Goal: Task Accomplishment & Management: Manage account settings

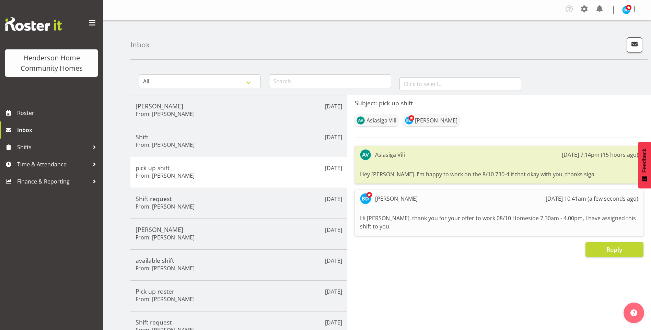
scroll to position [69, 0]
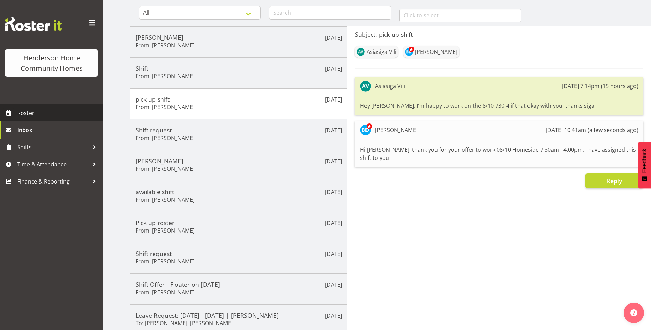
click at [35, 116] on span "Roster" at bounding box center [58, 113] width 82 height 10
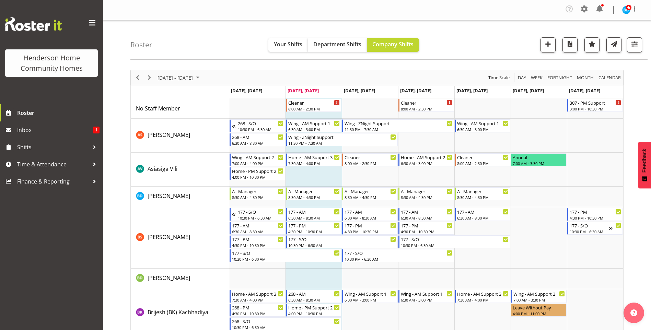
click at [149, 77] on span "Next" at bounding box center [149, 77] width 8 height 9
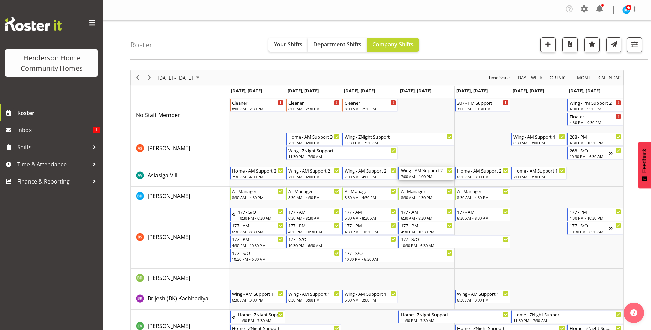
click at [424, 173] on div "Wing - AM Support 2" at bounding box center [427, 170] width 52 height 7
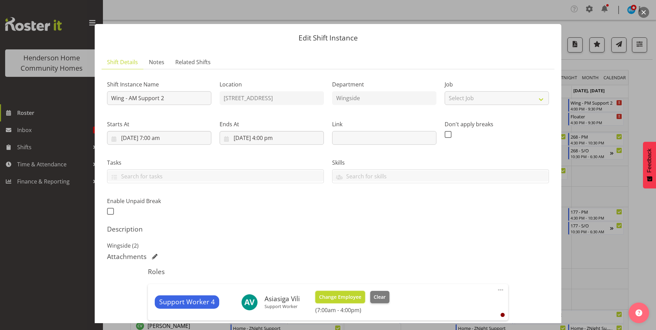
click at [350, 298] on span "Change Employee" at bounding box center [340, 297] width 42 height 8
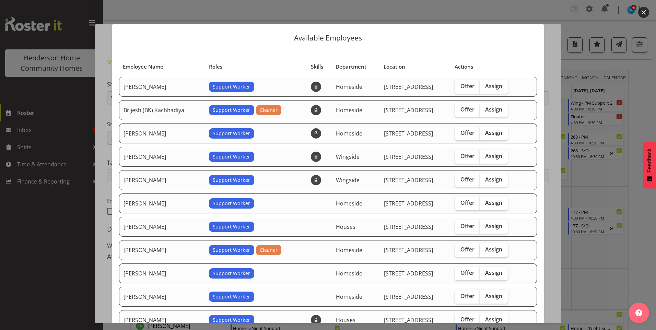
click at [496, 252] on span "Assign" at bounding box center [493, 249] width 17 height 7
click at [484, 252] on input "Assign" at bounding box center [482, 249] width 4 height 4
checkbox input "true"
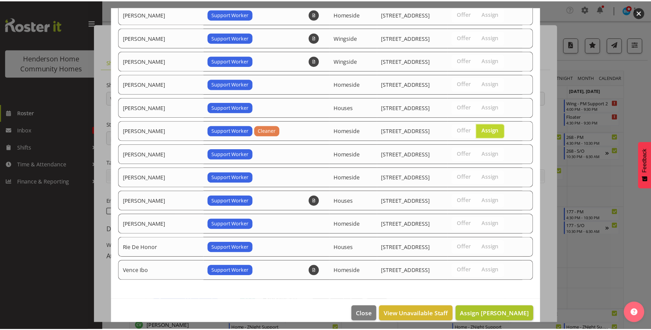
scroll to position [128, 0]
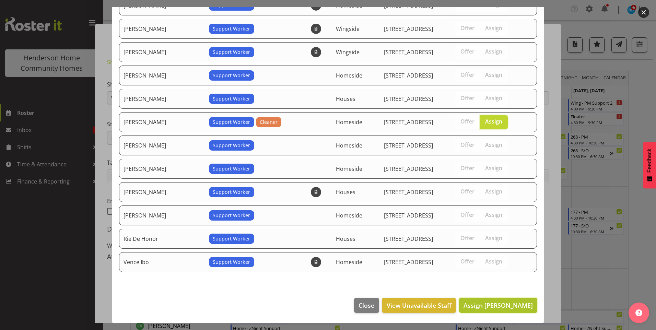
click at [514, 304] on span "Assign Julius Antonio" at bounding box center [498, 305] width 69 height 8
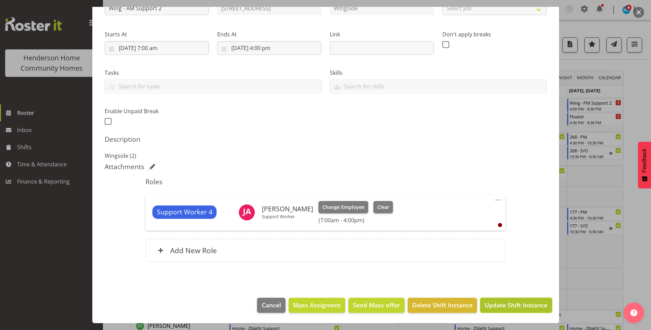
click at [517, 303] on span "Update Shift Instance" at bounding box center [516, 305] width 63 height 9
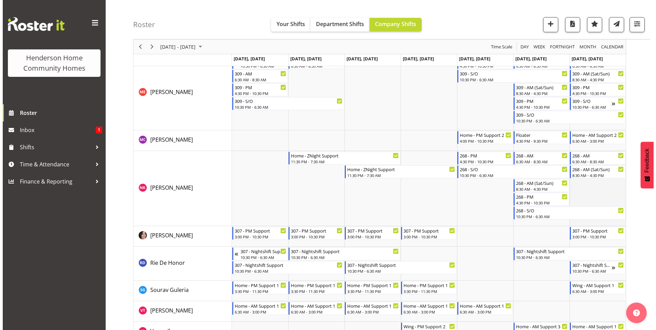
scroll to position [887, 0]
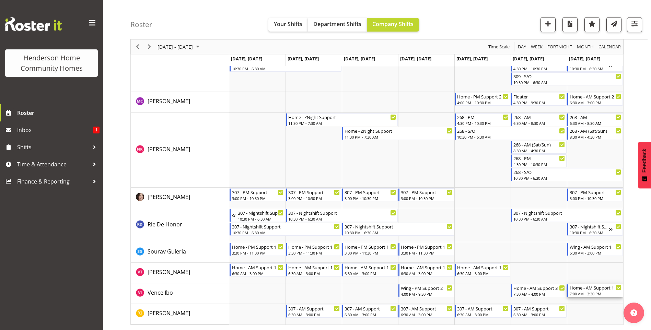
click at [585, 294] on div "7:00 AM - 3:30 PM" at bounding box center [596, 293] width 52 height 5
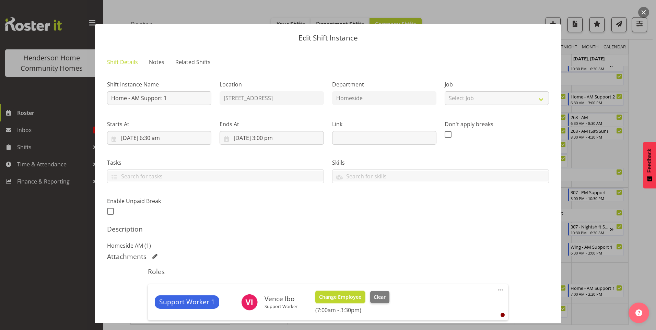
click at [348, 295] on span "Change Employee" at bounding box center [340, 297] width 42 height 8
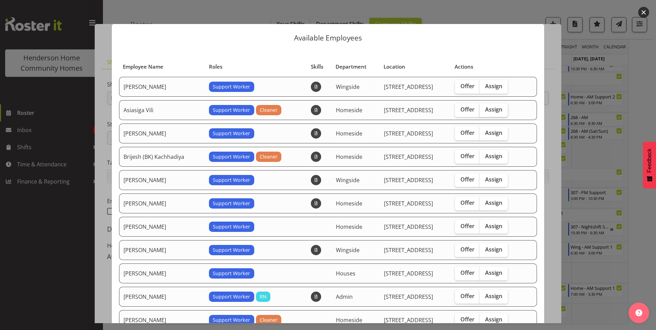
click at [486, 108] on span "Assign" at bounding box center [493, 109] width 17 height 7
click at [484, 108] on input "Assign" at bounding box center [482, 109] width 4 height 4
checkbox input "true"
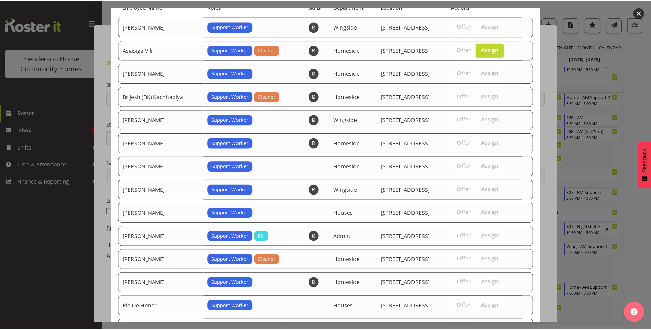
scroll to position [151, 0]
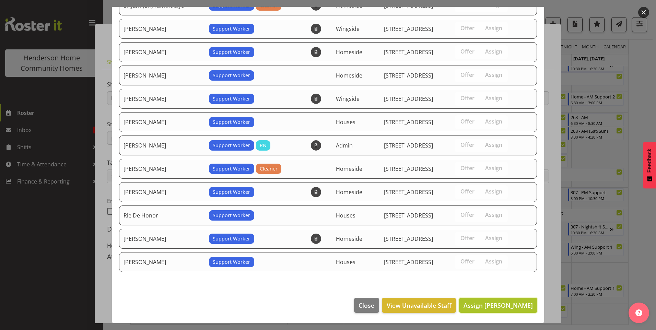
click at [497, 310] on button "Assign Asiasiga Vili" at bounding box center [498, 305] width 78 height 15
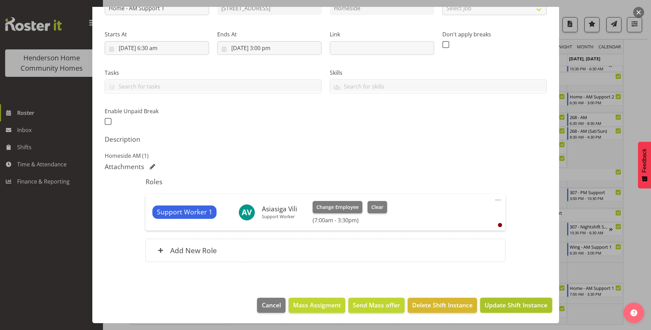
click at [496, 310] on span "Update Shift Instance" at bounding box center [516, 305] width 63 height 9
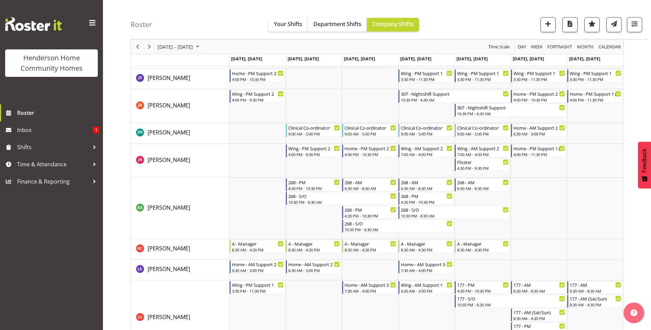
scroll to position [602, 0]
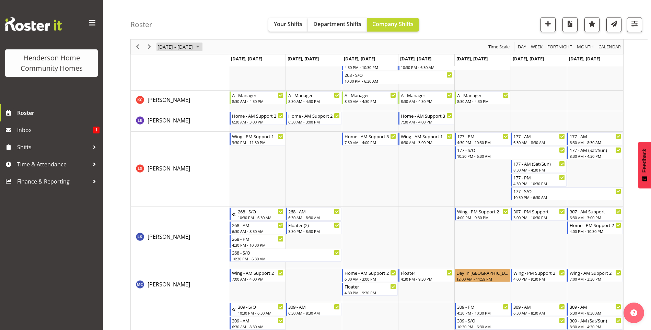
click at [202, 46] on span "September 15 - 21, 2025" at bounding box center [198, 47] width 8 height 9
click at [228, 64] on span "next month" at bounding box center [230, 64] width 12 height 12
click at [215, 122] on span "25" at bounding box center [220, 122] width 10 height 10
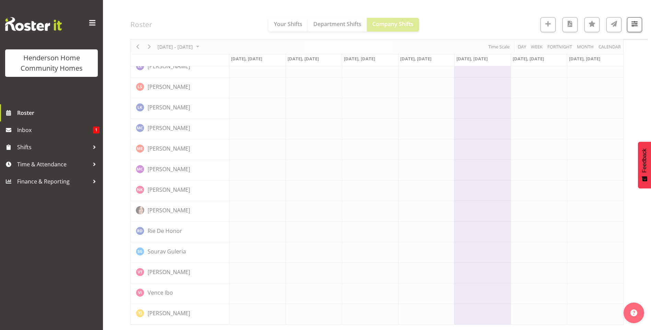
scroll to position [453, 0]
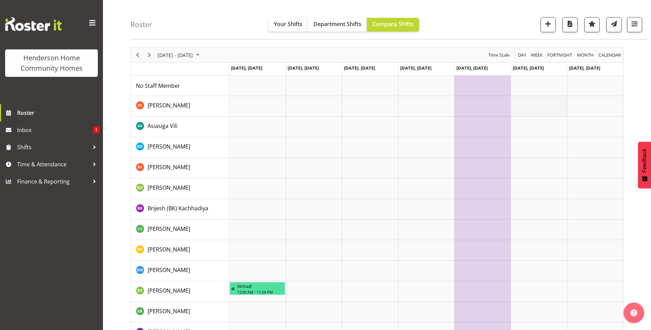
scroll to position [34, 0]
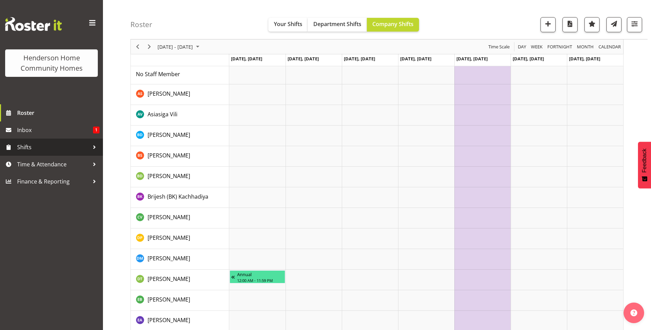
click at [37, 147] on span "Shifts" at bounding box center [53, 147] width 72 height 10
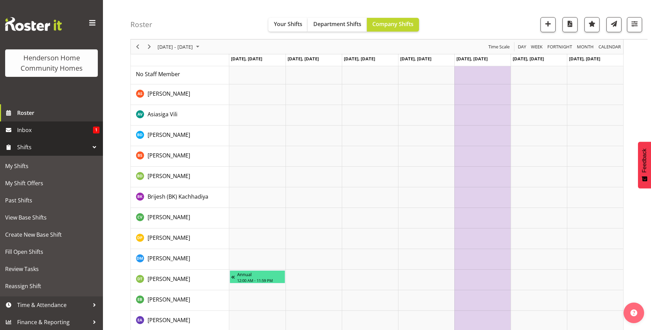
click at [32, 130] on span "Inbox" at bounding box center [55, 130] width 76 height 10
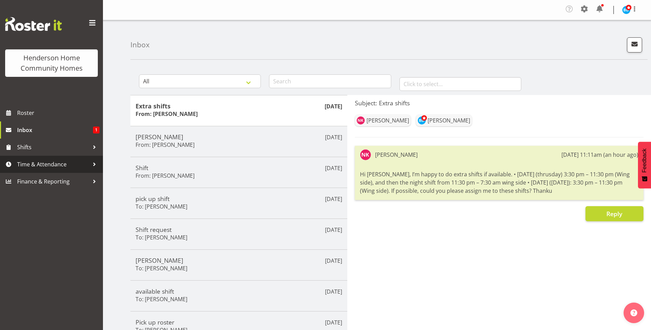
click at [45, 165] on span "Time & Attendance" at bounding box center [53, 164] width 72 height 10
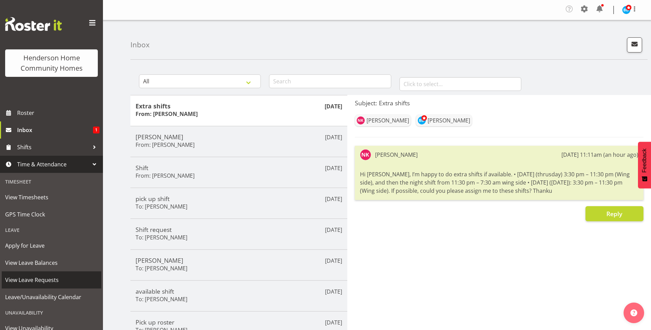
click at [45, 276] on span "View Leave Requests" at bounding box center [51, 280] width 93 height 10
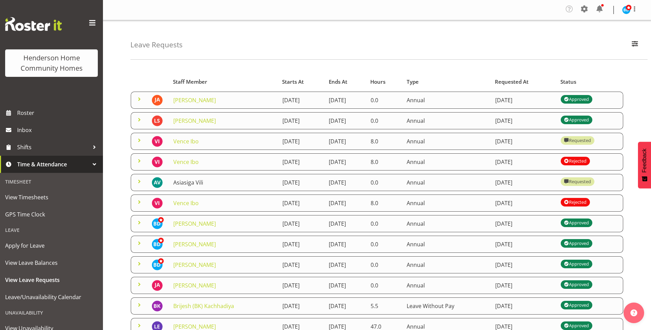
click at [182, 180] on link "Asiasiga Vili" at bounding box center [188, 183] width 30 height 8
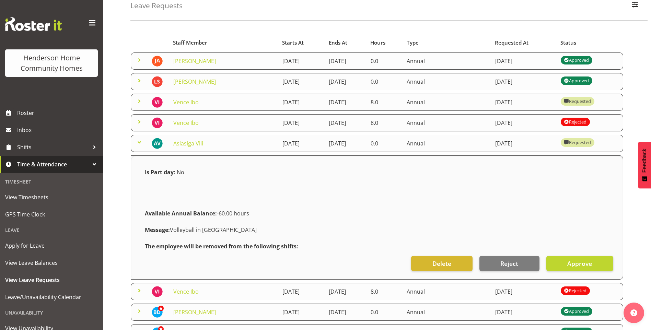
scroll to position [103, 0]
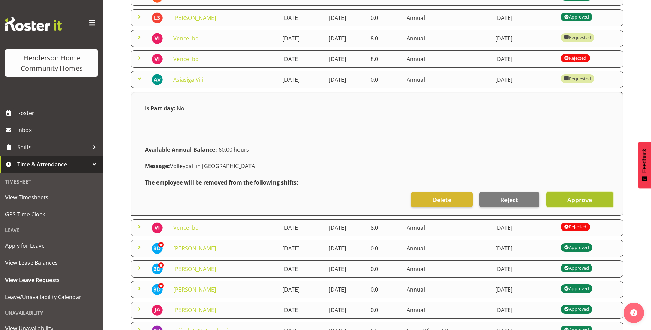
click at [577, 201] on span "Approve" at bounding box center [579, 199] width 25 height 9
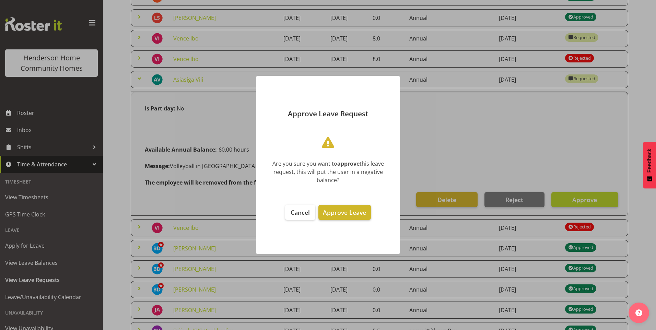
click at [333, 211] on span "Approve Leave" at bounding box center [344, 212] width 43 height 8
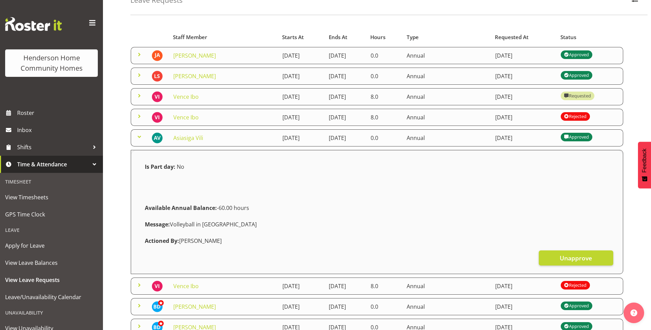
scroll to position [33, 0]
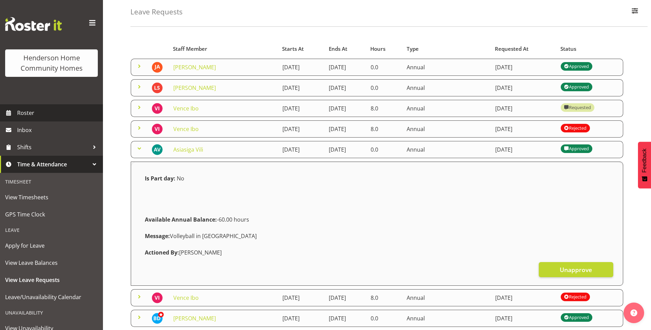
click at [32, 113] on span "Roster" at bounding box center [58, 113] width 82 height 10
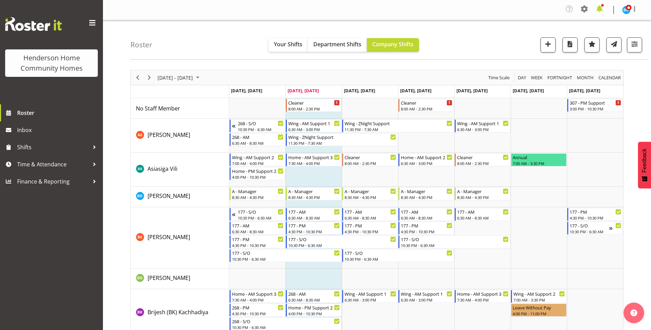
click at [602, 8] on span at bounding box center [599, 8] width 11 height 11
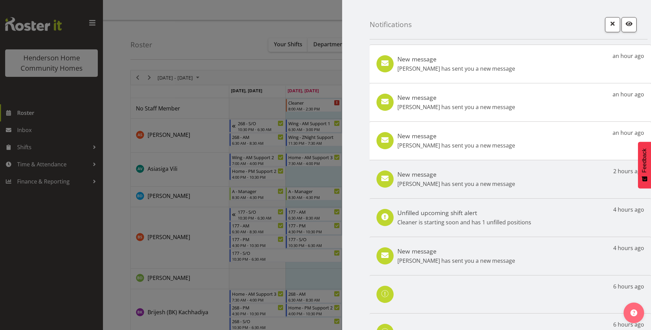
click at [489, 138] on h5 "New message" at bounding box center [456, 136] width 118 height 8
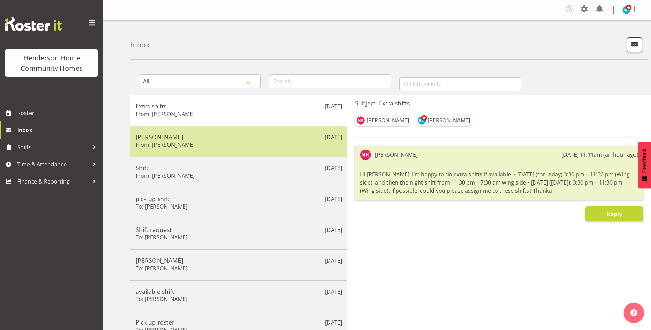
click at [188, 144] on h6 "From: [PERSON_NAME]" at bounding box center [165, 144] width 59 height 7
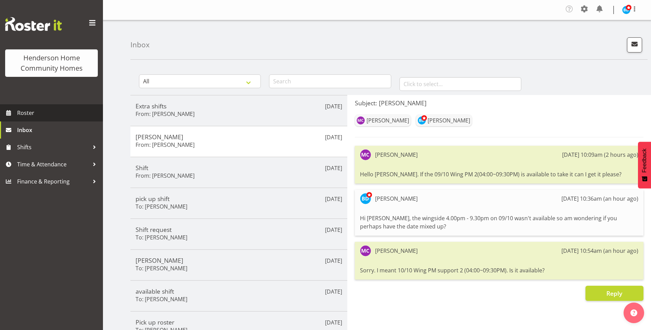
drag, startPoint x: 41, startPoint y: 116, endPoint x: 45, endPoint y: 116, distance: 3.4
click at [42, 116] on span "Roster" at bounding box center [58, 113] width 82 height 10
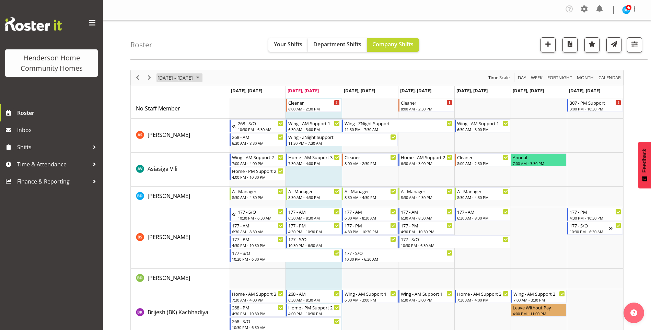
click at [202, 78] on span "September 08 - 14, 2025" at bounding box center [198, 77] width 8 height 9
click at [231, 94] on span "next month" at bounding box center [230, 95] width 12 height 12
drag, startPoint x: 162, startPoint y: 130, endPoint x: 255, endPoint y: 129, distance: 93.4
click at [162, 130] on span "6" at bounding box center [165, 130] width 10 height 10
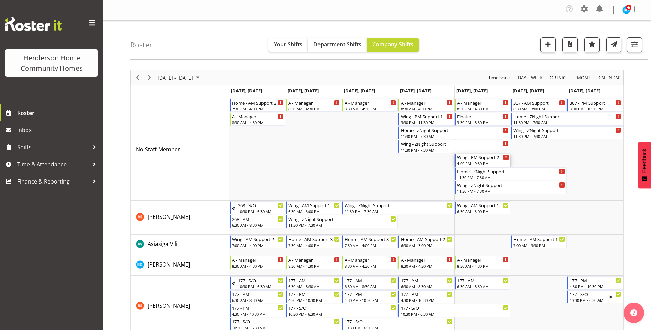
click at [471, 162] on div "4:00 PM - 9:30 PM" at bounding box center [483, 163] width 52 height 5
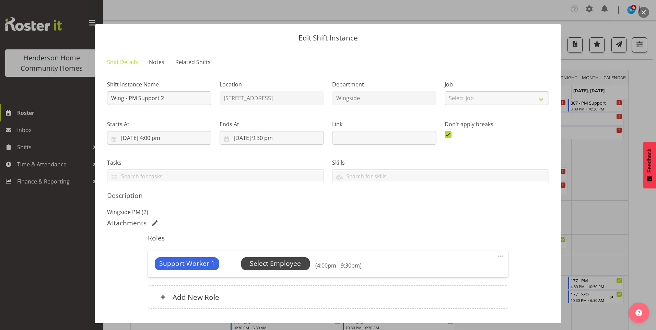
click at [297, 261] on span "Select Employee" at bounding box center [275, 264] width 51 height 10
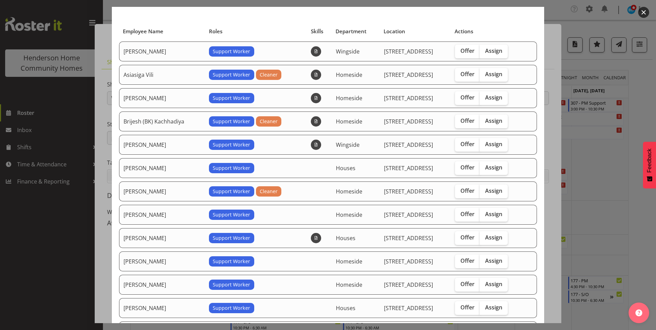
scroll to position [69, 0]
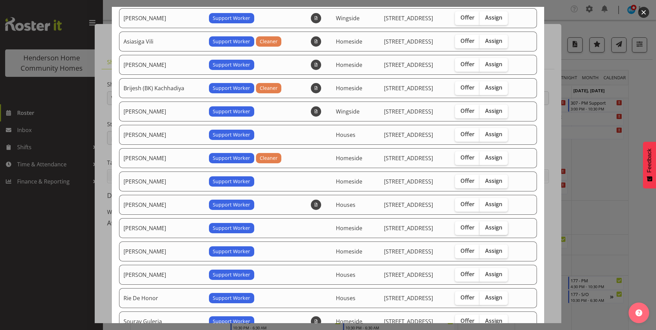
click at [492, 227] on span "Assign" at bounding box center [493, 227] width 17 height 7
click at [484, 227] on input "Assign" at bounding box center [482, 228] width 4 height 4
checkbox input "true"
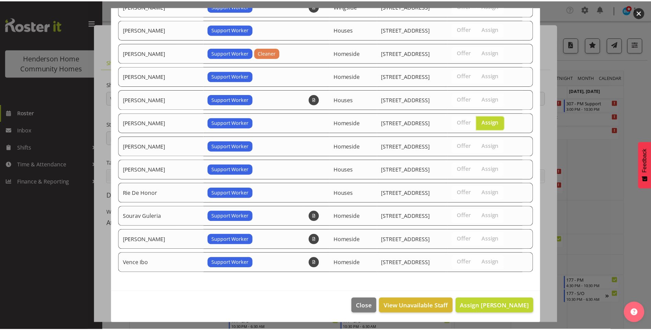
scroll to position [175, 0]
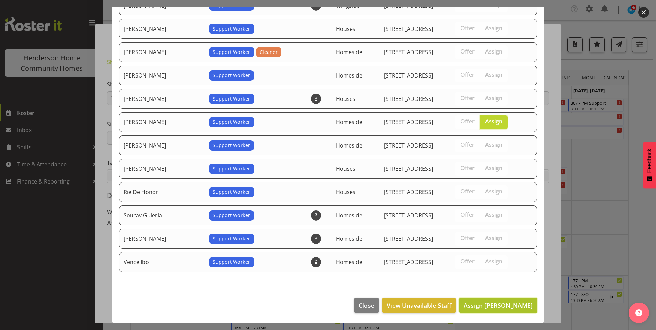
click at [492, 304] on span "Assign Miyoung Chung" at bounding box center [498, 305] width 69 height 8
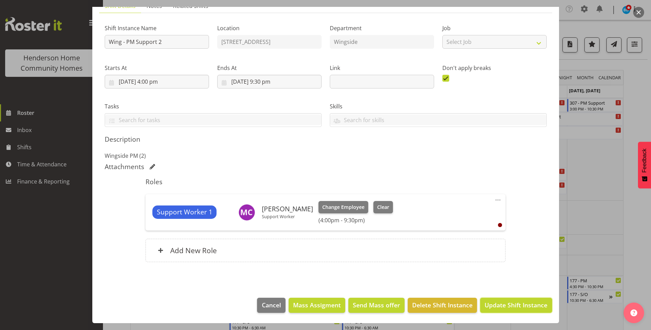
click at [497, 304] on span "Update Shift Instance" at bounding box center [516, 305] width 63 height 9
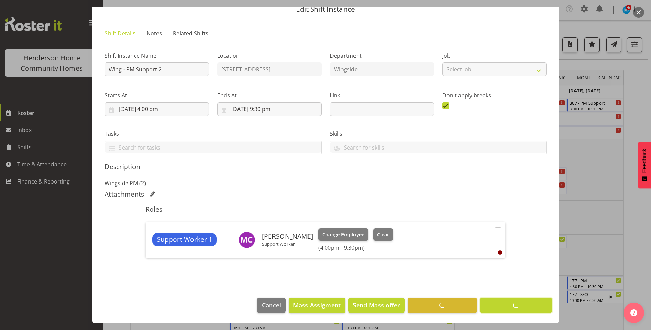
scroll to position [29, 0]
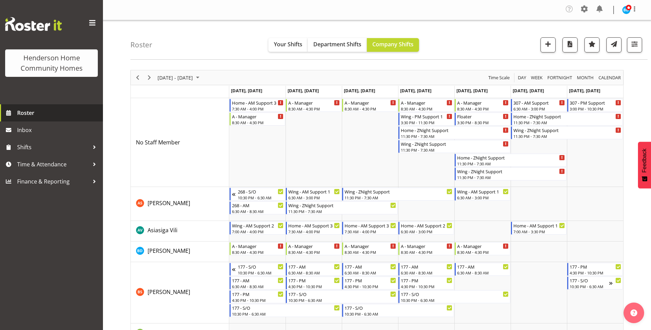
click at [65, 106] on link "Roster" at bounding box center [51, 112] width 103 height 17
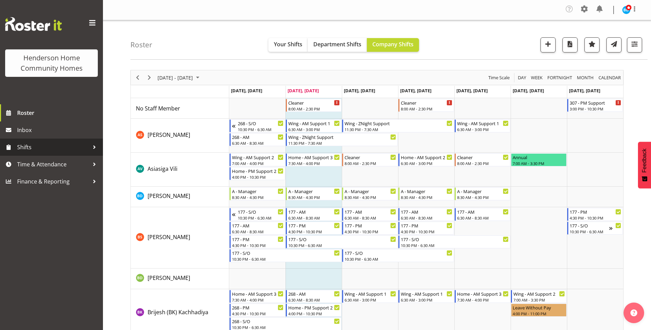
click at [34, 144] on span "Shifts" at bounding box center [53, 147] width 72 height 10
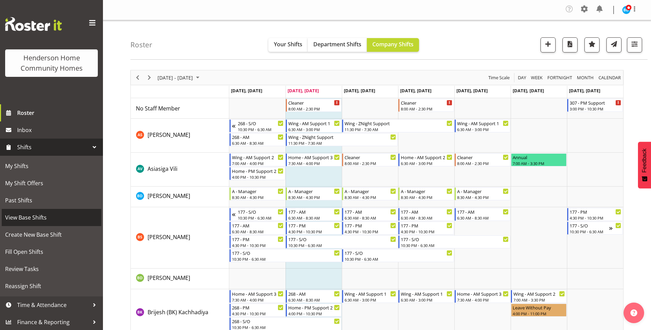
click at [38, 216] on span "View Base Shifts" at bounding box center [51, 217] width 93 height 10
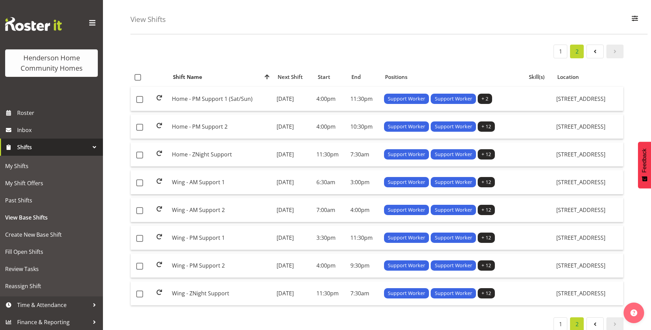
scroll to position [45, 0]
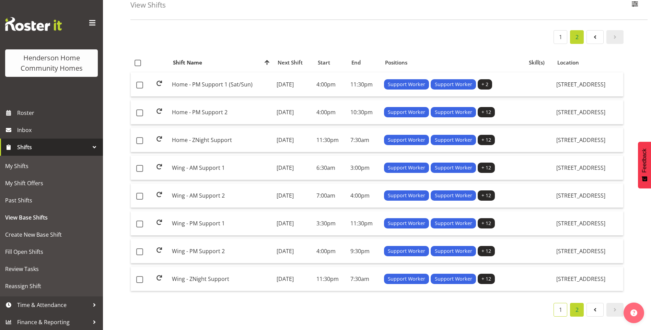
click at [560, 309] on link "1" at bounding box center [561, 310] width 14 height 14
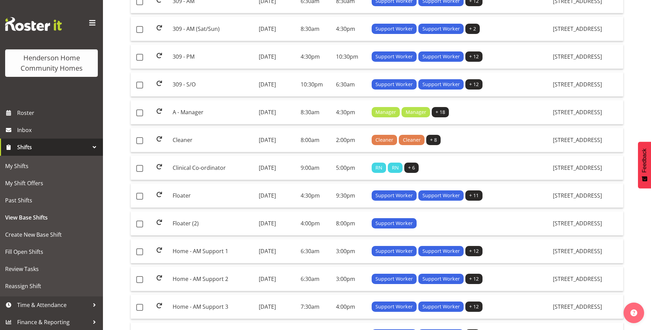
scroll to position [490, 0]
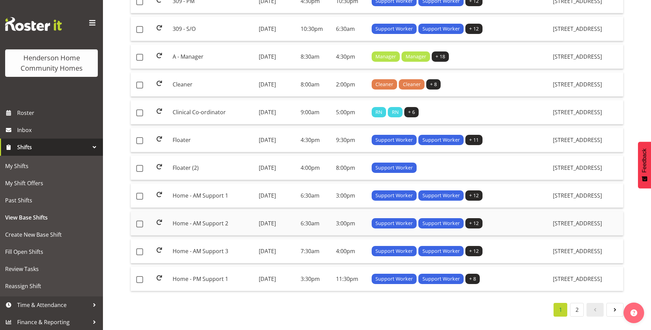
click at [186, 215] on td "Home - AM Support 2" at bounding box center [213, 223] width 86 height 24
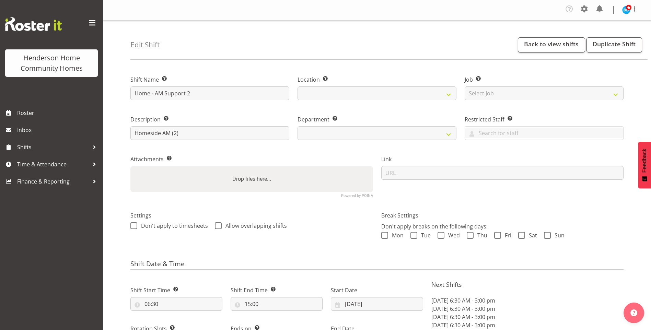
select select "date"
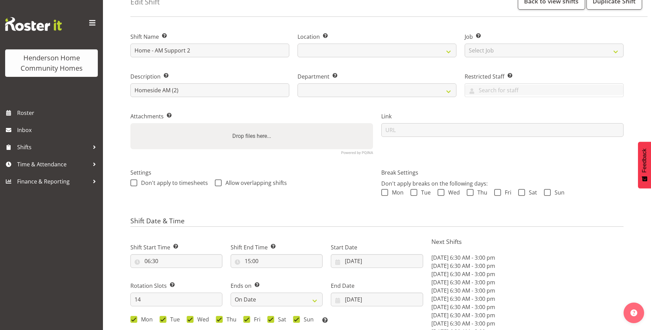
select select
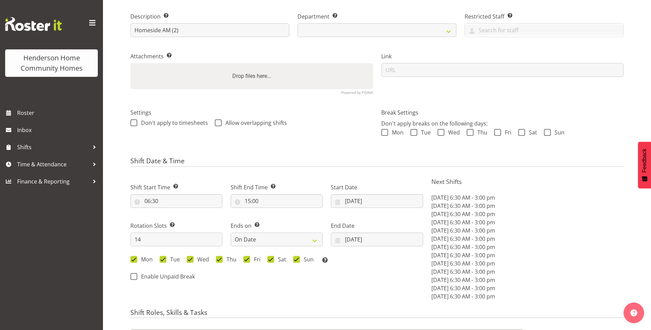
select select "1067"
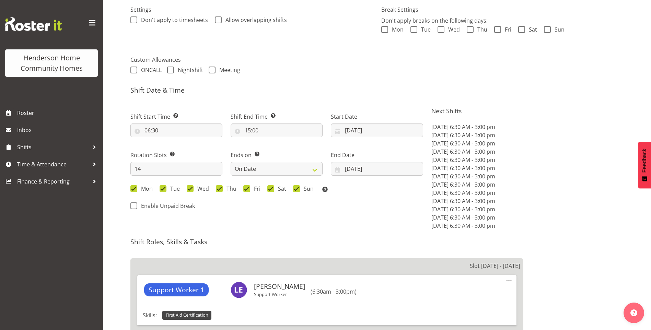
select select "746"
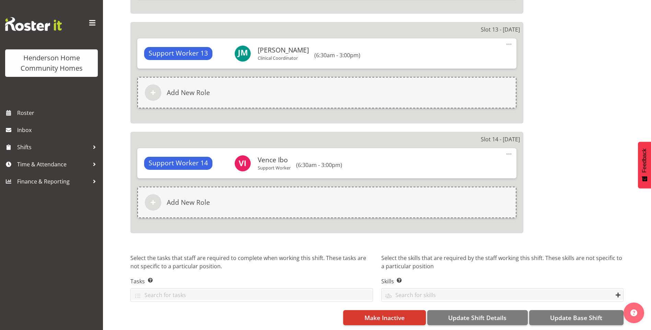
scroll to position [1801, 0]
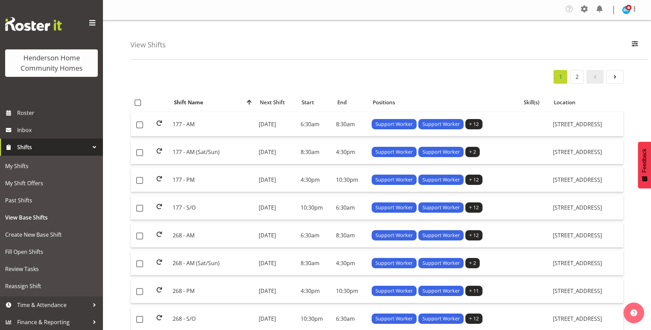
scroll to position [490, 0]
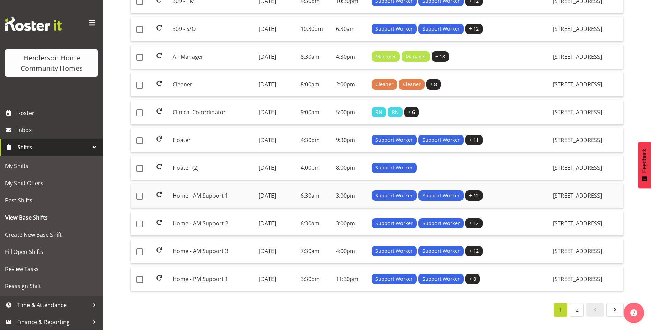
click at [201, 189] on td "Home - AM Support 1" at bounding box center [213, 196] width 86 height 24
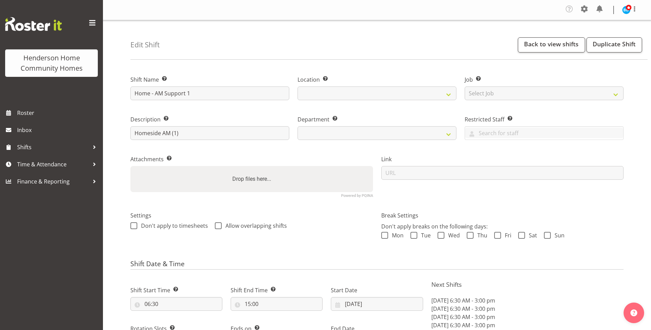
select select "date"
select select
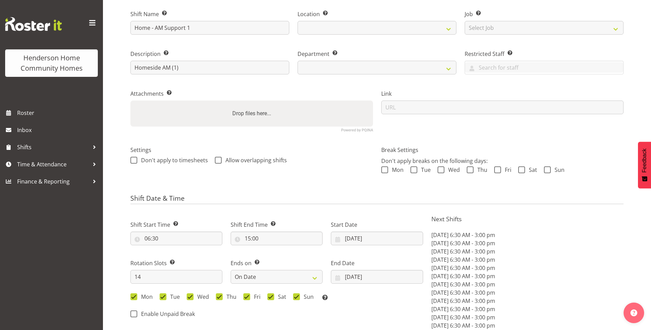
select select
select select "1067"
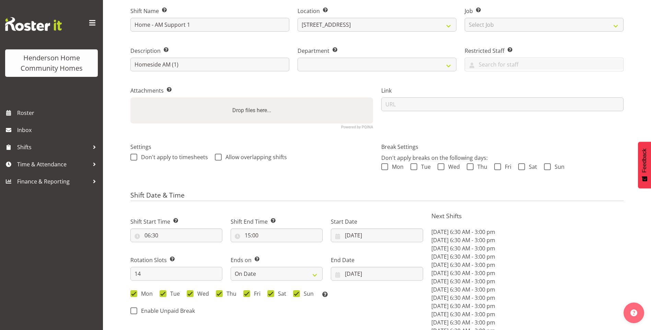
select select "746"
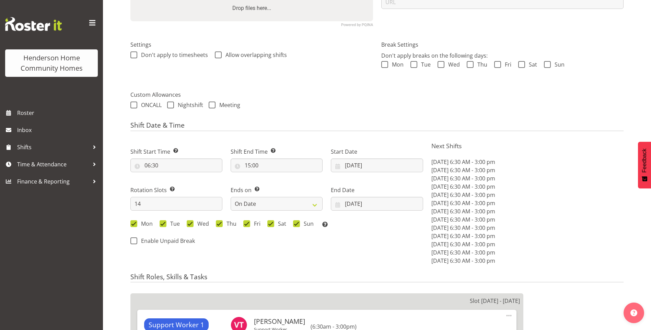
scroll to position [137, 0]
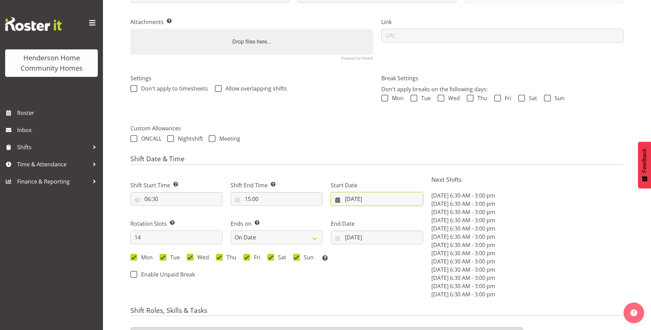
click at [364, 199] on input "29/09/2025" at bounding box center [377, 199] width 92 height 14
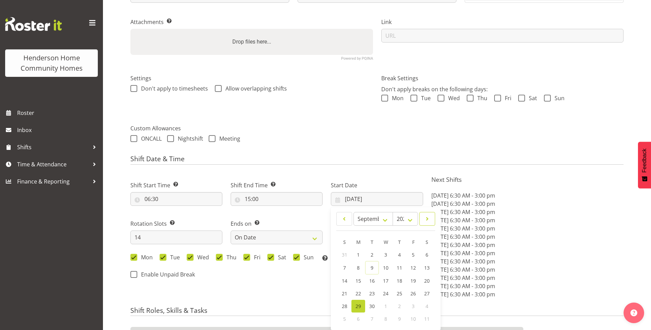
click at [425, 220] on span at bounding box center [427, 219] width 7 height 8
select select "9"
click at [360, 281] on span "13" at bounding box center [358, 280] width 5 height 7
type input "13/10/2025"
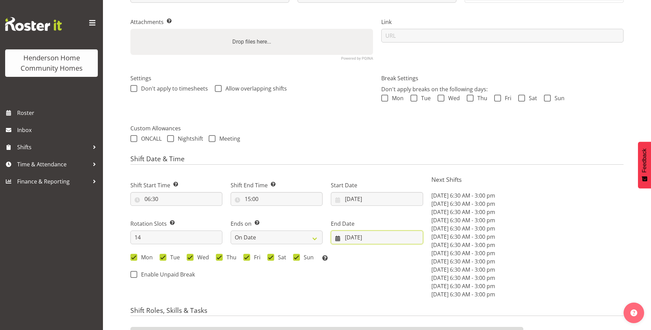
click at [367, 237] on input "12/10/2025" at bounding box center [377, 238] width 92 height 14
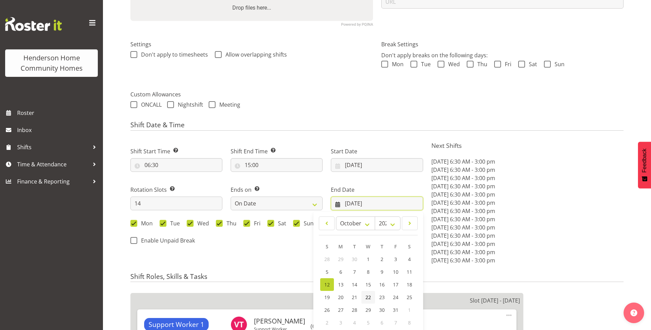
scroll to position [172, 0]
click at [326, 309] on span "26" at bounding box center [326, 310] width 5 height 7
type input "26/10/2025"
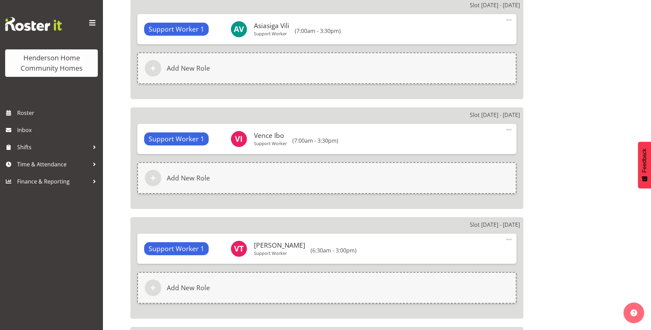
scroll to position [1781, 0]
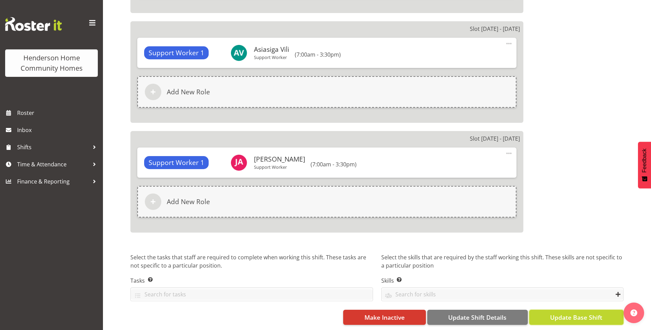
click at [598, 315] on span "Update Base Shift" at bounding box center [576, 317] width 52 height 9
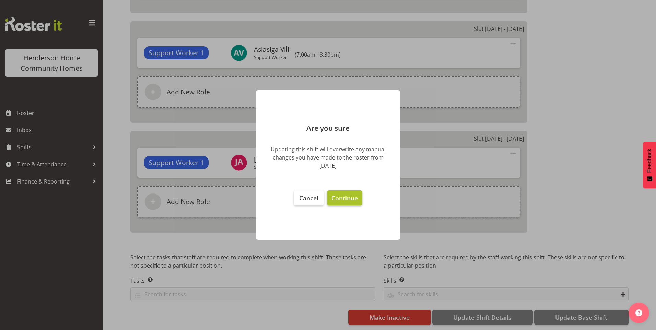
click at [346, 195] on span "Continue" at bounding box center [345, 198] width 26 height 8
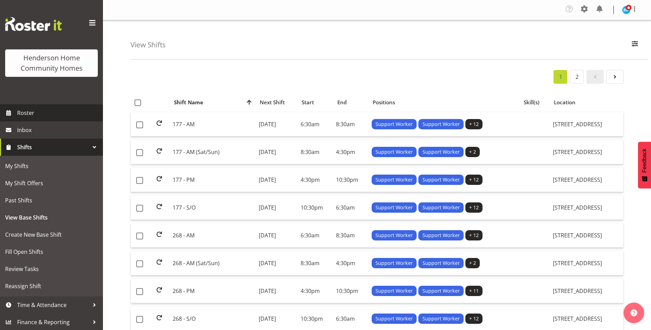
click at [33, 113] on span "Roster" at bounding box center [58, 113] width 82 height 10
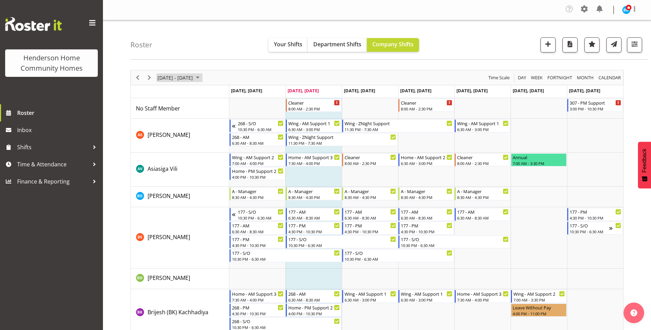
click at [202, 78] on span "September 08 - 14, 2025" at bounding box center [198, 77] width 8 height 9
click at [231, 95] on span "next month" at bounding box center [230, 95] width 12 height 12
click at [164, 153] on span "20" at bounding box center [165, 153] width 10 height 10
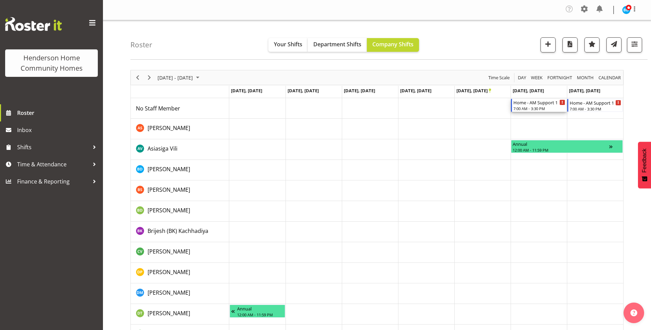
click at [538, 107] on div "7:00 AM - 3:30 PM" at bounding box center [540, 108] width 52 height 5
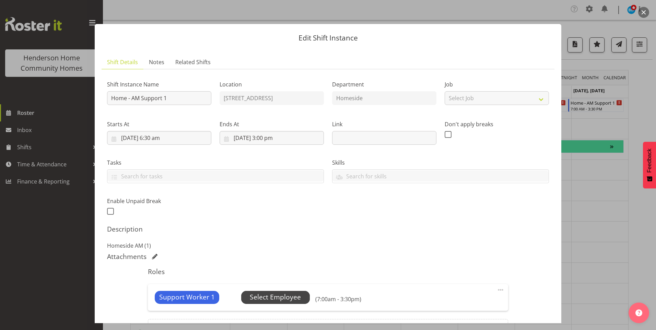
click at [293, 295] on span "Select Employee" at bounding box center [275, 297] width 51 height 10
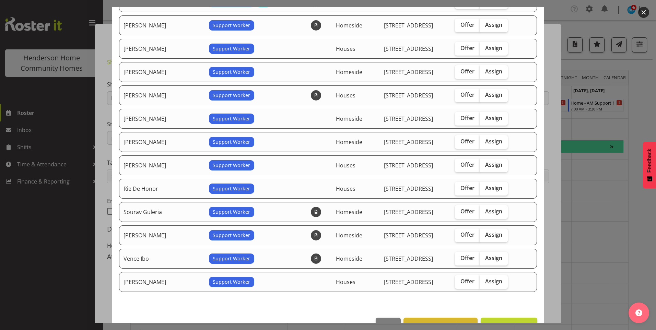
scroll to position [343, 0]
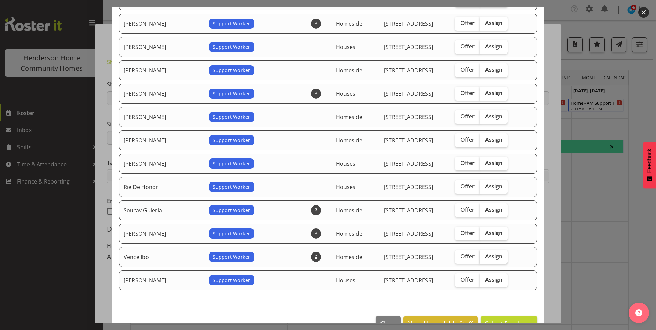
click at [491, 257] on span "Assign" at bounding box center [493, 256] width 17 height 7
click at [484, 257] on input "Assign" at bounding box center [482, 256] width 4 height 4
checkbox input "true"
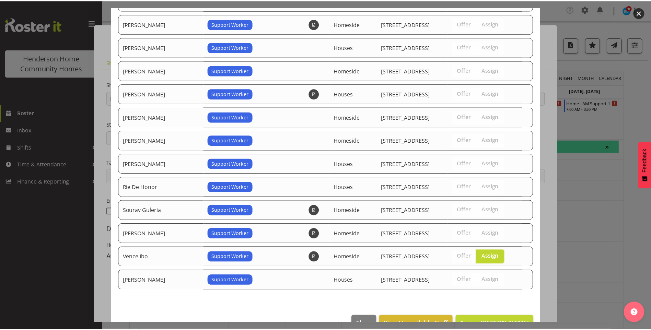
scroll to position [361, 0]
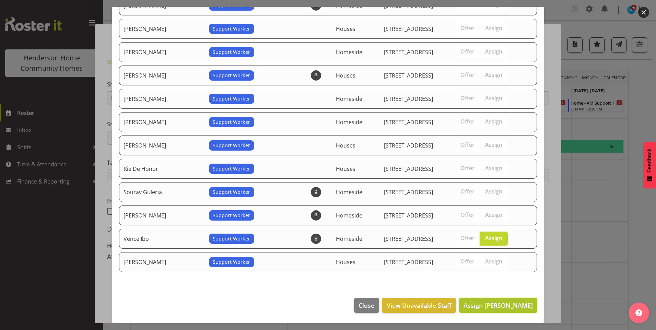
click at [500, 301] on span "Assign Vence Ibo" at bounding box center [498, 305] width 69 height 9
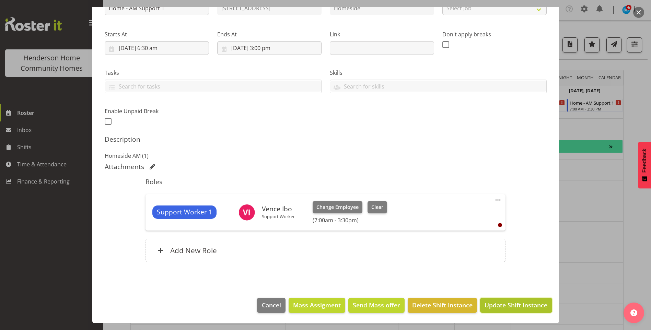
click at [509, 305] on span "Update Shift Instance" at bounding box center [516, 305] width 63 height 9
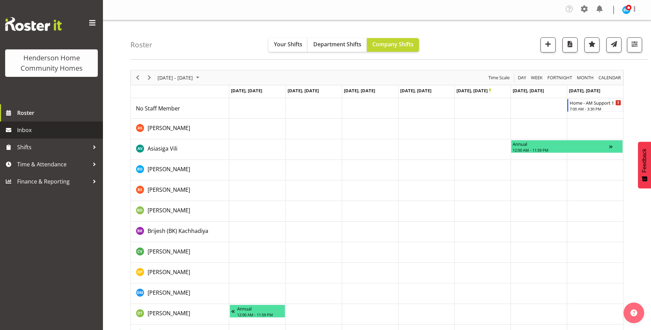
click at [28, 132] on span "Inbox" at bounding box center [58, 130] width 82 height 10
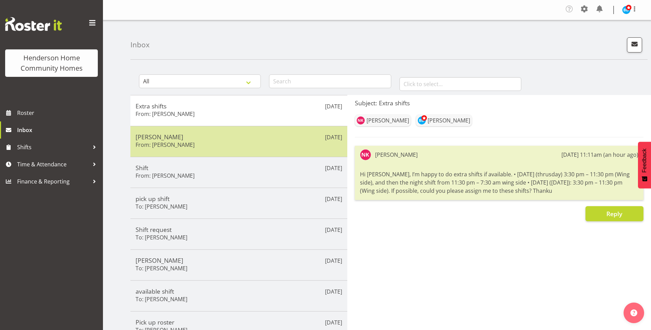
click at [223, 148] on div "[PERSON_NAME] From: [PERSON_NAME]" at bounding box center [239, 141] width 207 height 17
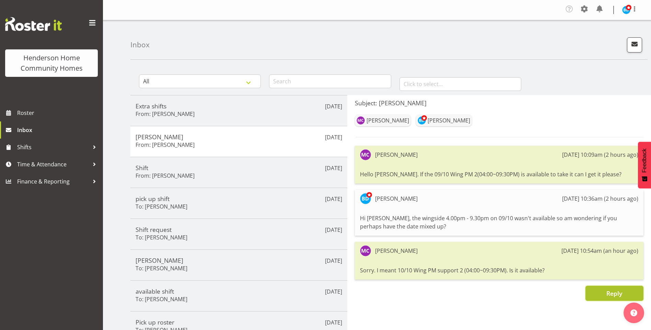
click at [604, 296] on button "Reply" at bounding box center [615, 293] width 58 height 15
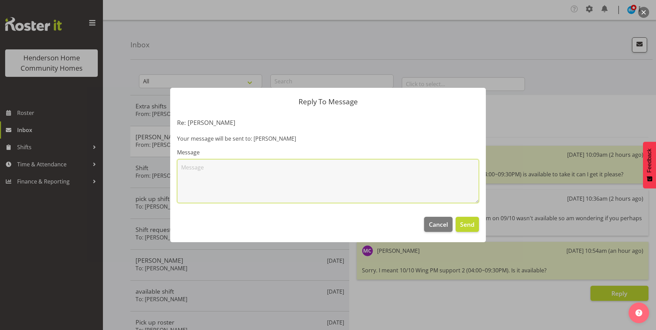
click at [294, 185] on textarea at bounding box center [328, 181] width 302 height 44
type textarea "I thought you may have meant the 10/10, I have assigned this to you."
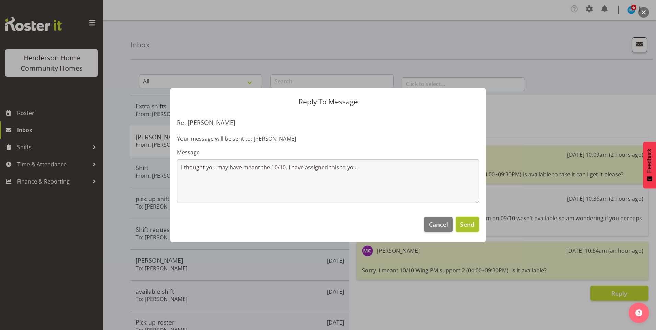
click at [473, 226] on span "Send" at bounding box center [467, 224] width 14 height 9
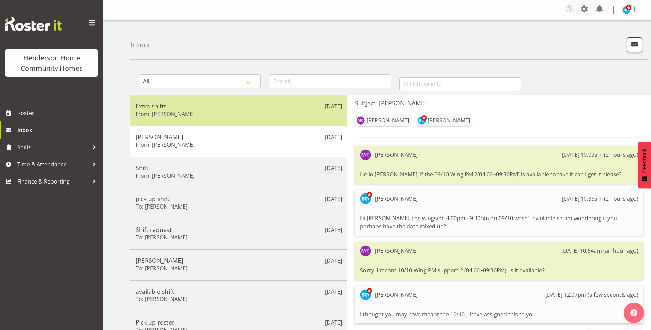
click at [195, 114] on div "Extra shifts From: Navneet Kaur" at bounding box center [239, 110] width 207 height 17
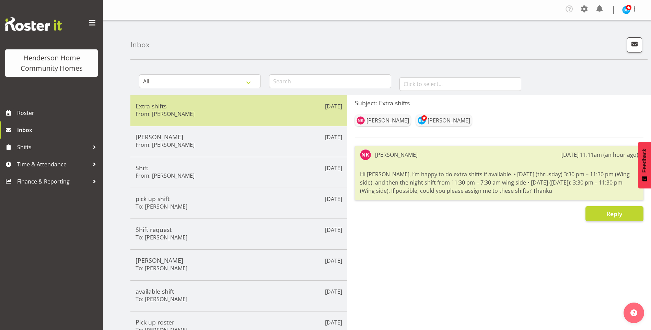
click at [140, 107] on h5 "Extra shifts" at bounding box center [239, 106] width 207 height 8
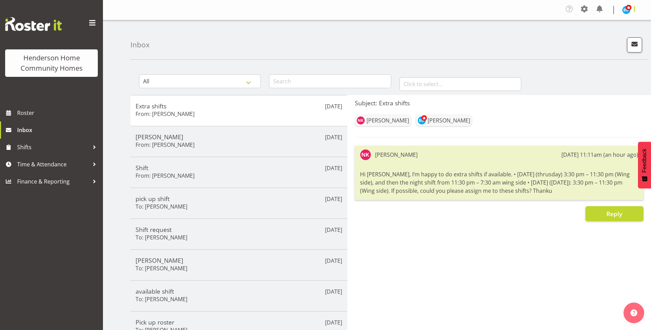
click at [631, 7] on span at bounding box center [635, 9] width 8 height 8
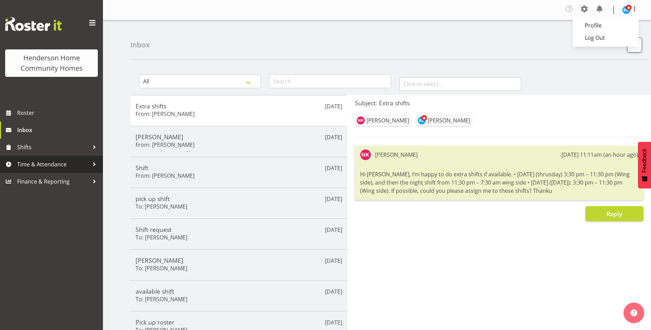
click at [55, 167] on span "Time & Attendance" at bounding box center [53, 164] width 72 height 10
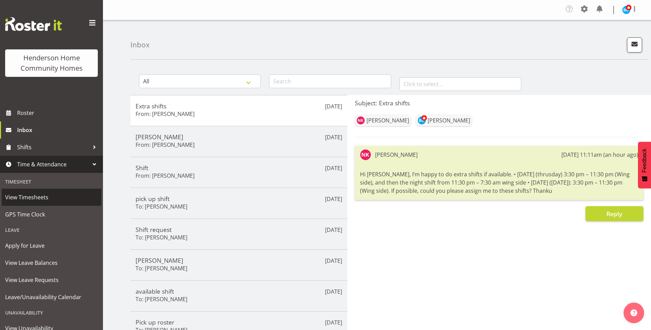
click at [36, 195] on span "View Timesheets" at bounding box center [51, 197] width 93 height 10
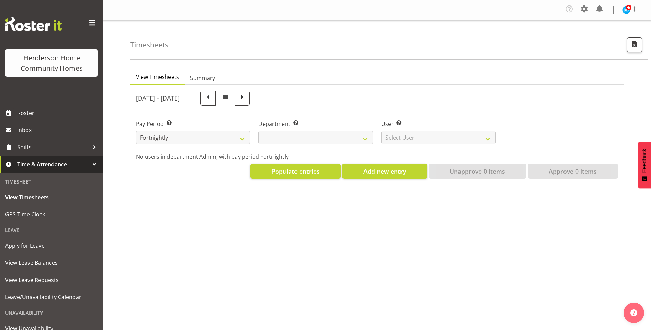
select select
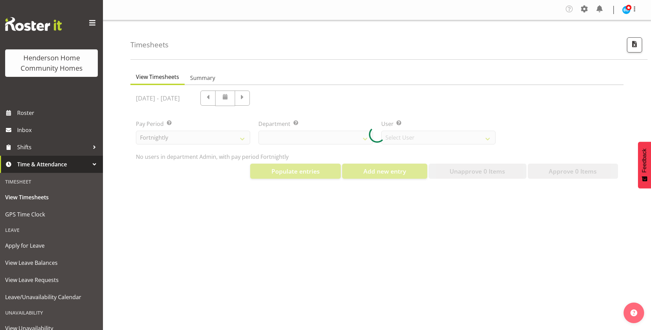
select select "8515"
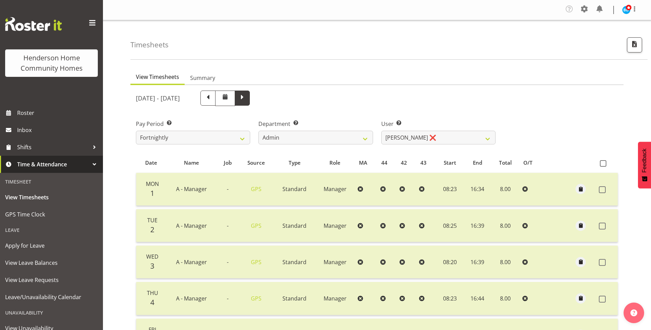
click at [247, 96] on span at bounding box center [242, 97] width 9 height 9
select select
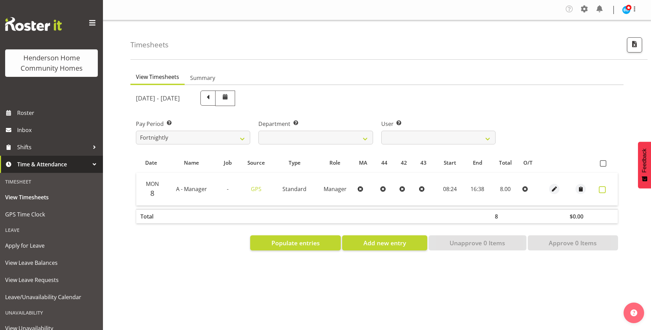
click at [601, 189] on span at bounding box center [602, 189] width 7 height 7
checkbox input "true"
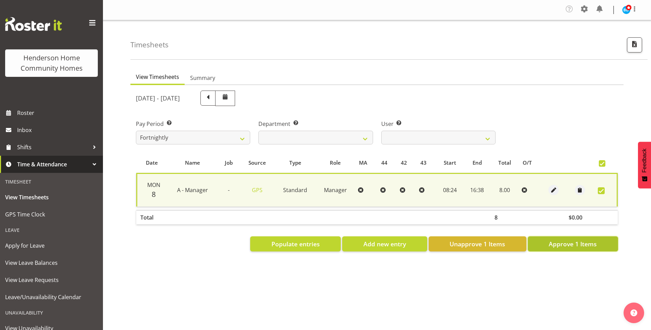
click at [563, 246] on span "Approve 1 Items" at bounding box center [573, 244] width 48 height 9
checkbox input "false"
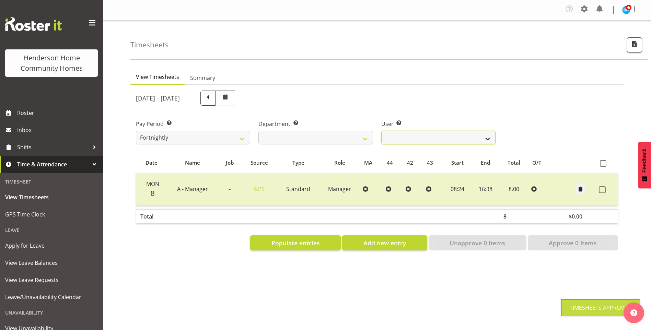
click at [394, 136] on select "[PERSON_NAME] ✔ [PERSON_NAME] ❌ [PERSON_NAME] ❌ [PERSON_NAME] ❌" at bounding box center [438, 138] width 114 height 14
select select "11346"
click at [381, 131] on select "[PERSON_NAME] ✔ [PERSON_NAME] ❌ [PERSON_NAME] ❌ [PERSON_NAME] ❌" at bounding box center [438, 138] width 114 height 14
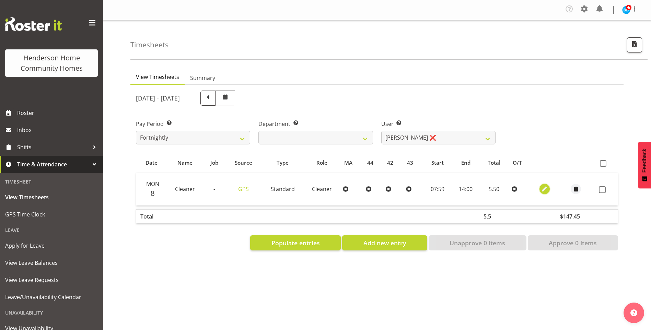
click at [547, 188] on span "button" at bounding box center [545, 189] width 8 height 8
select select "Standard"
select select "8"
select select "2025"
select select "7"
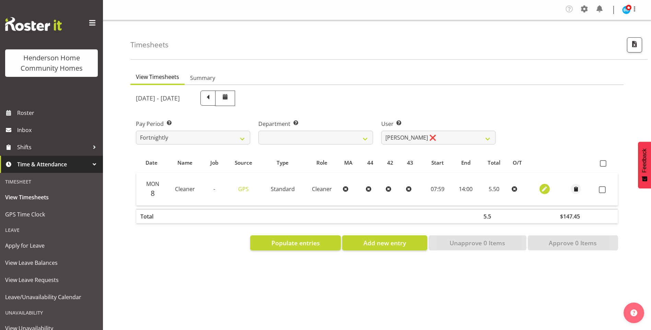
select select "59"
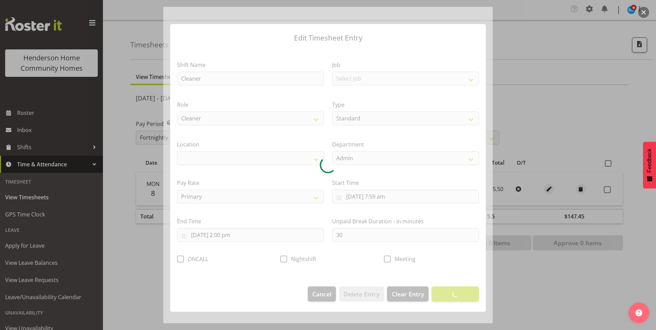
select select "1067"
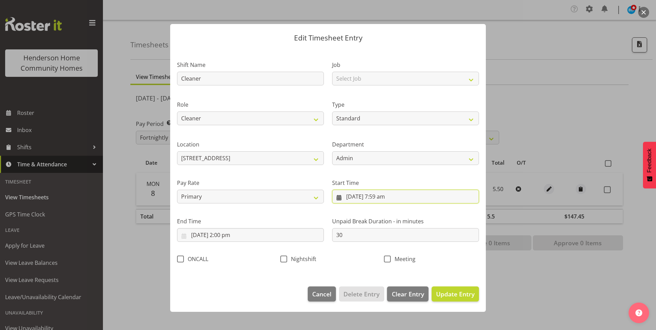
click at [382, 202] on input "8/09/2025, 7:59 am" at bounding box center [405, 197] width 147 height 14
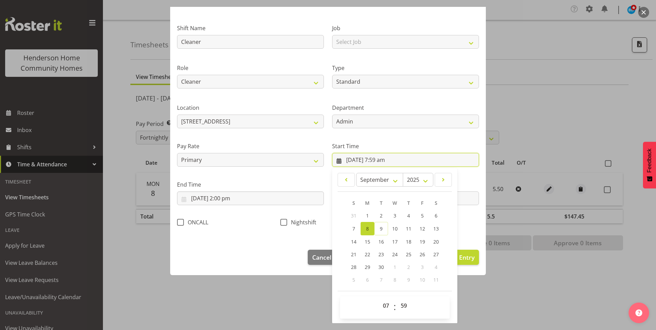
scroll to position [37, 0]
click at [385, 305] on select "00 01 02 03 04 05 06 07 08 09 10 11 12 13 14 15 16 17 18 19 20 21 22 23" at bounding box center [386, 306] width 15 height 14
click at [387, 306] on select "00 01 02 03 04 05 06 07 08 09 10 11 12 13 14 15 16 17 18 19 20 21 22 23" at bounding box center [386, 306] width 15 height 14
select select "8"
click at [379, 299] on select "00 01 02 03 04 05 06 07 08 09 10 11 12 13 14 15 16 17 18 19 20 21 22 23" at bounding box center [386, 306] width 15 height 14
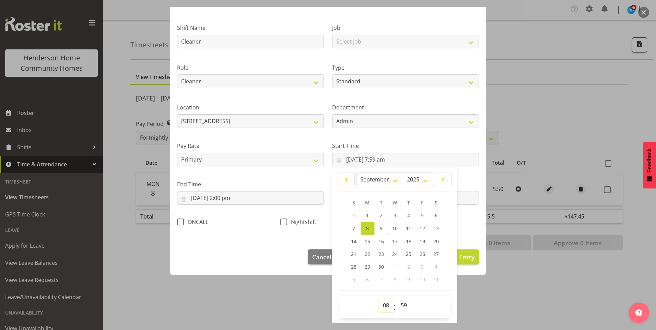
type input "8/09/2025, 8:59 am"
drag, startPoint x: 403, startPoint y: 304, endPoint x: 405, endPoint y: 300, distance: 4.6
click at [403, 302] on select "00 01 02 03 04 05 06 07 08 09 10 11 12 13 14 15 16 17 18 19 20 21 22 23 24 25 2…" at bounding box center [404, 306] width 15 height 14
select select "0"
click at [397, 299] on select "00 01 02 03 04 05 06 07 08 09 10 11 12 13 14 15 16 17 18 19 20 21 22 23 24 25 2…" at bounding box center [404, 306] width 15 height 14
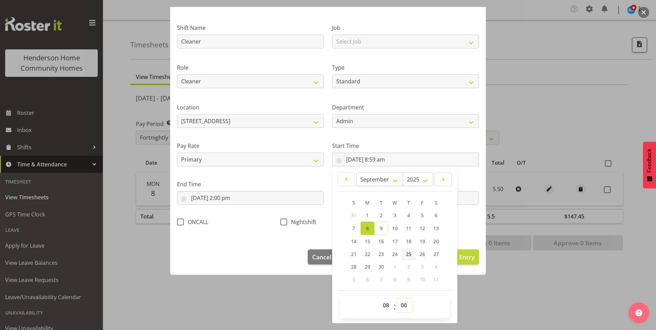
type input "8/09/2025, 8:00 am"
click at [463, 200] on input "30" at bounding box center [405, 198] width 147 height 14
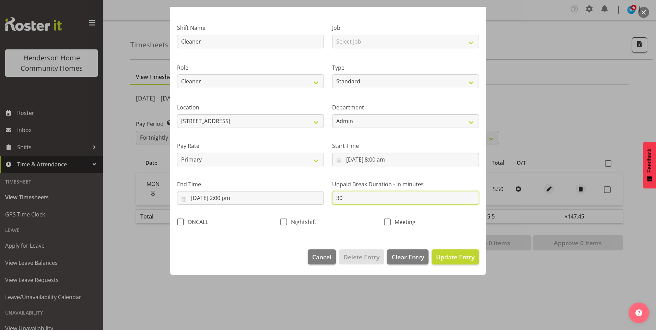
scroll to position [0, 0]
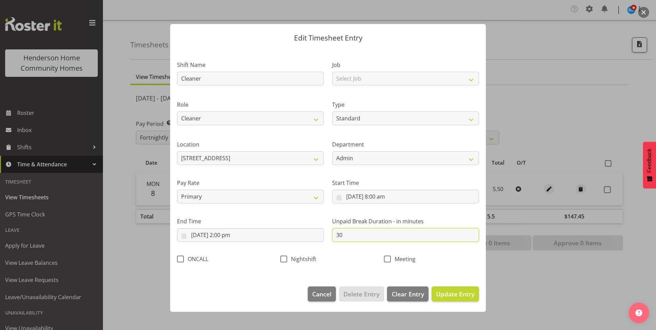
drag, startPoint x: 352, startPoint y: 232, endPoint x: 292, endPoint y: 224, distance: 59.9
click at [292, 224] on div "Shift Name Cleaner Job Select Job Floater Role Cleaner Type Off Standard Public…" at bounding box center [328, 160] width 310 height 218
type input "0"
drag, startPoint x: 458, startPoint y: 293, endPoint x: 473, endPoint y: 289, distance: 15.2
click at [459, 291] on span "Update Entry" at bounding box center [455, 294] width 38 height 8
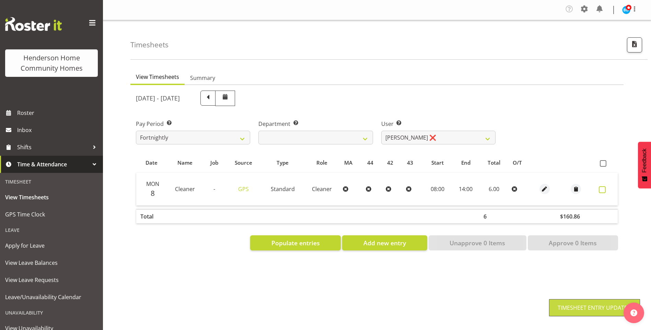
click at [604, 187] on span at bounding box center [602, 189] width 7 height 7
checkbox input "true"
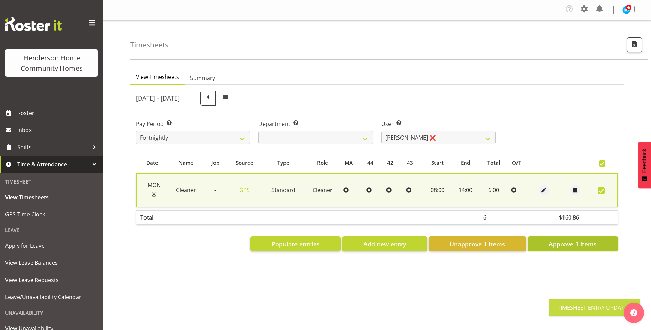
click at [578, 243] on span "Approve 1 Items" at bounding box center [573, 244] width 48 height 9
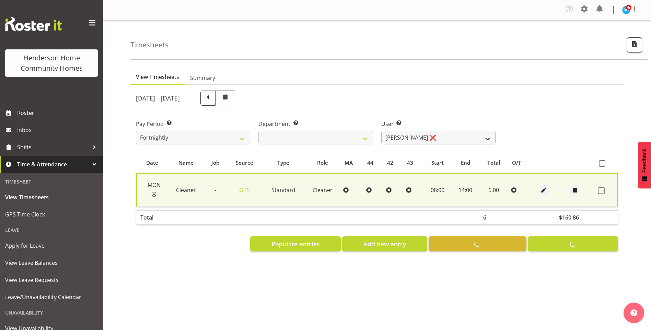
checkbox input "false"
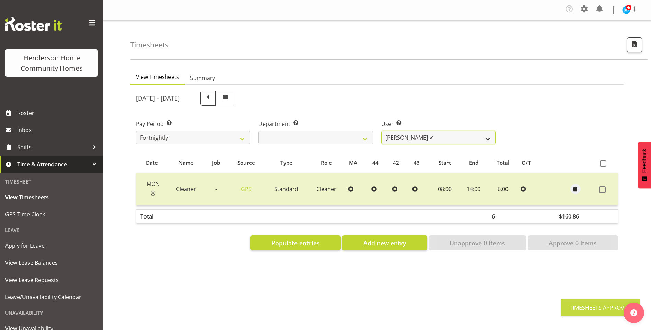
click at [403, 139] on select "Barbara Dunlop ✔ Emily-Jayne Ashton ✔ Johanna Molina ❌ Kirsty Crossley ❌" at bounding box center [438, 138] width 114 height 14
click at [381, 131] on select "Barbara Dunlop ✔ Emily-Jayne Ashton ✔ Johanna Molina ❌ Kirsty Crossley ❌" at bounding box center [438, 138] width 114 height 14
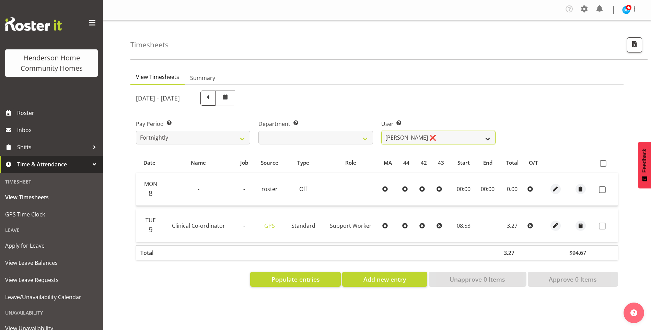
click at [391, 137] on select "Barbara Dunlop ✔ Emily-Jayne Ashton ✔ Johanna Molina ❌ Kirsty Crossley ❌" at bounding box center [438, 138] width 114 height 14
select select "8517"
click at [381, 131] on select "Barbara Dunlop ✔ Emily-Jayne Ashton ✔ Johanna Molina ❌ Kirsty Crossley ❌" at bounding box center [438, 138] width 114 height 14
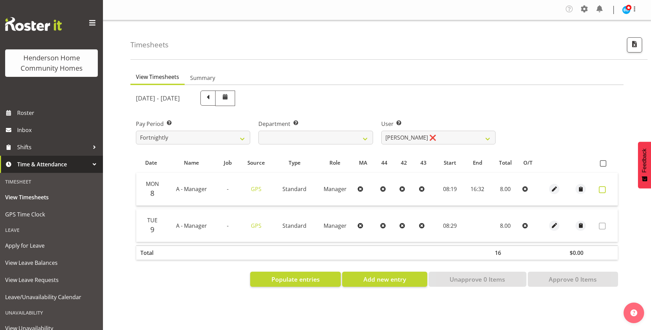
click at [605, 188] on span at bounding box center [602, 189] width 7 height 7
checkbox input "true"
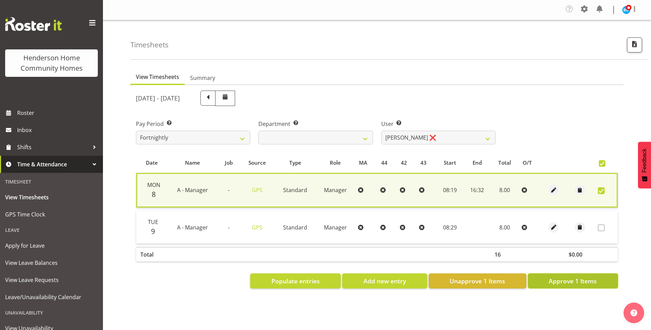
click at [582, 282] on span "Approve 1 Items" at bounding box center [573, 281] width 48 height 9
checkbox input "false"
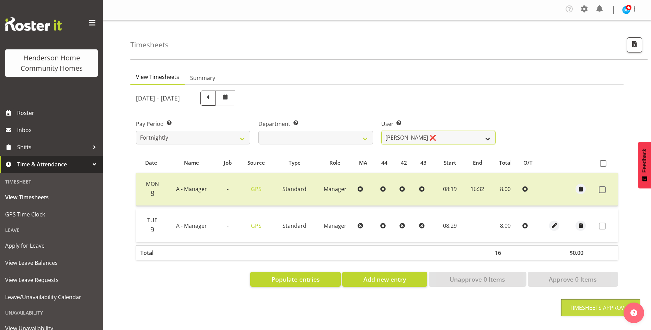
click at [405, 138] on select "Barbara Dunlop ✔ Emily-Jayne Ashton ✔ Johanna Molina ❌ Kirsty Crossley ❌" at bounding box center [438, 138] width 114 height 14
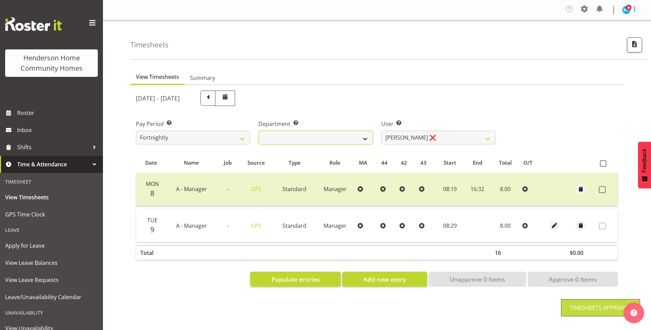
drag, startPoint x: 302, startPoint y: 135, endPoint x: 304, endPoint y: 143, distance: 8.2
click at [302, 136] on select "Admin Homeside Houses Wingside" at bounding box center [315, 138] width 114 height 14
select select "746"
click at [258, 131] on select "Admin Homeside Houses Wingside" at bounding box center [315, 138] width 114 height 14
select select "8528"
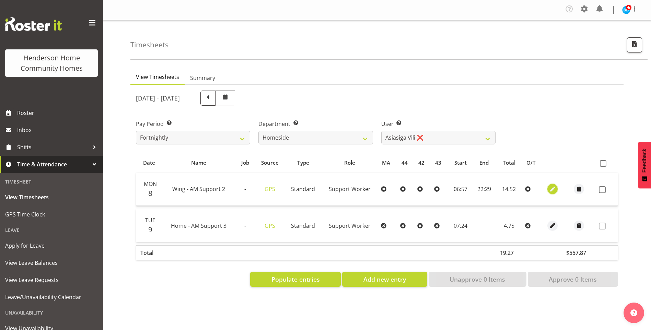
click at [553, 189] on span "button" at bounding box center [553, 189] width 8 height 8
select select "Standard"
select select "749"
select select "8"
select select "2025"
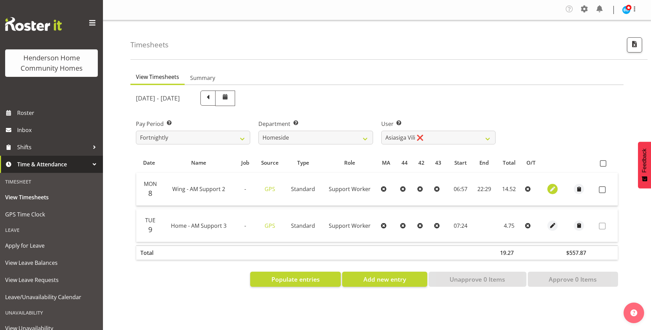
select select "6"
select select "57"
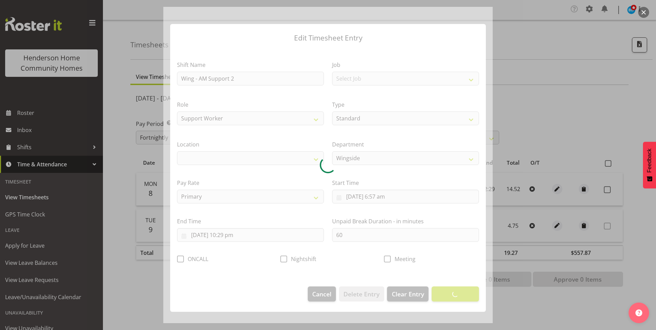
select select "1071"
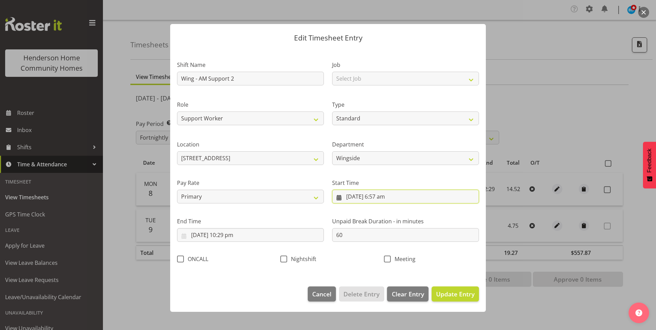
click at [377, 199] on input "8/09/2025, 6:57 am" at bounding box center [405, 197] width 147 height 14
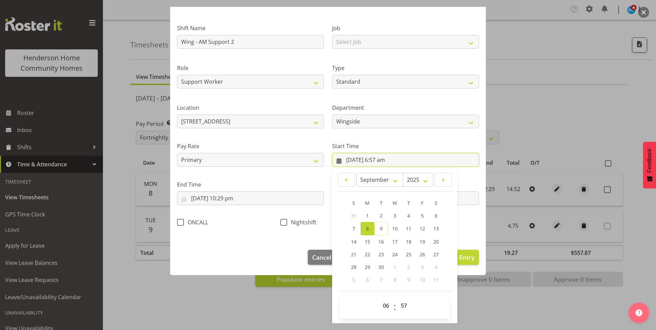
scroll to position [37, 0]
click at [380, 305] on select "00 01 02 03 04 05 06 07 08 09 10 11 12 13 14 15 16 17 18 19 20 21 22 23" at bounding box center [386, 306] width 15 height 14
select select "7"
click at [379, 299] on select "00 01 02 03 04 05 06 07 08 09 10 11 12 13 14 15 16 17 18 19 20 21 22 23" at bounding box center [386, 306] width 15 height 14
type input "8/09/2025, 7:57 am"
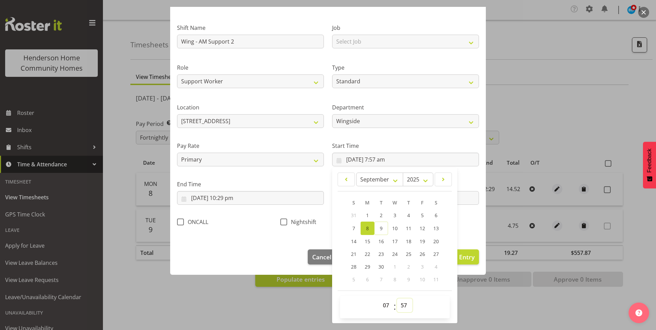
click at [402, 301] on select "00 01 02 03 04 05 06 07 08 09 10 11 12 13 14 15 16 17 18 19 20 21 22 23 24 25 2…" at bounding box center [404, 306] width 15 height 14
select select "0"
click at [397, 299] on select "00 01 02 03 04 05 06 07 08 09 10 11 12 13 14 15 16 17 18 19 20 21 22 23 24 25 2…" at bounding box center [404, 306] width 15 height 14
type input "8/09/2025, 7:00 am"
click at [224, 200] on input "8/09/2025, 10:29 pm" at bounding box center [250, 198] width 147 height 14
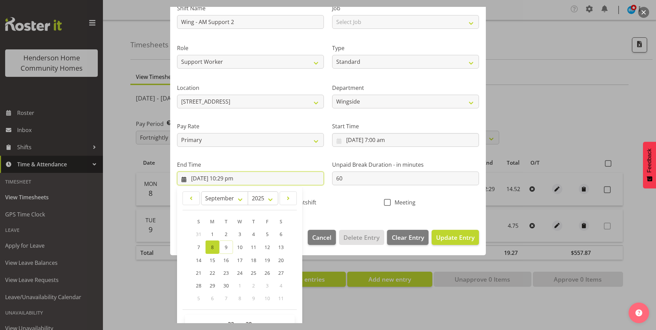
scroll to position [76, 0]
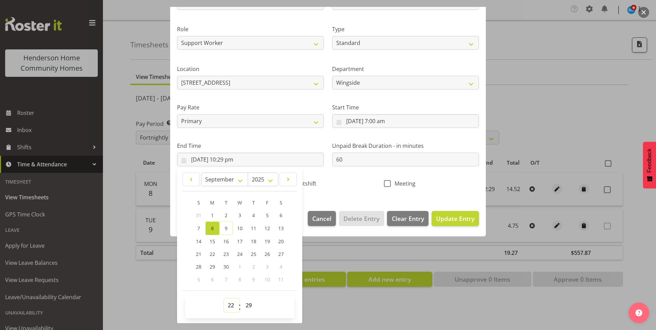
drag, startPoint x: 230, startPoint y: 305, endPoint x: 230, endPoint y: 301, distance: 4.2
click at [230, 304] on select "00 01 02 03 04 05 06 07 08 09 10 11 12 13 14 15 16 17 18 19 20 21 22 23" at bounding box center [231, 306] width 15 height 14
select select "16"
click at [224, 299] on select "00 01 02 03 04 05 06 07 08 09 10 11 12 13 14 15 16 17 18 19 20 21 22 23" at bounding box center [231, 306] width 15 height 14
type input "8/09/2025, 4:29 pm"
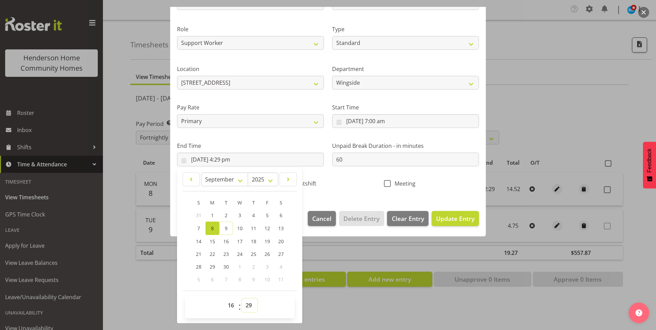
drag, startPoint x: 247, startPoint y: 304, endPoint x: 250, endPoint y: 301, distance: 3.6
click at [248, 303] on select "00 01 02 03 04 05 06 07 08 09 10 11 12 13 14 15 16 17 18 19 20 21 22 23 24 25 2…" at bounding box center [249, 306] width 15 height 14
select select "0"
click at [242, 299] on select "00 01 02 03 04 05 06 07 08 09 10 11 12 13 14 15 16 17 18 19 20 21 22 23 24 25 2…" at bounding box center [249, 306] width 15 height 14
type input "8/09/2025, 4:00 pm"
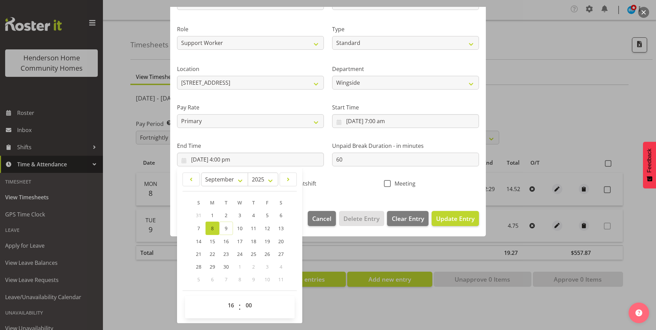
drag, startPoint x: 367, startPoint y: 169, endPoint x: 364, endPoint y: 165, distance: 5.3
click at [367, 169] on div "Unpaid Break Duration - in minutes 60" at bounding box center [405, 151] width 155 height 38
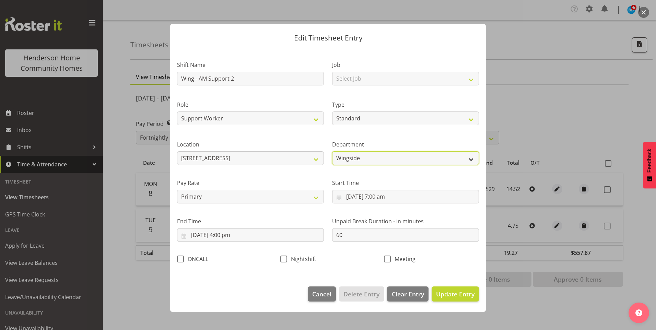
scroll to position [0, 0]
drag, startPoint x: 356, startPoint y: 162, endPoint x: 235, endPoint y: 143, distance: 122.4
click at [235, 143] on div "Shift Name Wing - AM Support 2 Job Select Job Floater Role Support Worker Clean…" at bounding box center [328, 160] width 310 height 218
click at [299, 223] on div "Shift Name Wing - AM Support 2 Job Select Job Floater Role Support Worker Clean…" at bounding box center [328, 160] width 310 height 218
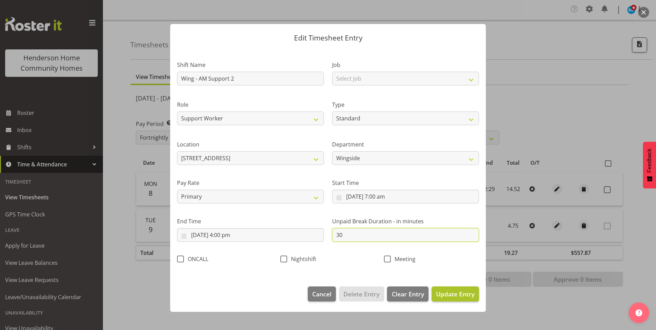
type input "30"
drag, startPoint x: 456, startPoint y: 295, endPoint x: 460, endPoint y: 292, distance: 5.1
click at [456, 295] on span "Update Entry" at bounding box center [455, 294] width 38 height 8
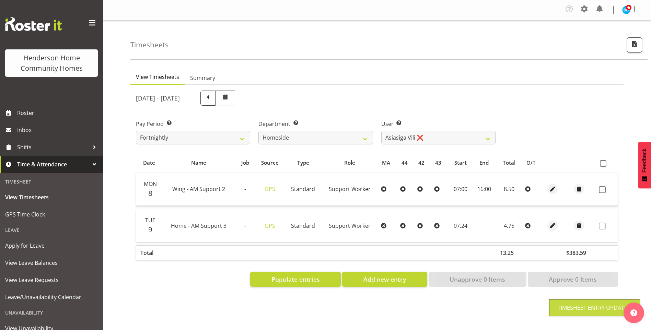
click at [601, 188] on span at bounding box center [602, 189] width 7 height 7
checkbox input "true"
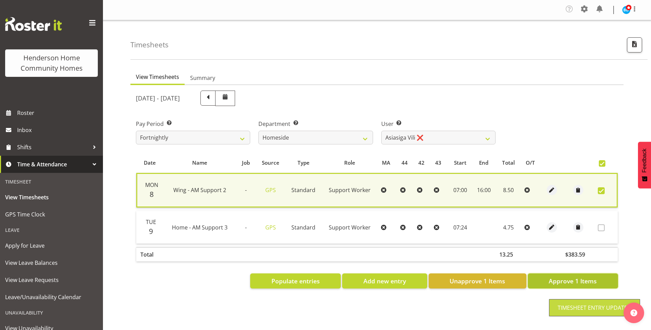
click at [590, 282] on span "Approve 1 Items" at bounding box center [573, 281] width 48 height 9
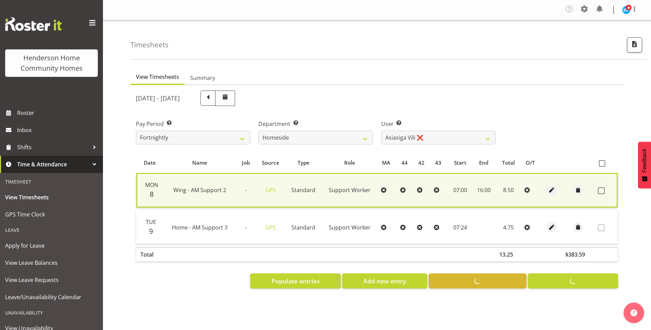
checkbox input "false"
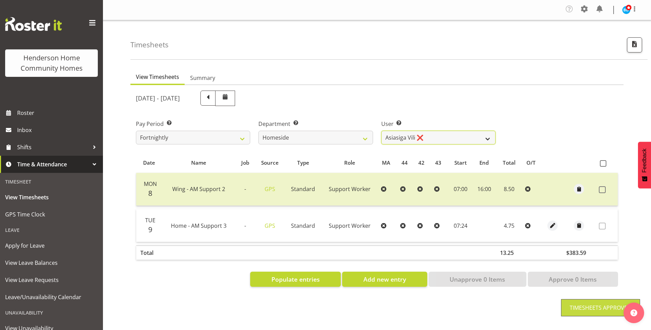
click at [420, 135] on select "Asiasiga Vili ❌ Billie-Rose Dunlop ❌ Brijesh (BK) Kachhadiya ❌ Cheenee Vargas ❌…" at bounding box center [438, 138] width 114 height 14
select select "8539"
click at [381, 131] on select "Asiasiga Vili ❌ Billie-Rose Dunlop ❌ Brijesh (BK) Kachhadiya ❌ Cheenee Vargas ❌…" at bounding box center [438, 138] width 114 height 14
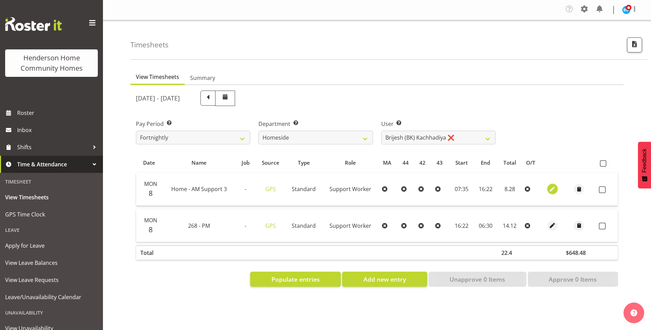
click at [554, 187] on span "button" at bounding box center [553, 189] width 8 height 8
select select "Standard"
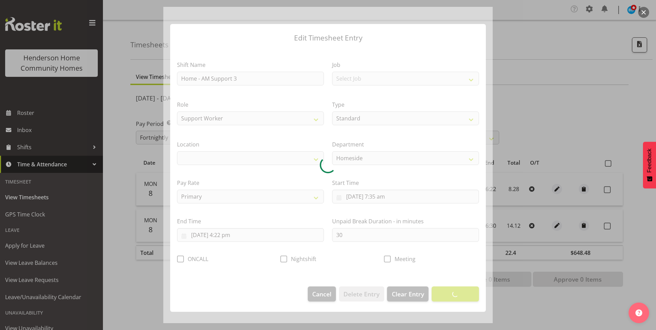
select select "1067"
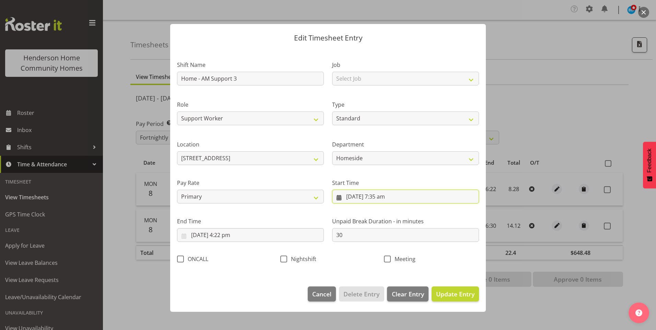
click at [383, 201] on input "8/09/2025, 7:35 am" at bounding box center [405, 197] width 147 height 14
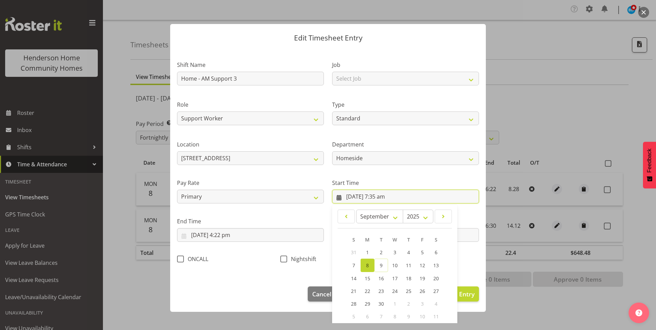
scroll to position [37, 0]
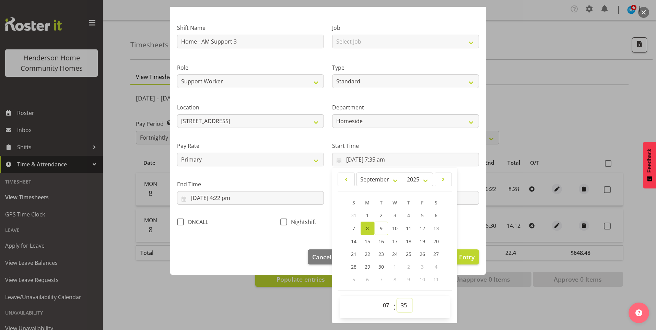
drag, startPoint x: 400, startPoint y: 305, endPoint x: 401, endPoint y: 297, distance: 7.6
click at [400, 304] on select "00 01 02 03 04 05 06 07 08 09 10 11 12 13 14 15 16 17 18 19 20 21 22 23 24 25 2…" at bounding box center [404, 306] width 15 height 14
select select "30"
click at [397, 299] on select "00 01 02 03 04 05 06 07 08 09 10 11 12 13 14 15 16 17 18 19 20 21 22 23 24 25 2…" at bounding box center [404, 306] width 15 height 14
type input "8/09/2025, 7:30 am"
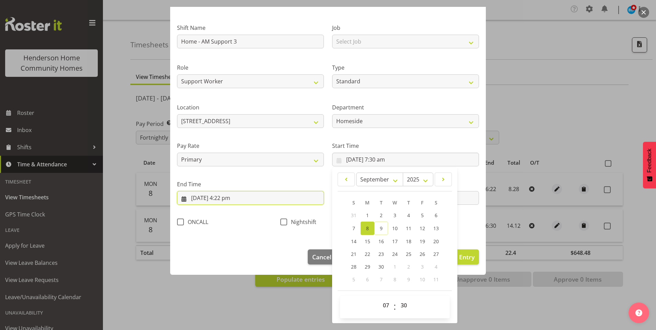
click at [228, 201] on input "8/09/2025, 4:22 pm" at bounding box center [250, 198] width 147 height 14
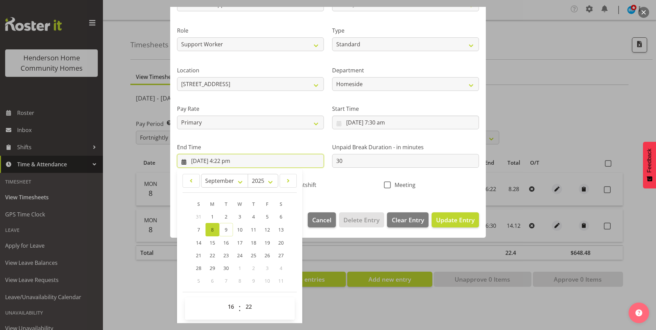
scroll to position [76, 0]
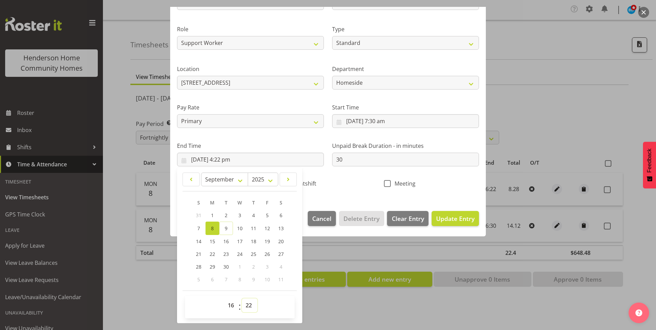
click at [249, 304] on select "00 01 02 03 04 05 06 07 08 09 10 11 12 13 14 15 16 17 18 19 20 21 22 23 24 25 2…" at bounding box center [249, 306] width 15 height 14
select select "0"
click at [242, 299] on select "00 01 02 03 04 05 06 07 08 09 10 11 12 13 14 15 16 17 18 19 20 21 22 23 24 25 2…" at bounding box center [249, 306] width 15 height 14
type input "8/09/2025, 4:00 pm"
click at [460, 215] on span "Update Entry" at bounding box center [455, 219] width 38 height 8
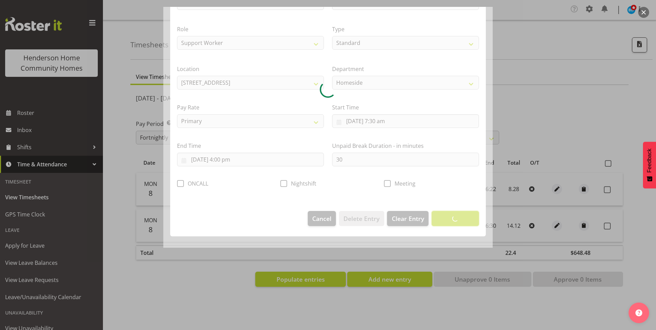
scroll to position [0, 0]
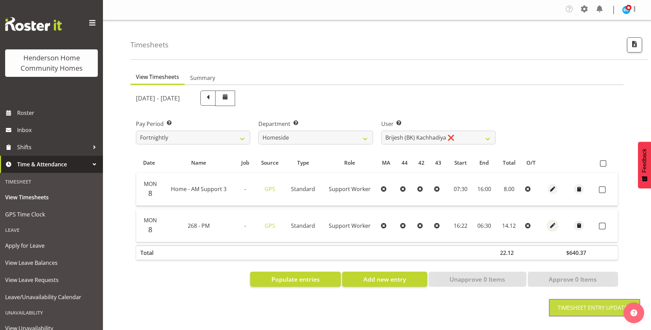
click at [555, 225] on span "button" at bounding box center [553, 226] width 8 height 8
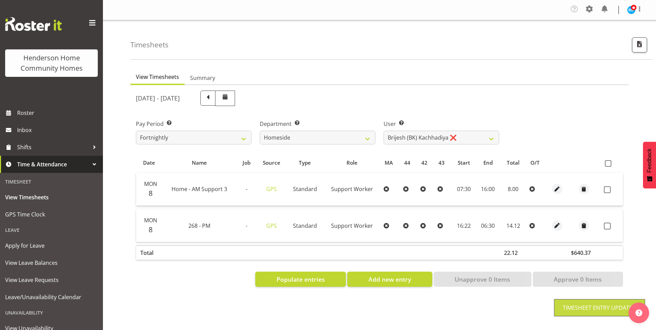
select select "Standard"
select select "748"
select select "8"
select select "2025"
select select "16"
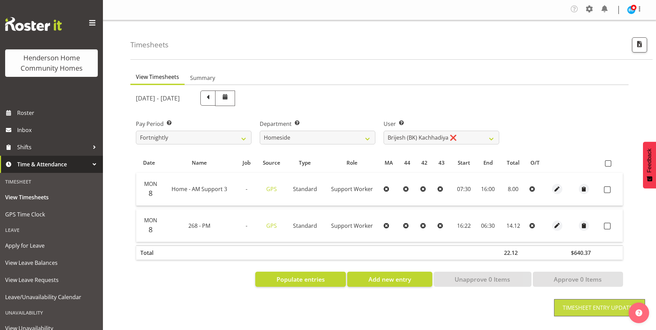
select select "22"
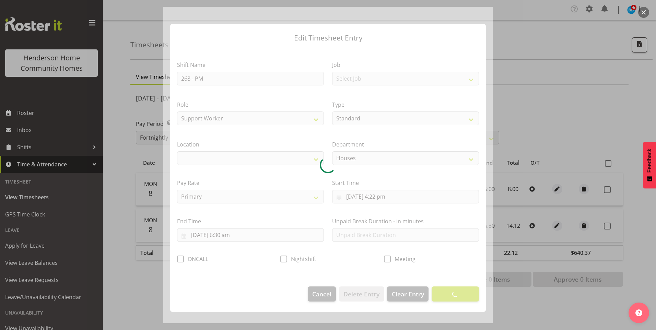
select select "1069"
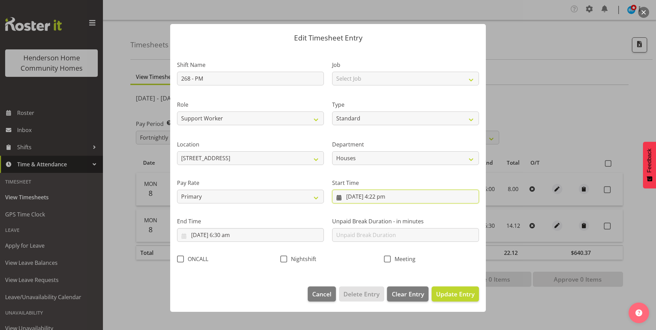
click at [384, 199] on input "8/09/2025, 4:22 pm" at bounding box center [405, 197] width 147 height 14
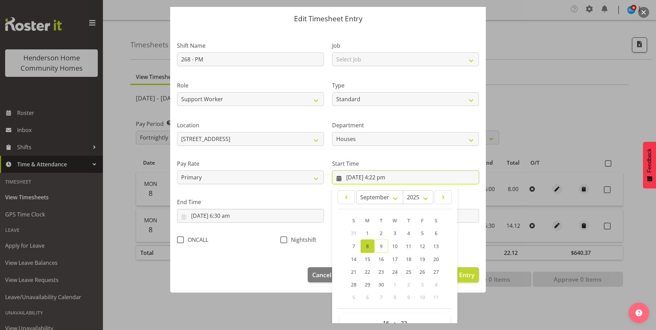
scroll to position [37, 0]
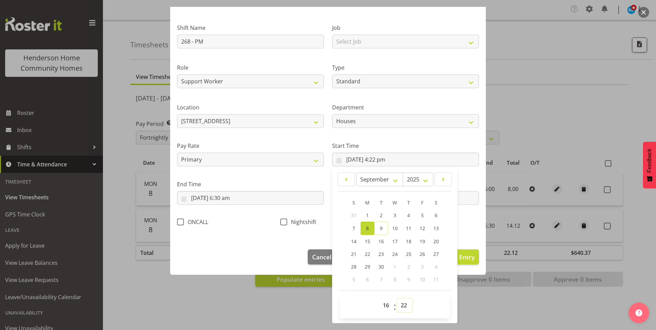
drag, startPoint x: 400, startPoint y: 305, endPoint x: 402, endPoint y: 302, distance: 3.7
click at [400, 305] on select "00 01 02 03 04 05 06 07 08 09 10 11 12 13 14 15 16 17 18 19 20 21 22 23 24 25 2…" at bounding box center [404, 306] width 15 height 14
select select "30"
click at [397, 299] on select "00 01 02 03 04 05 06 07 08 09 10 11 12 13 14 15 16 17 18 19 20 21 22 23 24 25 2…" at bounding box center [404, 306] width 15 height 14
type input "8/09/2025, 4:30 pm"
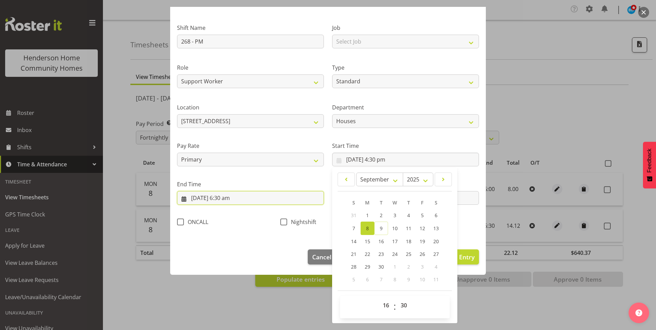
click at [209, 200] on input "9/09/2025, 6:30 am" at bounding box center [250, 198] width 147 height 14
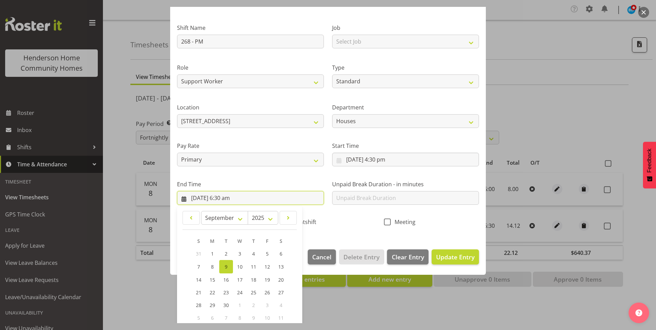
scroll to position [76, 0]
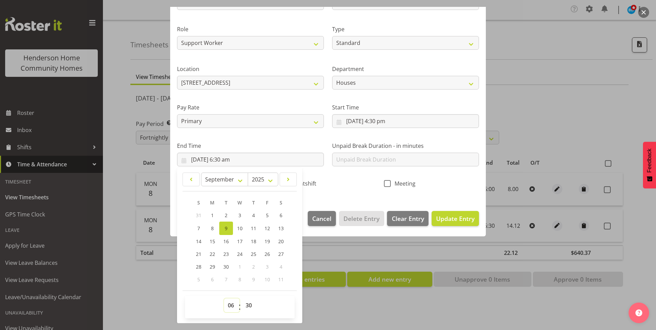
click at [231, 303] on select "00 01 02 03 04 05 06 07 08 09 10 11 12 13 14 15 16 17 18 19 20 21 22 23" at bounding box center [231, 306] width 15 height 14
click at [198, 158] on input "9/09/2025, 6:30 am" at bounding box center [250, 160] width 147 height 14
click at [199, 158] on input "9/09/2025, 6:30 am" at bounding box center [250, 160] width 147 height 14
click at [212, 228] on span "8" at bounding box center [212, 228] width 3 height 7
type input "8/09/2025, 6:30 am"
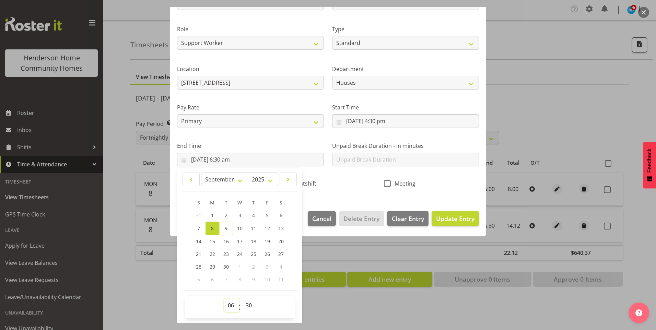
drag, startPoint x: 231, startPoint y: 305, endPoint x: 234, endPoint y: 301, distance: 5.0
click at [231, 304] on select "00 01 02 03 04 05 06 07 08 09 10 11 12 13 14 15 16 17 18 19 20 21 22 23" at bounding box center [231, 306] width 15 height 14
select select "22"
click at [224, 299] on select "00 01 02 03 04 05 06 07 08 09 10 11 12 13 14 15 16 17 18 19 20 21 22 23" at bounding box center [231, 306] width 15 height 14
type input "8/09/2025, 10:30 pm"
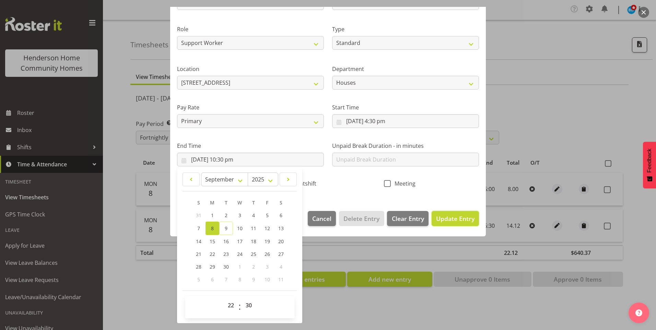
drag, startPoint x: 462, startPoint y: 220, endPoint x: 466, endPoint y: 219, distance: 4.0
click at [462, 220] on span "Update Entry" at bounding box center [455, 219] width 38 height 8
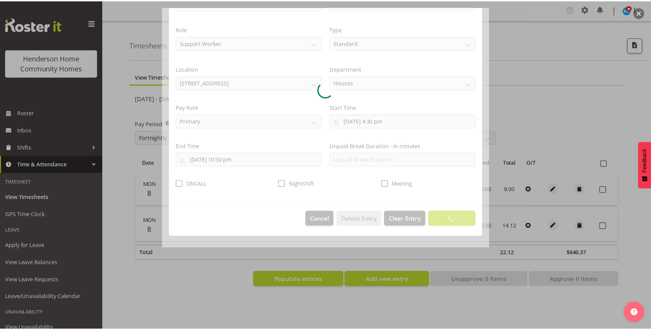
scroll to position [0, 0]
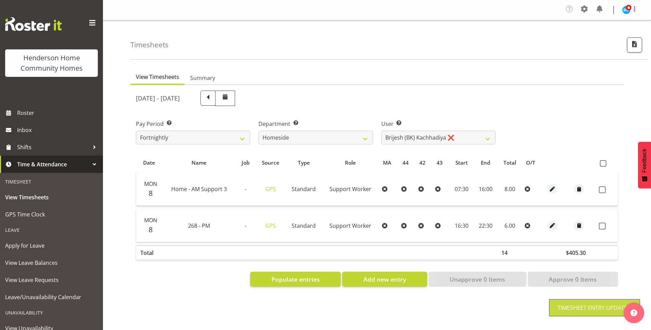
click at [604, 224] on span at bounding box center [602, 226] width 7 height 7
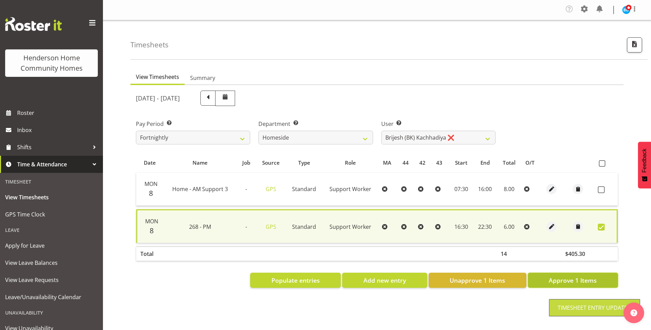
click at [579, 278] on span "Approve 1 Items" at bounding box center [573, 280] width 48 height 9
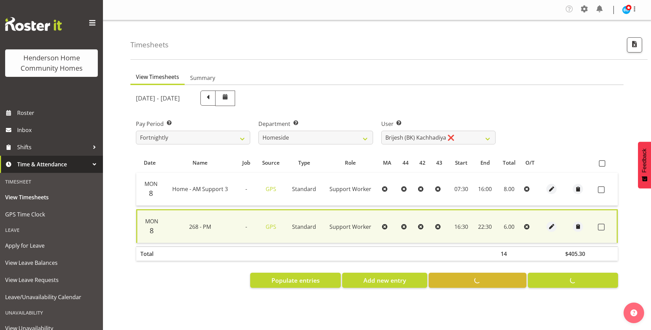
checkbox input "false"
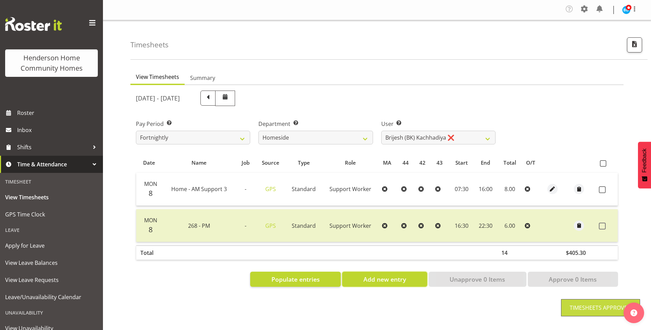
click at [396, 278] on span "Add new entry" at bounding box center [385, 279] width 43 height 9
select select
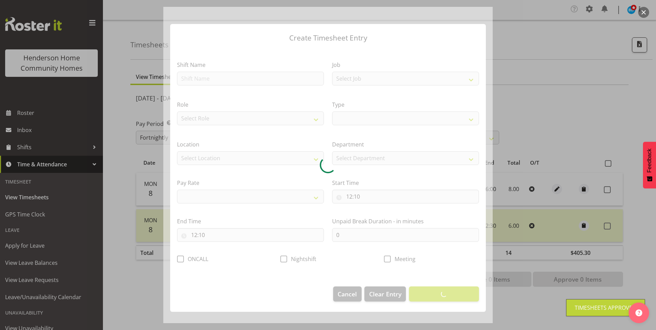
select select
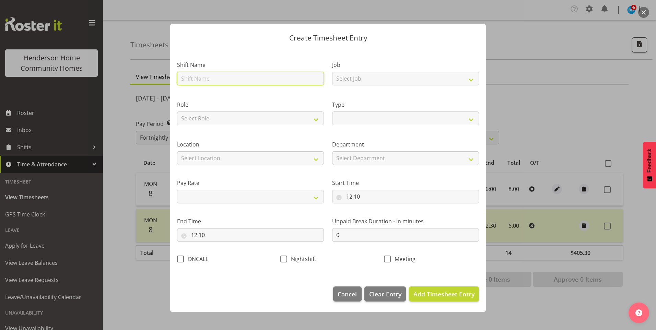
click at [279, 82] on input "text" at bounding box center [250, 79] width 147 height 14
type input "268 - S/O"
select select
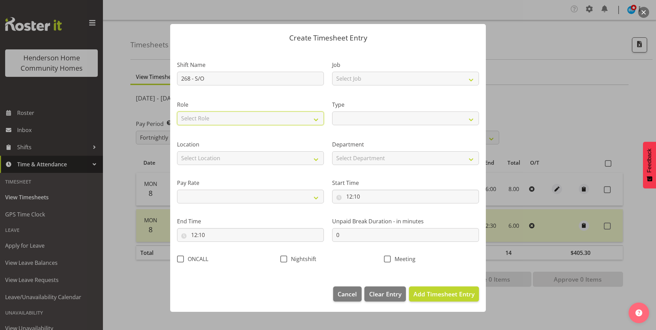
drag, startPoint x: 202, startPoint y: 121, endPoint x: 202, endPoint y: 126, distance: 4.5
click at [202, 121] on select "Select Role Support Worker Cleaner" at bounding box center [250, 119] width 147 height 14
select select "1214"
click at [177, 112] on select "Select Role Support Worker Cleaner" at bounding box center [250, 119] width 147 height 14
select select
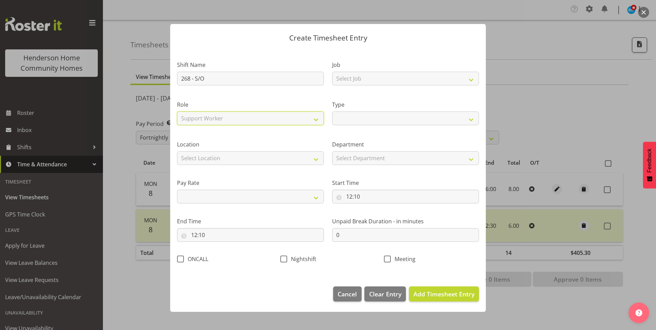
select select
drag, startPoint x: 201, startPoint y: 158, endPoint x: 203, endPoint y: 162, distance: 4.3
click at [201, 158] on select "Select Location [STREET_ADDRESS][GEOGRAPHIC_DATA][STREET_ADDRESS][STREET_ADDRES…" at bounding box center [250, 158] width 147 height 14
select select "1069"
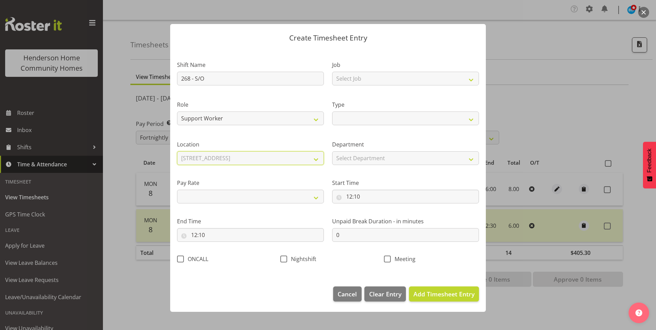
click at [177, 151] on select "Select Location [STREET_ADDRESS][GEOGRAPHIC_DATA][STREET_ADDRESS][STREET_ADDRES…" at bounding box center [250, 158] width 147 height 14
select select
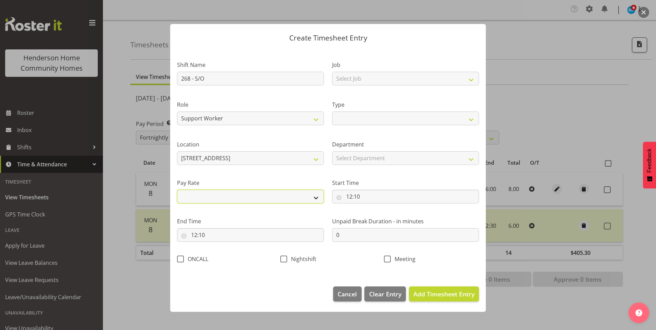
click at [196, 192] on select "Primary Secondary Tertiary Fourth Fifth" at bounding box center [250, 197] width 147 height 14
select select "secondary"
click at [177, 190] on select "Primary Secondary Tertiary Fourth Fifth" at bounding box center [250, 197] width 147 height 14
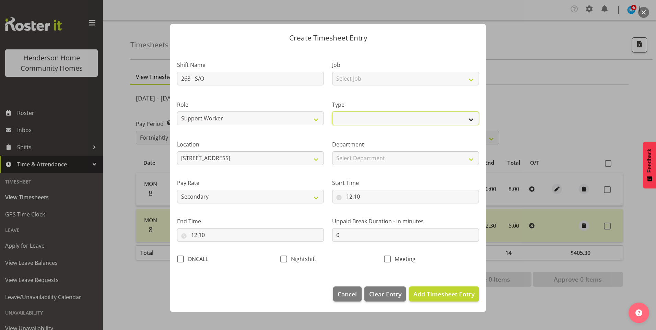
click at [362, 121] on select "Off Standard Public Holiday Public Holiday (Worked) Day In Lieu Annual Leave Si…" at bounding box center [405, 119] width 147 height 14
select select "Standard"
click at [332, 112] on select "Off Standard Public Holiday Public Holiday (Worked) Day In Lieu Annual Leave Si…" at bounding box center [405, 119] width 147 height 14
click at [359, 154] on select "Select Department Homeside Wingside Houses Admin" at bounding box center [405, 158] width 147 height 14
select select "748"
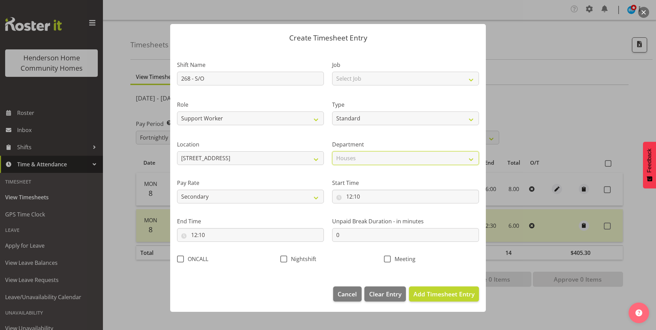
click at [332, 151] on select "Select Department Homeside Wingside Houses Admin" at bounding box center [405, 158] width 147 height 14
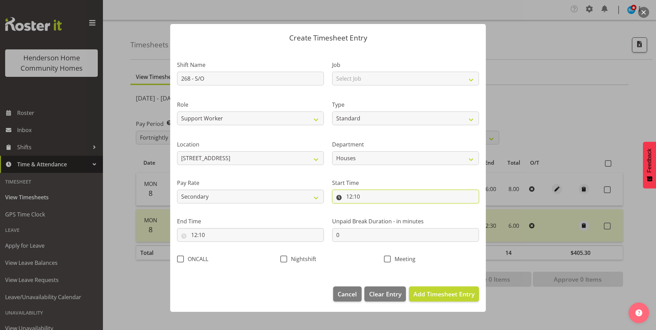
click at [349, 195] on input "12:10" at bounding box center [405, 197] width 147 height 14
click at [381, 217] on select "00 01 02 03 04 05 06 07 08 09 10 11 12 13 14 15 16 17 18 19 20 21 22 23" at bounding box center [378, 215] width 15 height 14
click at [375, 217] on select "00 01 02 03 04 05 06 07 08 09 10 11 12 13 14 15 16 17 18 19 20 21 22 23" at bounding box center [378, 215] width 15 height 14
select select "22"
click at [371, 208] on select "00 01 02 03 04 05 06 07 08 09 10 11 12 13 14 15 16 17 18 19 20 21 22 23" at bounding box center [378, 215] width 15 height 14
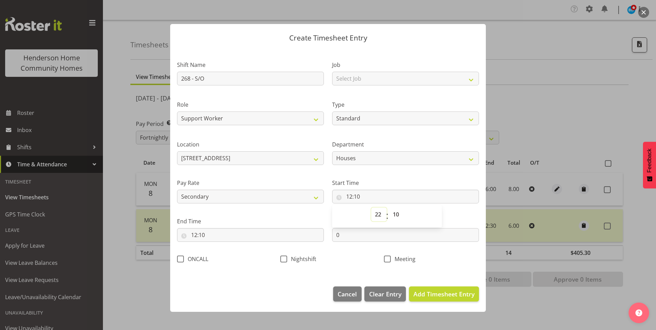
type input "22:10"
click at [393, 215] on select "00 01 02 03 04 05 06 07 08 09 10 11 12 13 14 15 16 17 18 19 20 21 22 23 24 25 2…" at bounding box center [396, 215] width 15 height 14
select select "30"
click at [389, 208] on select "00 01 02 03 04 05 06 07 08 09 10 11 12 13 14 15 16 17 18 19 20 21 22 23 24 25 2…" at bounding box center [396, 215] width 15 height 14
type input "22:30"
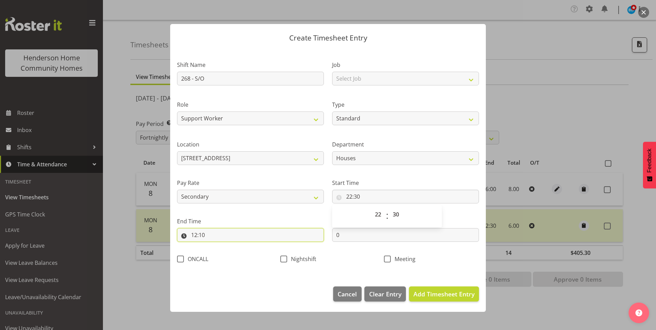
click at [197, 235] on input "12:10" at bounding box center [250, 235] width 147 height 14
click at [217, 254] on select "00 01 02 03 04 05 06 07 08 09 10 11 12 13 14 15 16 17 18 19 20 21 22 23" at bounding box center [223, 253] width 15 height 14
select select "6"
click at [216, 246] on select "00 01 02 03 04 05 06 07 08 09 10 11 12 13 14 15 16 17 18 19 20 21 22 23" at bounding box center [223, 253] width 15 height 14
type input "06:10"
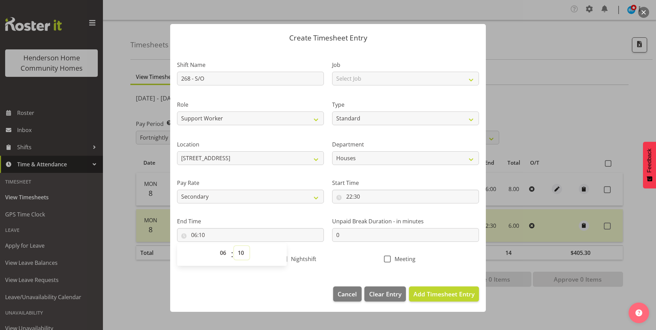
click at [241, 250] on select "00 01 02 03 04 05 06 07 08 09 10 11 12 13 14 15 16 17 18 19 20 21 22 23 24 25 2…" at bounding box center [241, 253] width 15 height 14
select select "30"
click at [234, 246] on select "00 01 02 03 04 05 06 07 08 09 10 11 12 13 14 15 16 17 18 19 20 21 22 23 24 25 2…" at bounding box center [241, 253] width 15 height 14
type input "06:30"
click at [460, 295] on span "Add Timesheet Entry" at bounding box center [444, 294] width 61 height 8
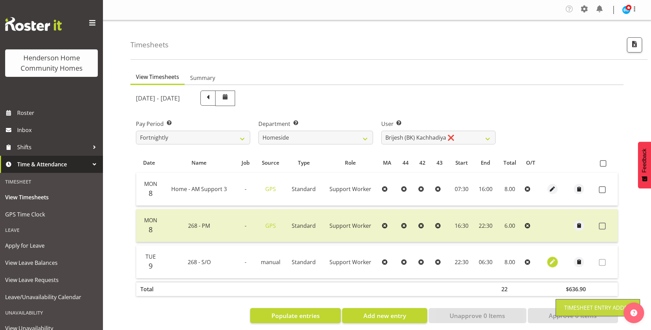
click at [552, 259] on span "button" at bounding box center [553, 262] width 8 height 8
select select "Standard"
select select "748"
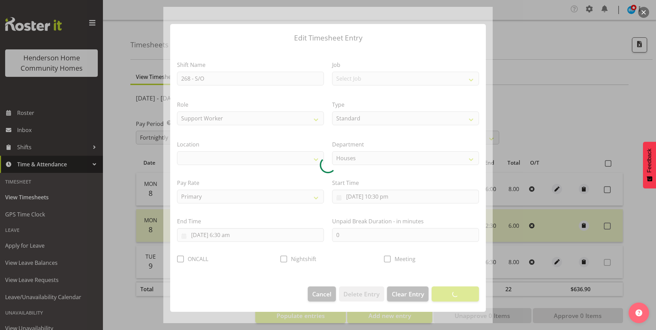
select select "1069"
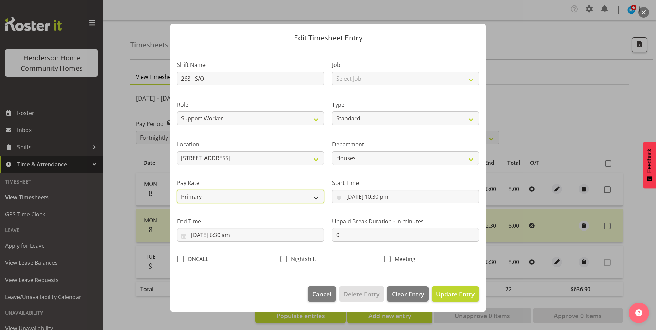
click at [194, 196] on select "Primary Secondary Tertiary Fourth Fifth" at bounding box center [250, 197] width 147 height 14
select select "secondary"
click at [177, 190] on select "Primary Secondary Tertiary Fourth Fifth" at bounding box center [250, 197] width 147 height 14
click at [461, 293] on span "Update Entry" at bounding box center [455, 294] width 38 height 8
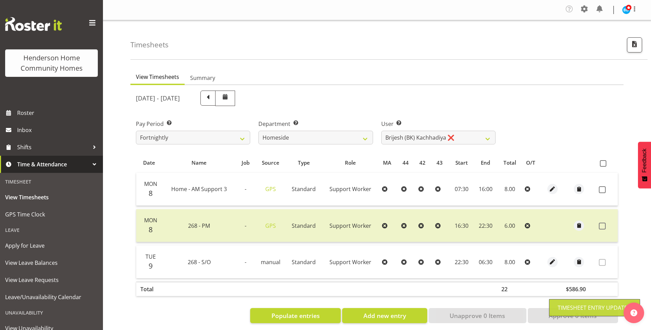
click at [604, 263] on span at bounding box center [602, 262] width 7 height 7
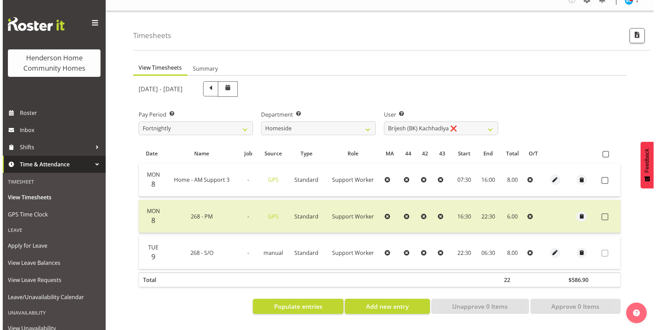
scroll to position [14, 0]
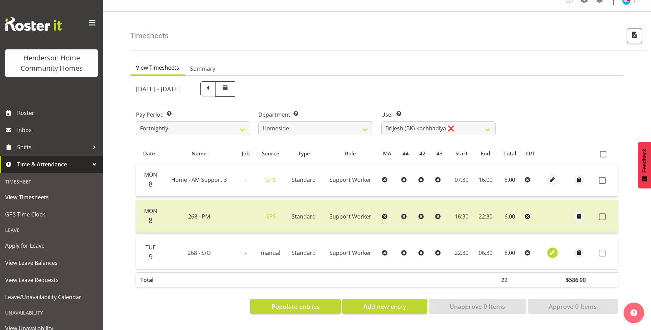
click at [550, 249] on span "button" at bounding box center [553, 253] width 8 height 8
select select "Standard"
select select "748"
select select "secondary"
select select "8"
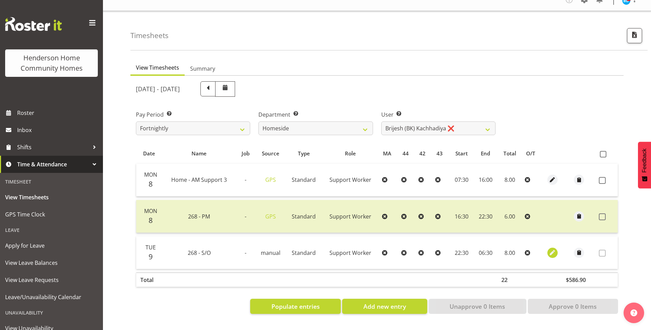
select select "2025"
select select "6"
select select "30"
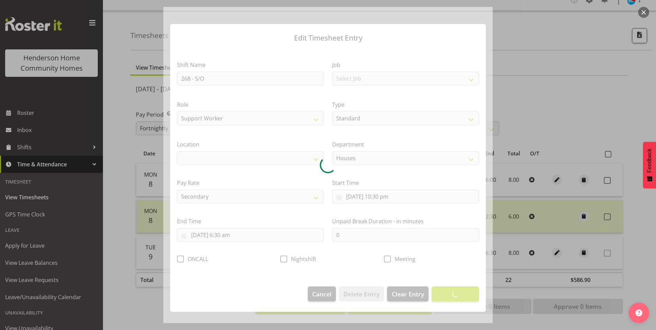
select select "1069"
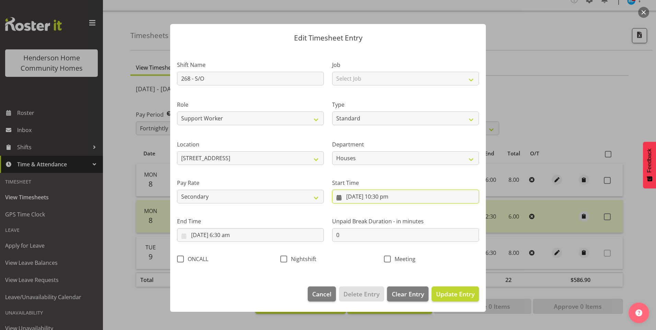
click at [350, 194] on input "9/09/2025, 10:30 pm" at bounding box center [405, 197] width 147 height 14
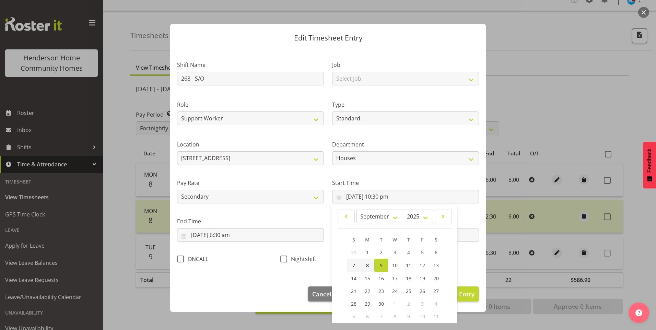
drag, startPoint x: 362, startPoint y: 265, endPoint x: 350, endPoint y: 264, distance: 12.1
click at [362, 264] on link "8" at bounding box center [368, 265] width 14 height 13
type input "8/09/2025, 10:30 pm"
click at [198, 235] on input "10/09/2025, 6:30 am" at bounding box center [250, 235] width 147 height 14
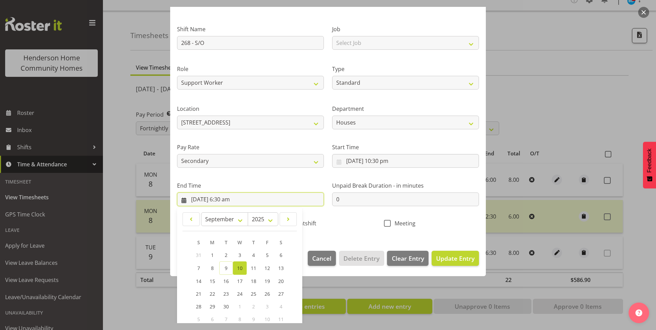
scroll to position [69, 0]
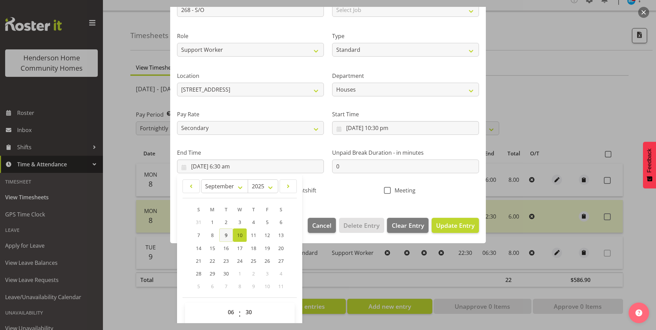
click at [222, 235] on link "9" at bounding box center [226, 235] width 14 height 13
type input "9/09/2025, 6:30 am"
click at [436, 226] on span "Update Entry" at bounding box center [455, 225] width 38 height 8
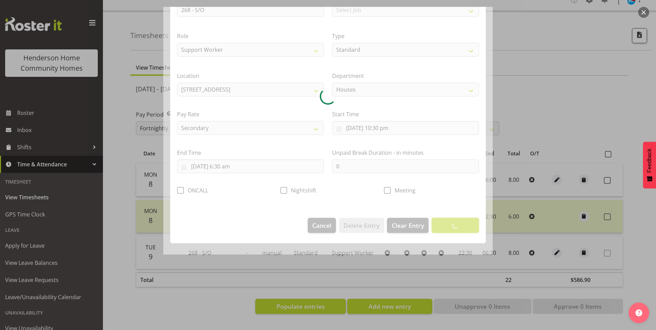
scroll to position [0, 0]
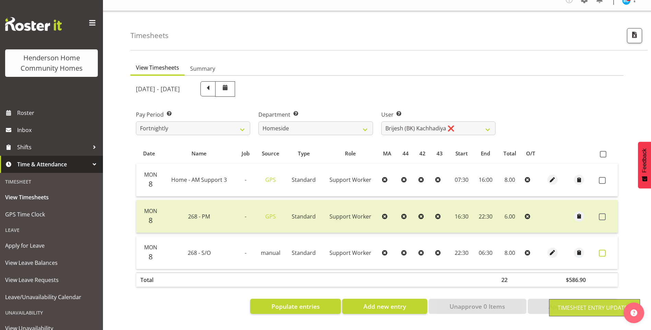
click at [603, 250] on span at bounding box center [602, 253] width 7 height 7
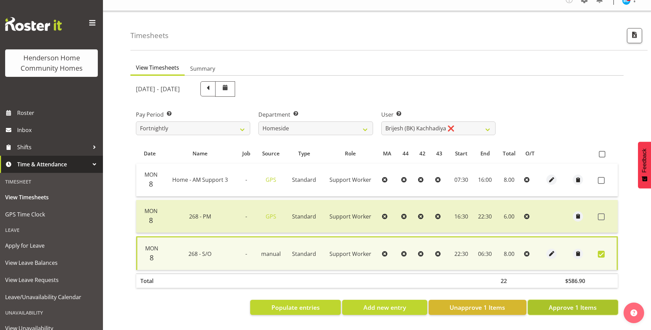
click at [578, 303] on span "Approve 1 Items" at bounding box center [573, 307] width 48 height 9
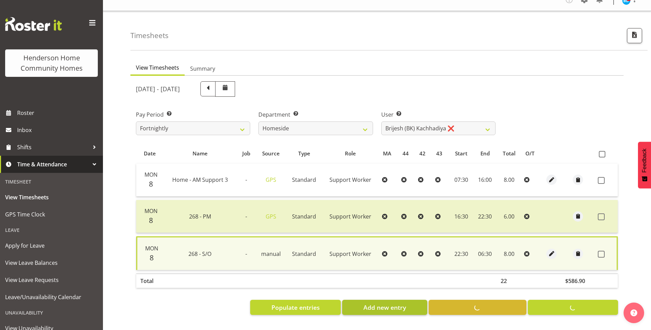
checkbox input "false"
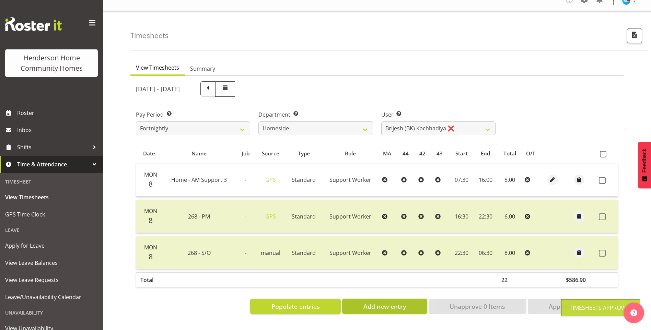
click at [378, 302] on span "Add new entry" at bounding box center [385, 306] width 43 height 9
select select
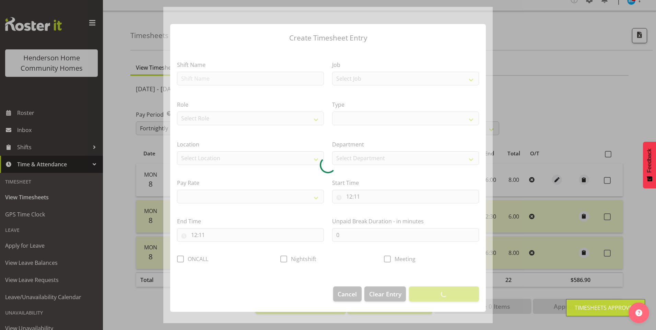
select select
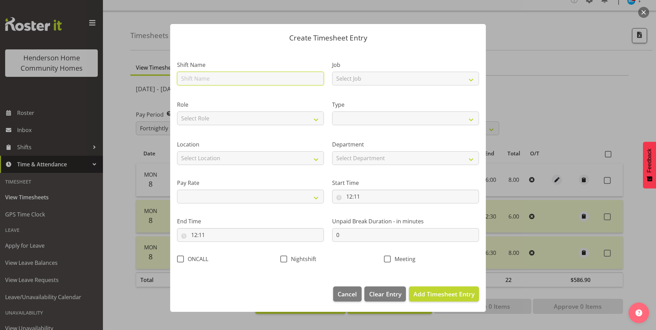
click at [199, 79] on input "text" at bounding box center [250, 79] width 147 height 14
type input "2"
select select
type input "26"
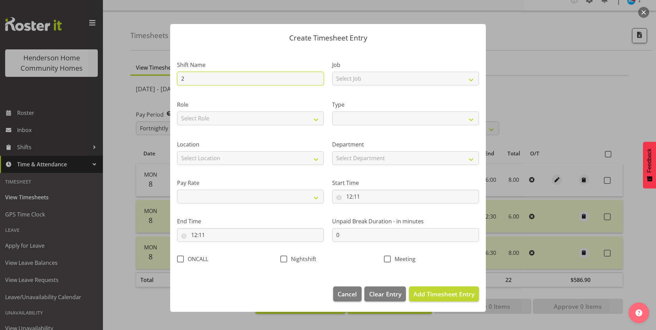
select select
type input "268"
select select
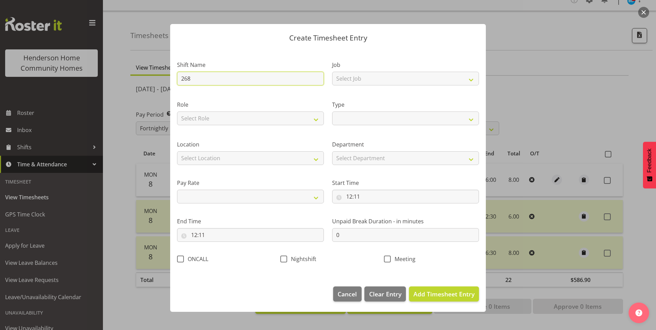
type input "268"
select select
type input "268 -"
select select
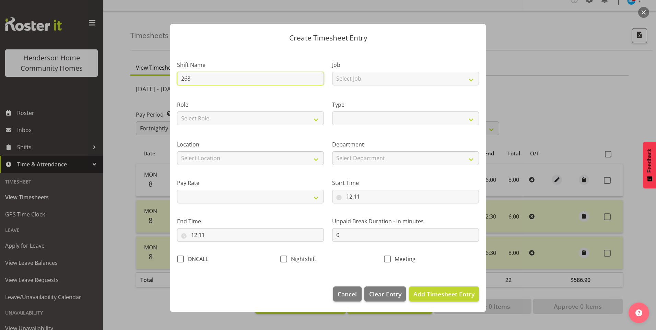
select select
type input "268 -"
select select
type input "268 - A"
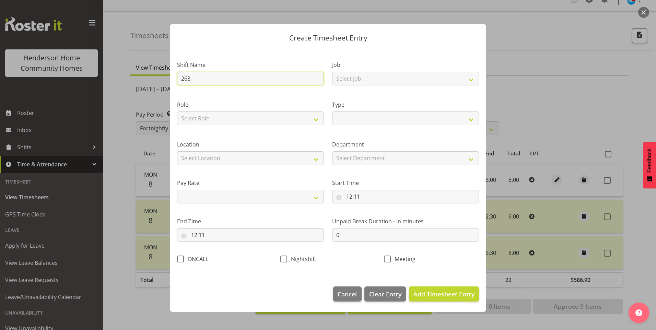
select select
type input "268 - AM"
select select
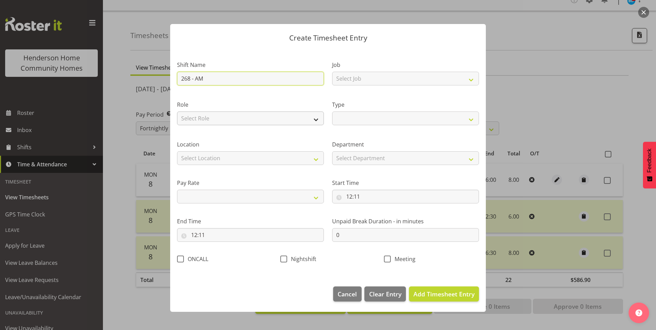
type input "268 - AM"
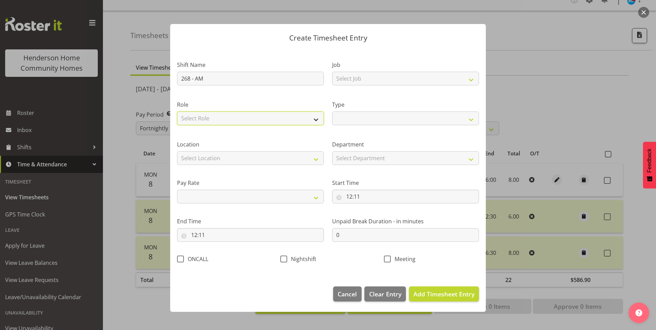
click at [206, 124] on select "Select Role Support Worker Cleaner" at bounding box center [250, 119] width 147 height 14
select select "1214"
click at [177, 112] on select "Select Role Support Worker Cleaner" at bounding box center [250, 119] width 147 height 14
select select
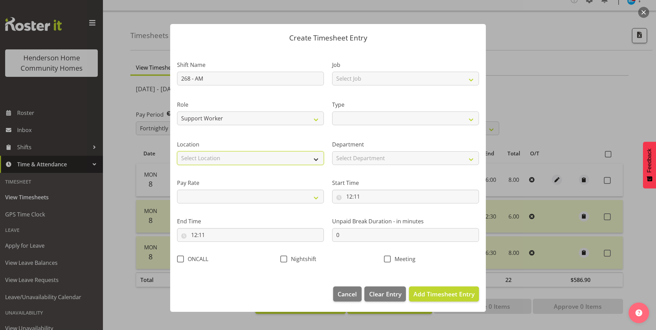
click at [200, 160] on select "Select Location [STREET_ADDRESS][GEOGRAPHIC_DATA][STREET_ADDRESS][STREET_ADDRES…" at bounding box center [250, 158] width 147 height 14
select select "1069"
click at [177, 151] on select "Select Location [STREET_ADDRESS][GEOGRAPHIC_DATA][STREET_ADDRESS][STREET_ADDRES…" at bounding box center [250, 158] width 147 height 14
select select
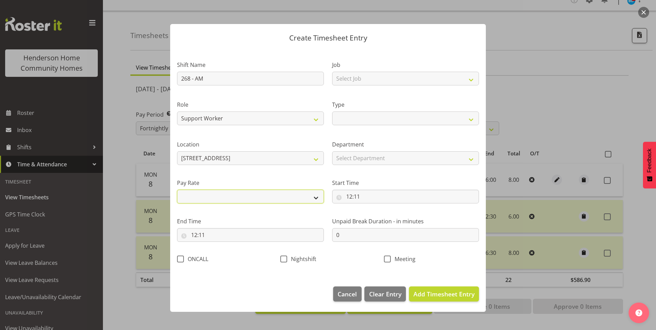
click at [198, 195] on select "Primary Secondary Tertiary Fourth Fifth" at bounding box center [250, 197] width 147 height 14
select select "primary"
click at [177, 190] on select "Primary Secondary Tertiary Fourth Fifth" at bounding box center [250, 197] width 147 height 14
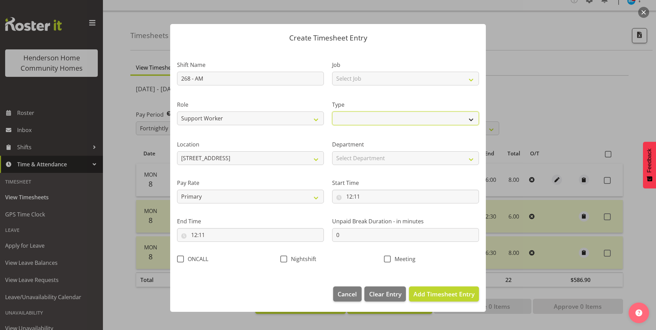
click at [357, 120] on select "Off Standard Public Holiday Public Holiday (Worked) Day In Lieu Annual Leave Si…" at bounding box center [405, 119] width 147 height 14
select select "Standard"
click at [332, 112] on select "Off Standard Public Holiday Public Holiday (Worked) Day In Lieu Annual Leave Si…" at bounding box center [405, 119] width 147 height 14
click at [344, 156] on select "Select Department Homeside Wingside Houses Admin" at bounding box center [405, 158] width 147 height 14
select select "748"
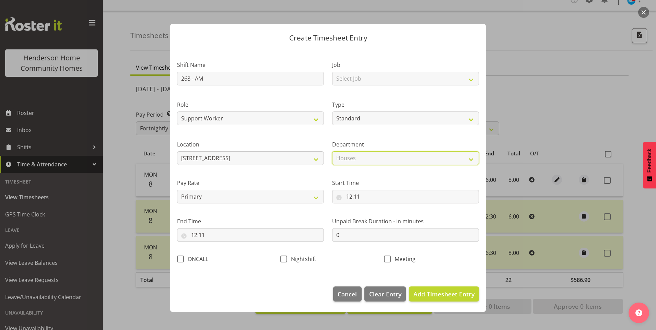
click at [332, 151] on select "Select Department Homeside Wingside Houses Admin" at bounding box center [405, 158] width 147 height 14
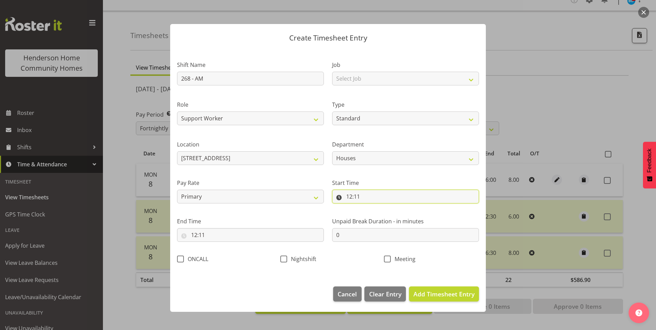
click at [350, 197] on input "12:11" at bounding box center [405, 197] width 147 height 14
click at [379, 216] on select "00 01 02 03 04 05 06 07 08 09 10 11 12 13 14 15 16 17 18 19 20 21 22 23" at bounding box center [378, 215] width 15 height 14
select select "6"
click at [371, 208] on select "00 01 02 03 04 05 06 07 08 09 10 11 12 13 14 15 16 17 18 19 20 21 22 23" at bounding box center [378, 215] width 15 height 14
type input "06:11"
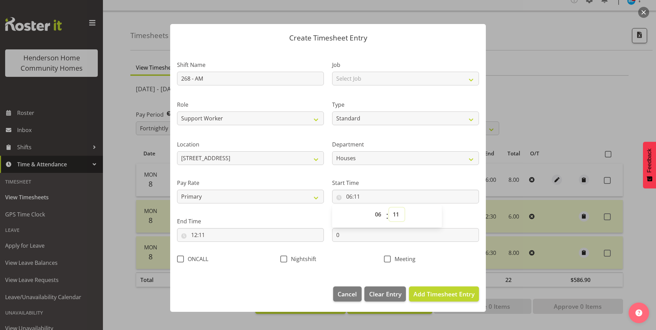
click at [396, 215] on select "00 01 02 03 04 05 06 07 08 09 10 11 12 13 14 15 16 17 18 19 20 21 22 23 24 25 2…" at bounding box center [396, 215] width 15 height 14
select select "30"
click at [389, 208] on select "00 01 02 03 04 05 06 07 08 09 10 11 12 13 14 15 16 17 18 19 20 21 22 23 24 25 2…" at bounding box center [396, 215] width 15 height 14
type input "06:30"
drag, startPoint x: 193, startPoint y: 236, endPoint x: 197, endPoint y: 236, distance: 4.1
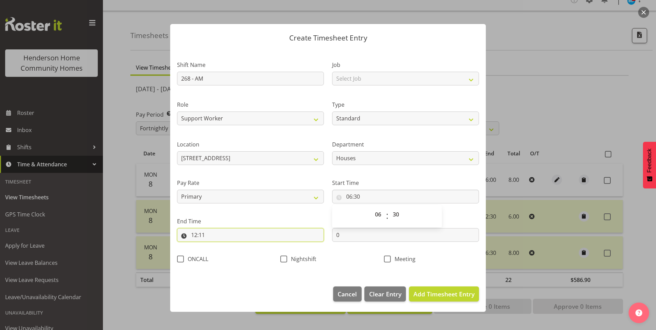
click at [194, 236] on input "12:11" at bounding box center [250, 235] width 147 height 14
drag, startPoint x: 224, startPoint y: 259, endPoint x: 223, endPoint y: 245, distance: 14.1
click at [224, 259] on select "00 01 02 03 04 05 06 07 08 09 10 11 12 13 14 15 16 17 18 19 20 21 22 23" at bounding box center [223, 253] width 15 height 14
select select "8"
click at [216, 246] on select "00 01 02 03 04 05 06 07 08 09 10 11 12 13 14 15 16 17 18 19 20 21 22 23" at bounding box center [223, 253] width 15 height 14
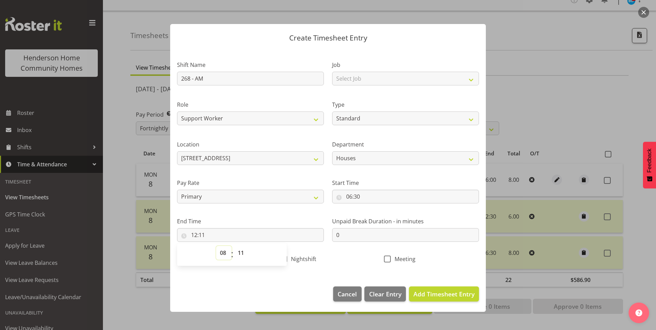
type input "08:11"
drag, startPoint x: 240, startPoint y: 254, endPoint x: 245, endPoint y: 249, distance: 6.8
click at [240, 253] on select "00 01 02 03 04 05 06 07 08 09 10 11 12 13 14 15 16 17 18 19 20 21 22 23 24 25 2…" at bounding box center [241, 253] width 15 height 14
select select "30"
click at [234, 246] on select "00 01 02 03 04 05 06 07 08 09 10 11 12 13 14 15 16 17 18 19 20 21 22 23 24 25 2…" at bounding box center [241, 253] width 15 height 14
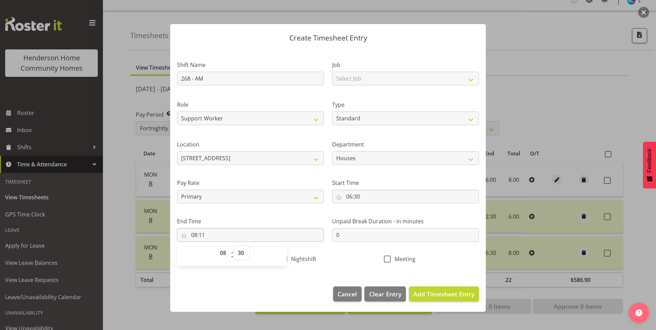
type input "08:30"
click at [463, 290] on span "Add Timesheet Entry" at bounding box center [444, 294] width 61 height 8
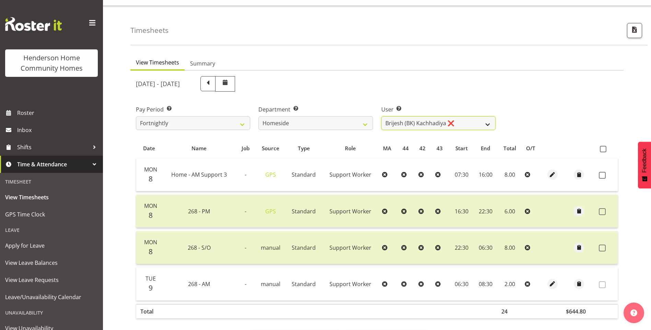
click at [408, 124] on select "Asiasiga Vili ❌ Billie-Rose Dunlop ❌ Brijesh (BK) Kachhadiya ❌ Cheenee Vargas ❌…" at bounding box center [438, 123] width 114 height 14
select select "8657"
click at [381, 116] on select "Asiasiga Vili ❌ Billie-Rose Dunlop ❌ Brijesh (BK) Kachhadiya ❌ Cheenee Vargas ❌…" at bounding box center [438, 123] width 114 height 14
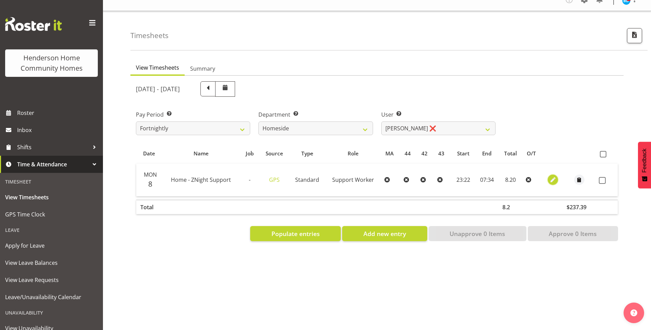
click at [552, 176] on span "button" at bounding box center [553, 180] width 8 height 8
select select "Standard"
select select "8"
select select "2025"
select select "23"
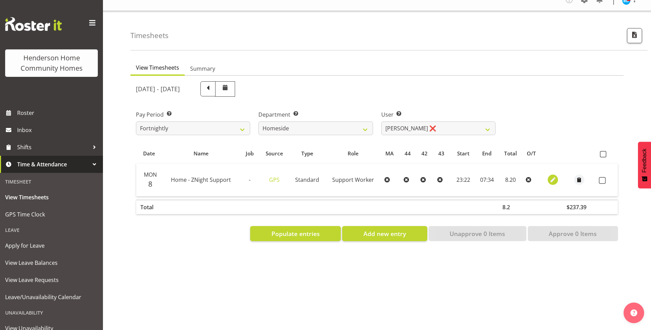
select select "22"
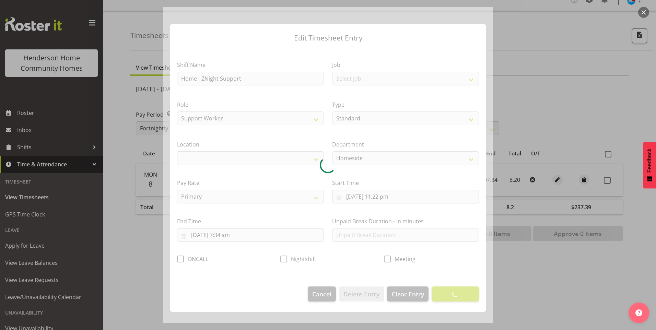
select select "1067"
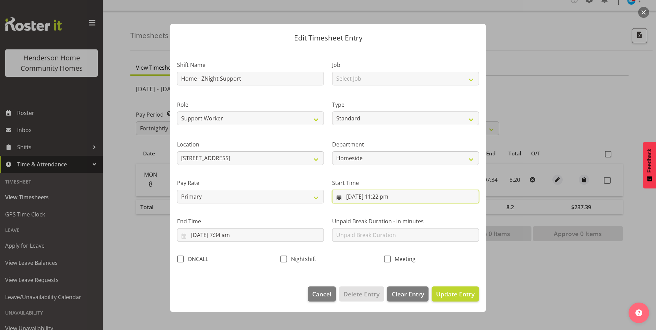
click at [388, 196] on input "8/09/2025, 11:22 pm" at bounding box center [405, 197] width 147 height 14
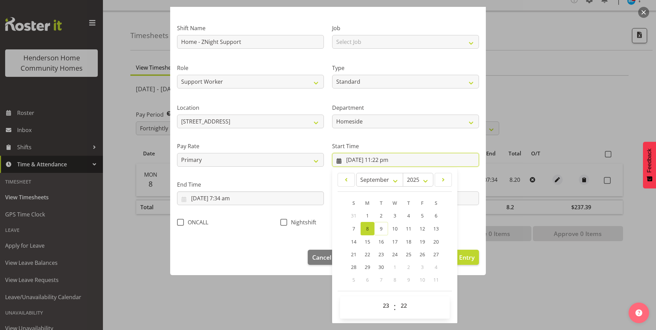
scroll to position [37, 0]
click at [404, 304] on select "00 01 02 03 04 05 06 07 08 09 10 11 12 13 14 15 16 17 18 19 20 21 22 23 24 25 2…" at bounding box center [404, 306] width 15 height 14
select select "30"
click at [397, 299] on select "00 01 02 03 04 05 06 07 08 09 10 11 12 13 14 15 16 17 18 19 20 21 22 23 24 25 2…" at bounding box center [404, 306] width 15 height 14
type input "8/09/2025, 11:30 pm"
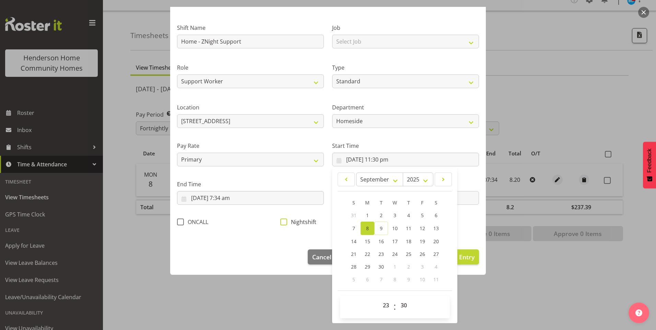
click at [284, 223] on span at bounding box center [283, 222] width 7 height 7
click at [284, 223] on input "Nightshift" at bounding box center [282, 222] width 4 height 4
checkbox input "true"
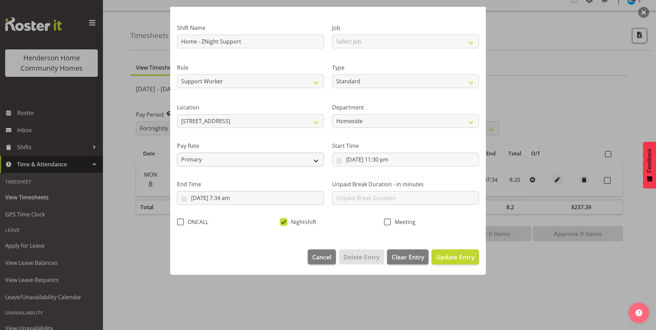
scroll to position [0, 0]
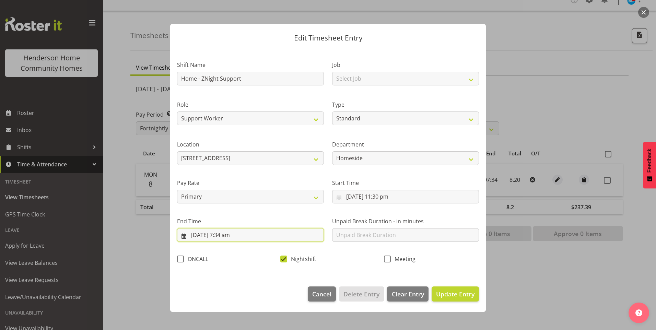
click at [222, 239] on input "9/09/2025, 7:34 am" at bounding box center [250, 235] width 147 height 14
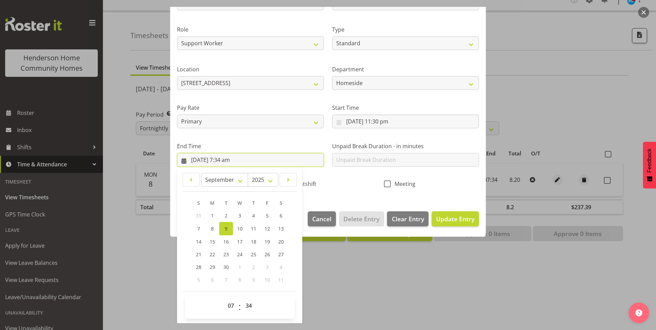
scroll to position [76, 0]
click at [229, 307] on select "00 01 02 03 04 05 06 07 08 09 10 11 12 13 14 15 16 17 18 19 20 21 22 23" at bounding box center [231, 306] width 15 height 14
select select "8"
click at [224, 299] on select "00 01 02 03 04 05 06 07 08 09 10 11 12 13 14 15 16 17 18 19 20 21 22 23" at bounding box center [231, 306] width 15 height 14
type input "9/09/2025, 8:34 am"
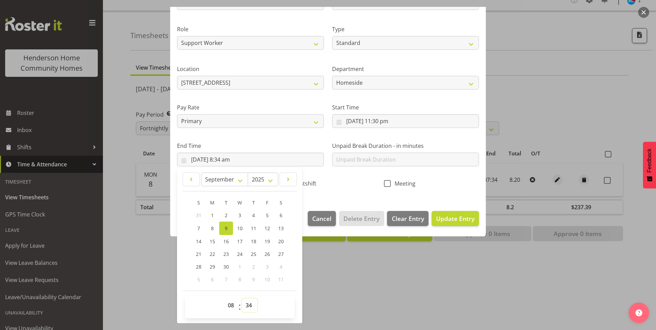
click at [251, 308] on select "00 01 02 03 04 05 06 07 08 09 10 11 12 13 14 15 16 17 18 19 20 21 22 23 24 25 2…" at bounding box center [249, 306] width 15 height 14
select select "15"
click at [242, 299] on select "00 01 02 03 04 05 06 07 08 09 10 11 12 13 14 15 16 17 18 19 20 21 22 23 24 25 2…" at bounding box center [249, 306] width 15 height 14
type input "9/09/2025, 8:15 am"
click at [448, 217] on span "Update Entry" at bounding box center [455, 219] width 38 height 8
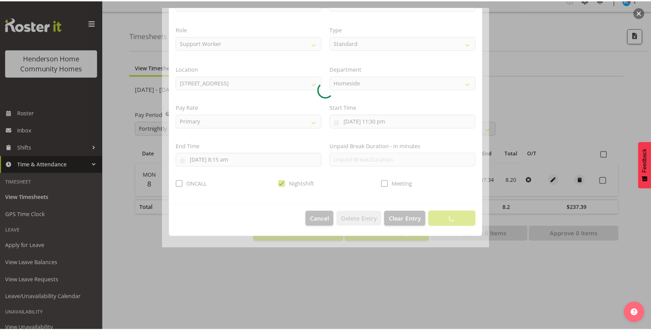
scroll to position [0, 0]
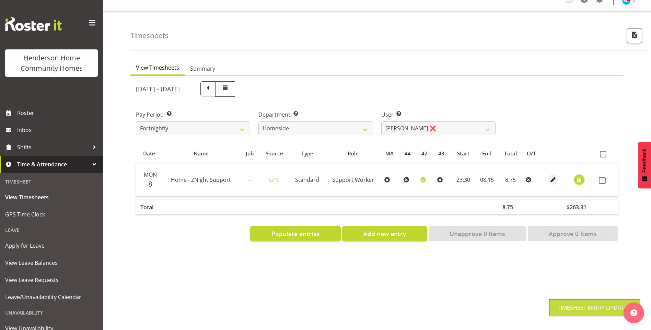
click at [578, 176] on span "button" at bounding box center [580, 180] width 8 height 8
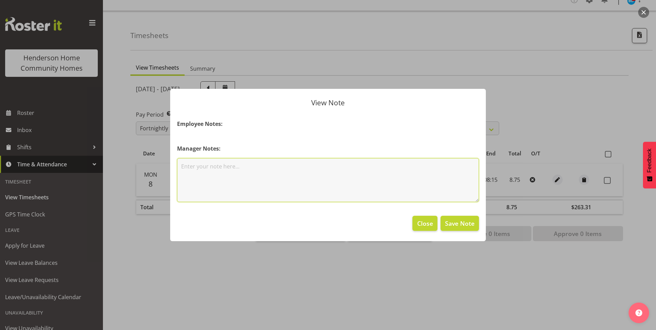
click at [278, 171] on textarea at bounding box center [328, 180] width 302 height 44
type textarea "Meeting with Barb at 7.30am"
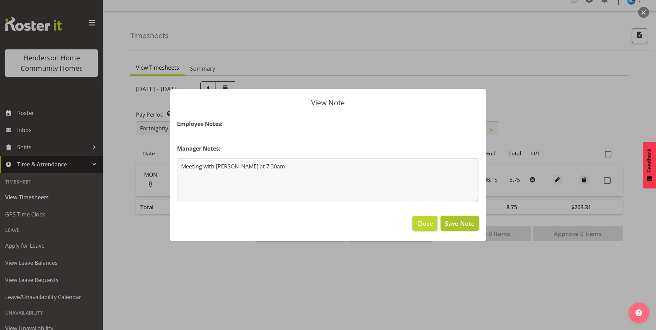
drag, startPoint x: 455, startPoint y: 222, endPoint x: 528, endPoint y: 219, distance: 73.2
click at [455, 222] on span "Save Note" at bounding box center [460, 223] width 30 height 9
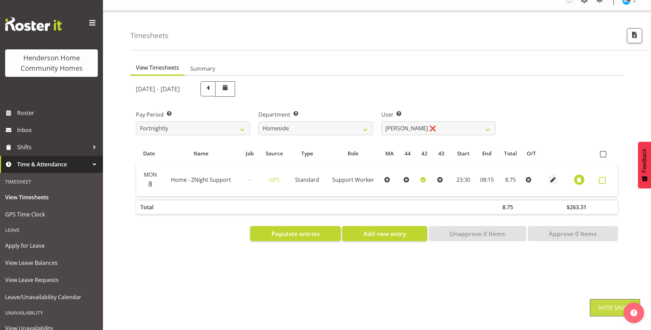
click at [603, 177] on span at bounding box center [602, 180] width 7 height 7
checkbox input "true"
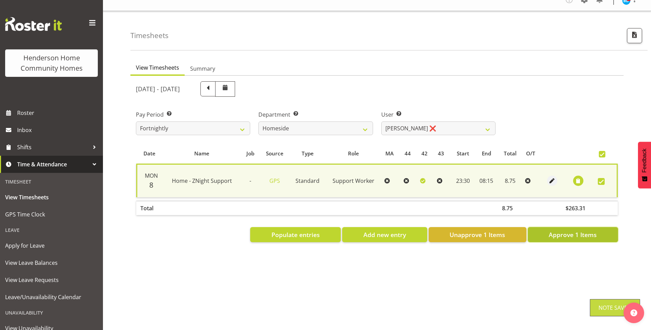
click at [568, 230] on span "Approve 1 Items" at bounding box center [573, 234] width 48 height 9
checkbox input "false"
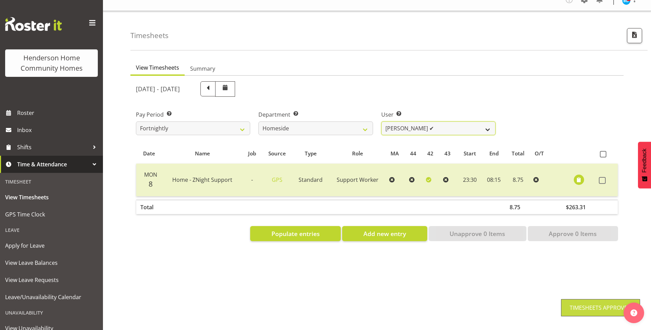
click at [413, 124] on select "[PERSON_NAME] ❌ [PERSON_NAME] ❌ [PERSON_NAME] (BK) [PERSON_NAME] ❌ [PERSON_NAME…" at bounding box center [438, 129] width 114 height 14
click at [381, 122] on select "[PERSON_NAME] ❌ [PERSON_NAME] ❌ [PERSON_NAME] (BK) [PERSON_NAME] ❌ [PERSON_NAME…" at bounding box center [438, 129] width 114 height 14
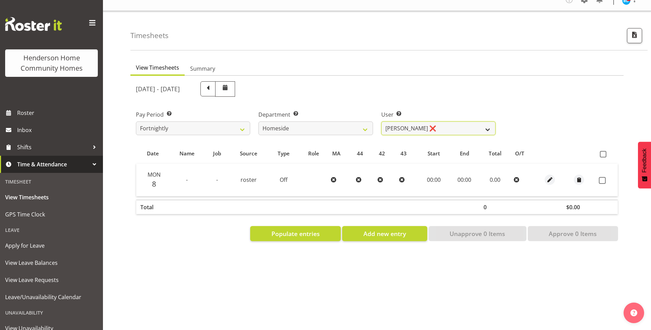
drag, startPoint x: 420, startPoint y: 124, endPoint x: 422, endPoint y: 127, distance: 3.7
click at [420, 124] on select "[PERSON_NAME] ❌ [PERSON_NAME] ❌ [PERSON_NAME] (BK) [PERSON_NAME] ❌ [PERSON_NAME…" at bounding box center [438, 129] width 114 height 14
click at [381, 122] on select "[PERSON_NAME] ❌ [PERSON_NAME] ❌ [PERSON_NAME] (BK) [PERSON_NAME] ❌ [PERSON_NAME…" at bounding box center [438, 129] width 114 height 14
click at [407, 122] on select "[PERSON_NAME] ❌ [PERSON_NAME] ❌ [PERSON_NAME] (BK) [PERSON_NAME] ❌ [PERSON_NAME…" at bounding box center [438, 129] width 114 height 14
select select "10095"
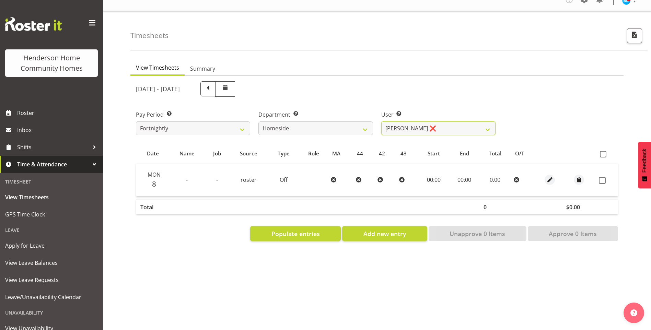
click at [381, 122] on select "[PERSON_NAME] ❌ [PERSON_NAME] ❌ [PERSON_NAME] (BK) [PERSON_NAME] ❌ [PERSON_NAME…" at bounding box center [438, 129] width 114 height 14
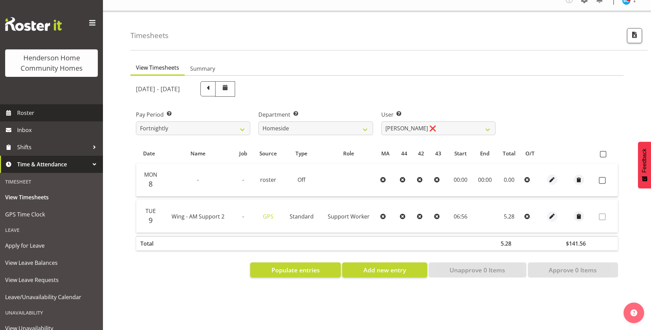
click at [69, 116] on span "Roster" at bounding box center [58, 113] width 82 height 10
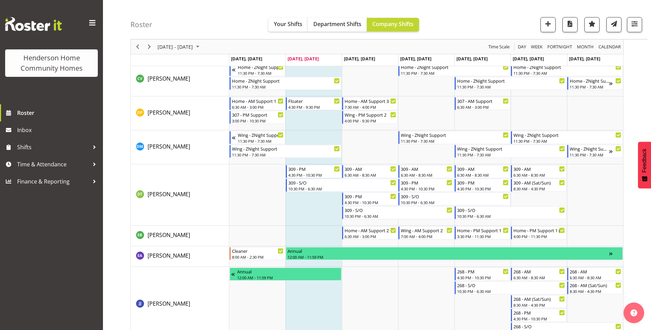
scroll to position [206, 0]
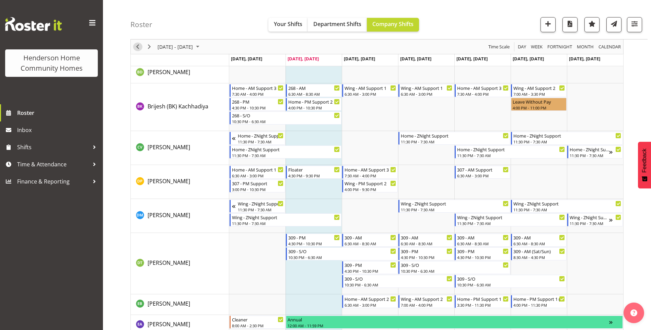
click at [135, 48] on span "Previous" at bounding box center [138, 47] width 8 height 9
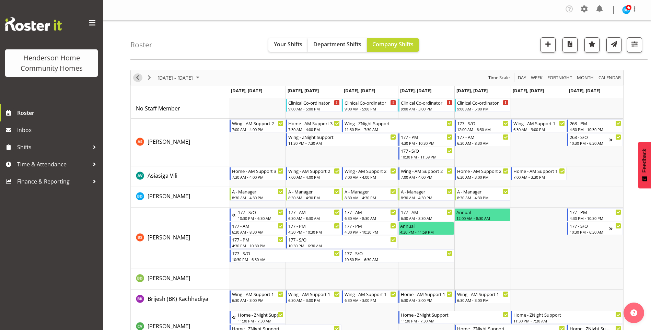
click at [139, 77] on span "Previous" at bounding box center [138, 77] width 8 height 9
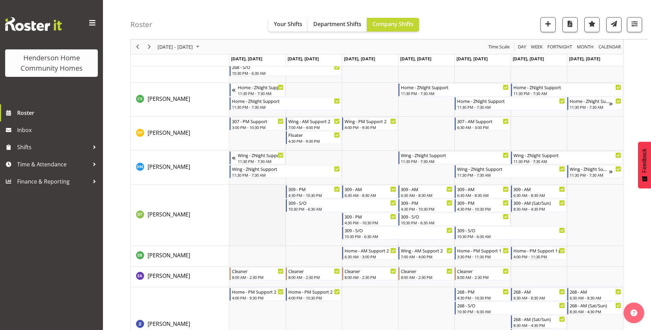
scroll to position [172, 0]
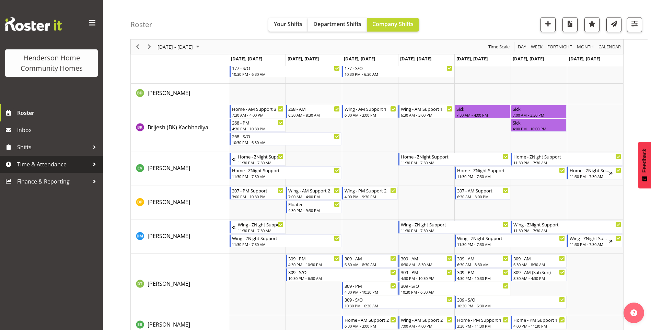
click at [42, 163] on span "Time & Attendance" at bounding box center [53, 164] width 72 height 10
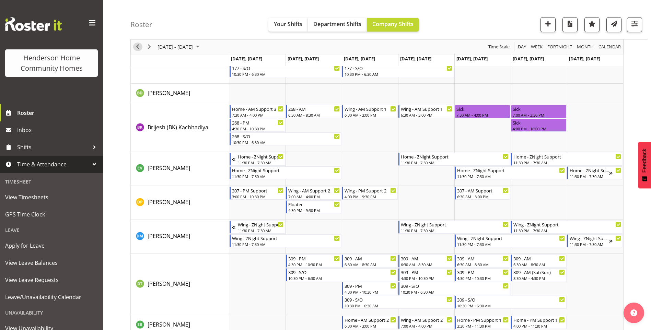
click at [137, 46] on span "Previous" at bounding box center [138, 47] width 8 height 9
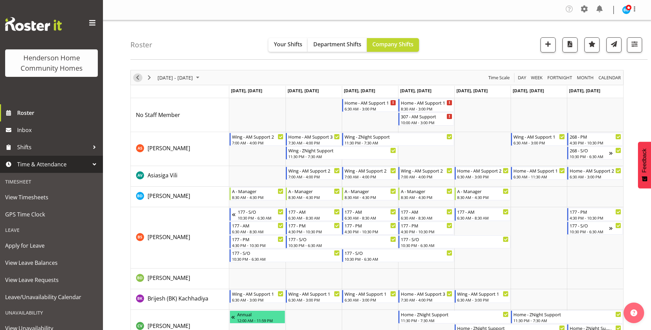
click at [136, 78] on span "Previous" at bounding box center [138, 77] width 8 height 9
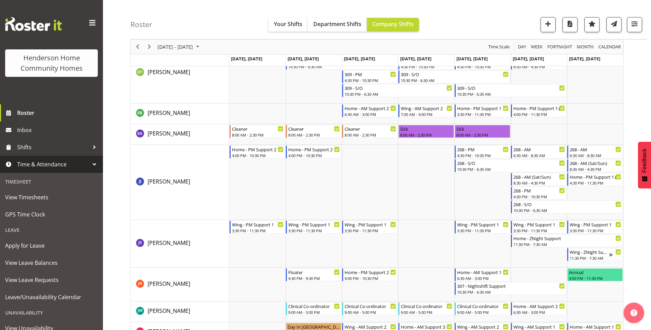
scroll to position [378, 0]
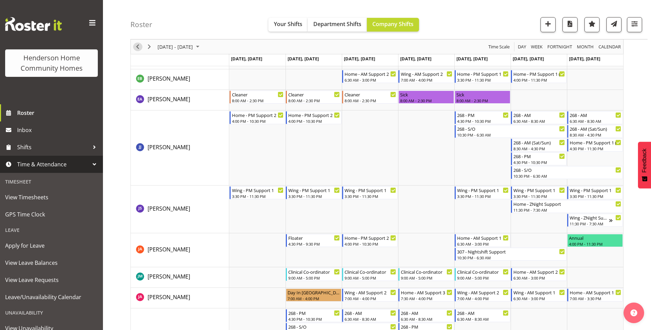
click at [135, 45] on span "Previous" at bounding box center [138, 47] width 8 height 9
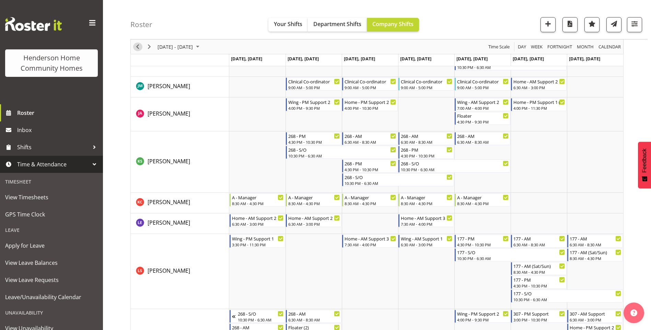
click at [136, 47] on span "Previous" at bounding box center [138, 47] width 8 height 9
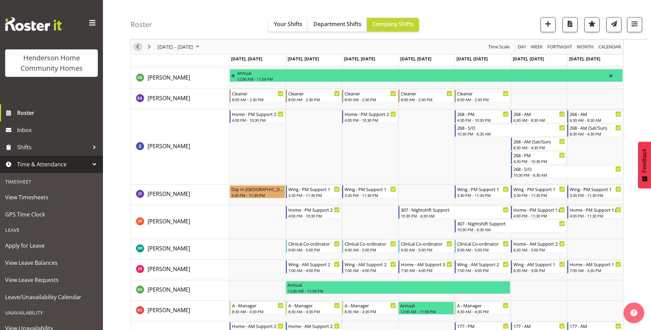
click at [138, 49] on span "Previous" at bounding box center [138, 47] width 8 height 9
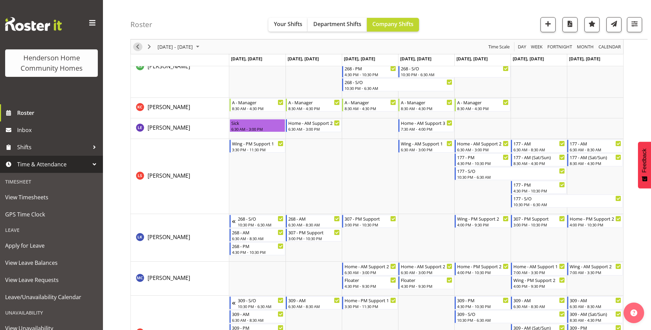
click at [139, 49] on span "Previous" at bounding box center [138, 47] width 8 height 9
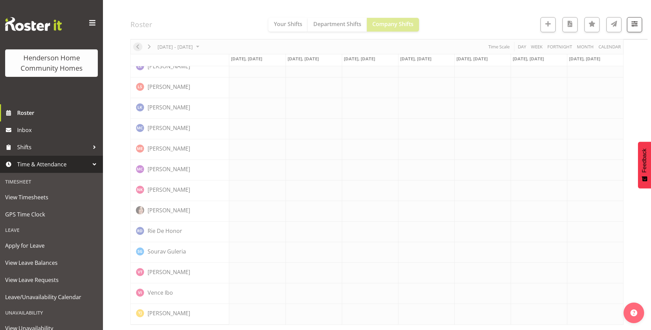
scroll to position [474, 0]
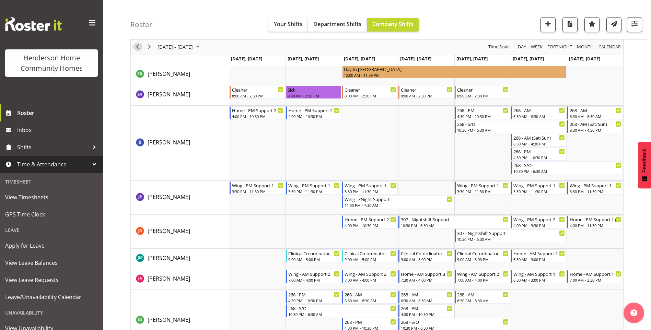
scroll to position [443, 0]
click at [34, 201] on span "View Timesheets" at bounding box center [51, 197] width 93 height 10
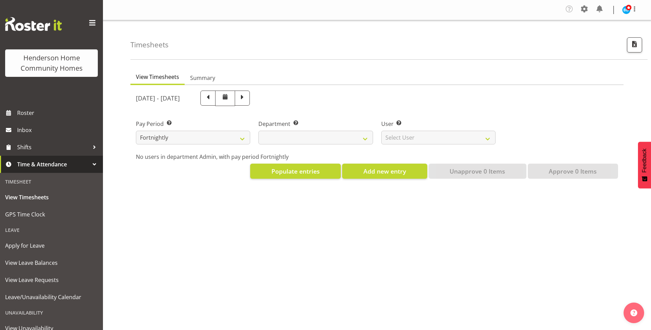
select select
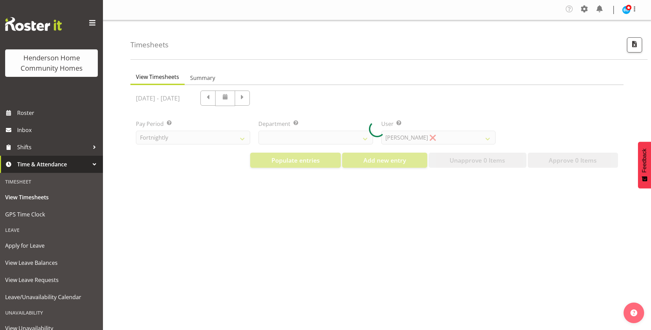
select select "8515"
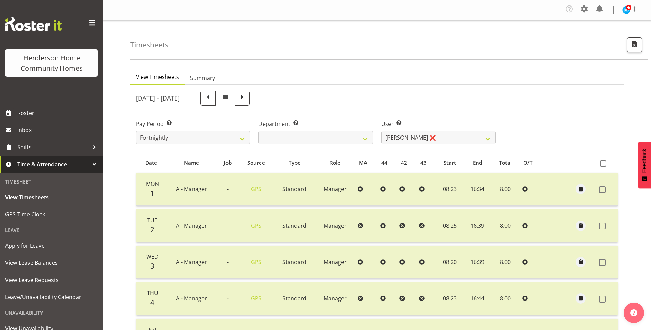
click at [247, 100] on span at bounding box center [242, 97] width 9 height 9
select select
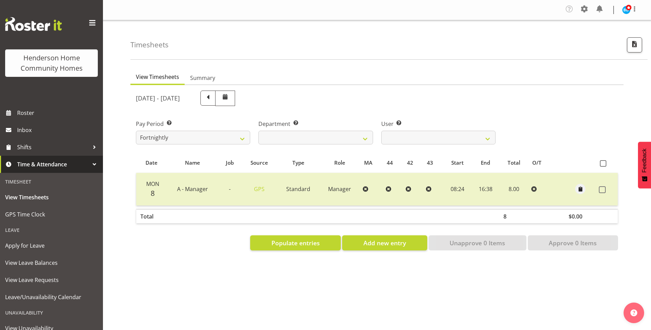
click at [283, 138] on div "[DATE] - [DATE] Pay Period Select which pay period you would like to view. Fort…" at bounding box center [377, 168] width 482 height 164
click at [283, 138] on select "Admin Homeside Houses Wingside" at bounding box center [315, 138] width 114 height 14
select select "746"
click at [258, 131] on select "Admin Homeside Houses Wingside" at bounding box center [315, 138] width 114 height 14
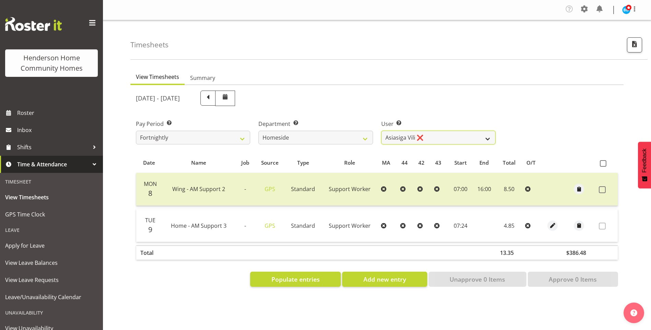
click at [416, 143] on select "[PERSON_NAME] ❌ [PERSON_NAME] ❌ [PERSON_NAME] (BK) [PERSON_NAME] ❌ [PERSON_NAME…" at bounding box center [438, 138] width 114 height 14
select select "10096"
click at [381, 131] on select "[PERSON_NAME] ❌ [PERSON_NAME] ❌ [PERSON_NAME] (BK) [PERSON_NAME] ❌ [PERSON_NAME…" at bounding box center [438, 138] width 114 height 14
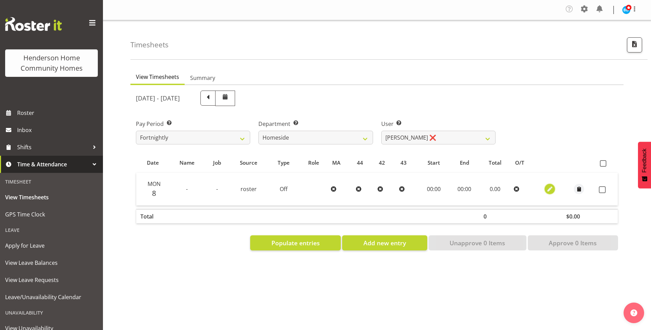
click at [546, 186] on span "button" at bounding box center [550, 189] width 8 height 8
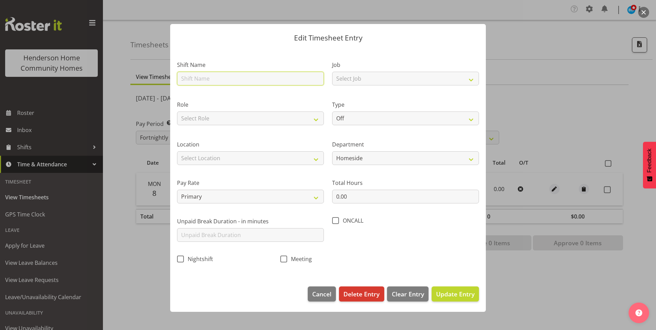
click at [204, 79] on input "text" at bounding box center [250, 79] width 147 height 14
type input "Home - PM Support 2"
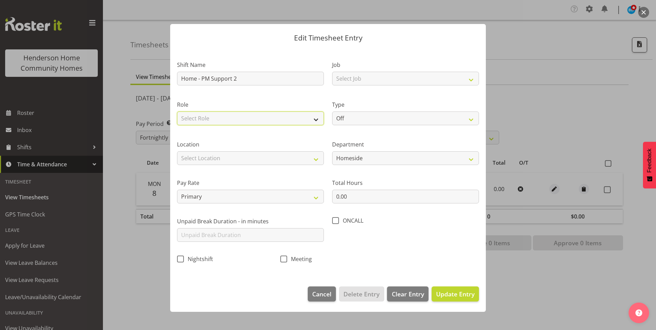
click at [206, 118] on select "Select Role Support Worker" at bounding box center [250, 119] width 147 height 14
select select "1214"
click at [177, 112] on select "Select Role Support Worker" at bounding box center [250, 119] width 147 height 14
click at [202, 158] on select "Select Location [STREET_ADDRESS][GEOGRAPHIC_DATA][STREET_ADDRESS][STREET_ADDRES…" at bounding box center [250, 158] width 147 height 14
select select "1067"
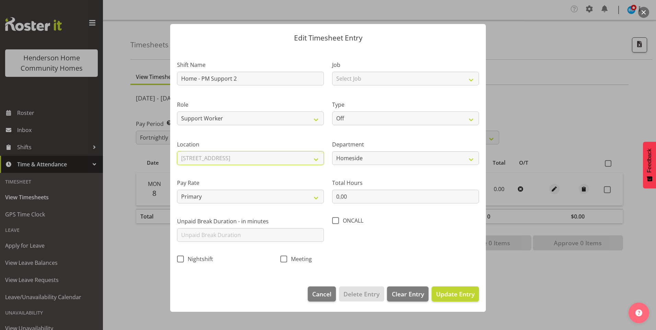
click at [177, 151] on select "Select Location [STREET_ADDRESS][GEOGRAPHIC_DATA][STREET_ADDRESS][STREET_ADDRES…" at bounding box center [250, 158] width 147 height 14
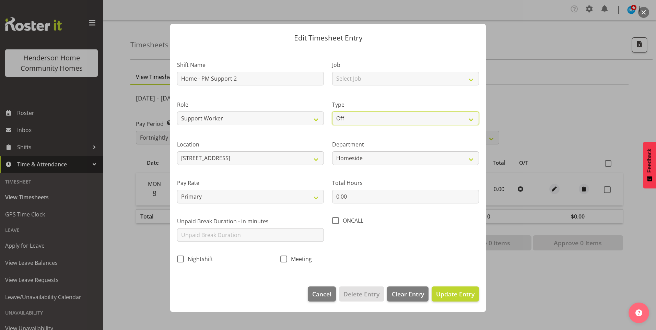
click at [341, 125] on select "Off Standard Public Holiday Public Holiday (Worked) Day In Lieu Annual Leave Si…" at bounding box center [405, 119] width 147 height 14
select select "Annual"
click at [332, 112] on select "Off Standard Public Holiday Public Holiday (Worked) Day In Lieu Annual Leave Si…" at bounding box center [405, 119] width 147 height 14
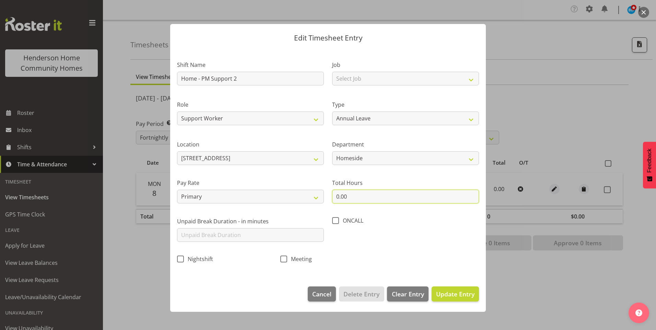
drag, startPoint x: 344, startPoint y: 200, endPoint x: 356, endPoint y: 199, distance: 11.7
click at [344, 199] on input "0.00" at bounding box center [405, 197] width 147 height 14
drag, startPoint x: 310, startPoint y: 193, endPoint x: 298, endPoint y: 188, distance: 13.1
click at [306, 193] on div "Shift Name Home - PM Support 2 Job Select Job Floater Role Support Worker Type …" at bounding box center [328, 160] width 310 height 218
type input "6.00"
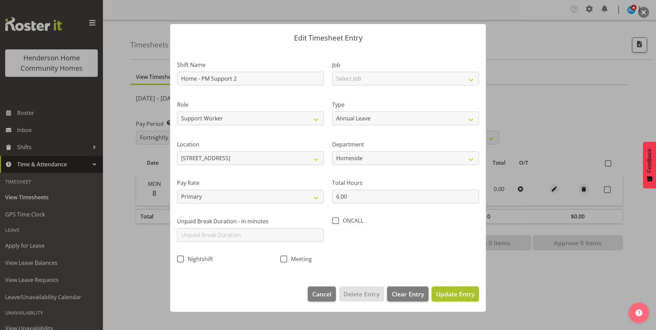
click at [471, 293] on span "Update Entry" at bounding box center [455, 294] width 38 height 8
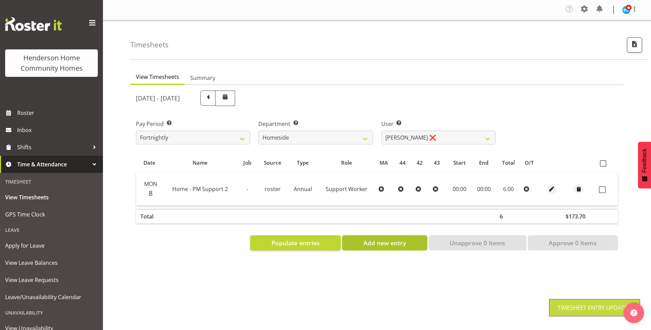
click at [390, 242] on span "Add new entry" at bounding box center [385, 243] width 43 height 9
select select
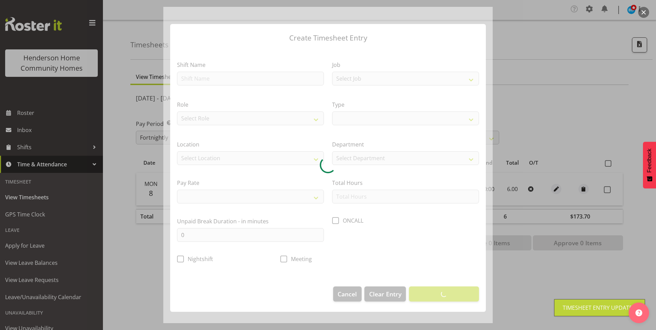
select select
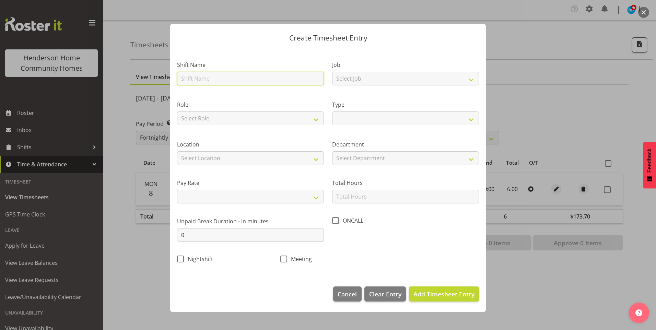
click at [217, 82] on input "text" at bounding box center [250, 79] width 147 height 14
type input "Home - PM Support 2"
type input "6.00"
select select
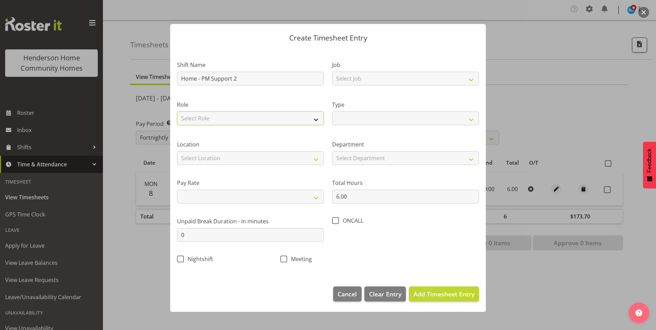
click at [213, 119] on select "Select Role Support Worker" at bounding box center [250, 119] width 147 height 14
select select "1214"
click at [177, 112] on select "Select Role Support Worker" at bounding box center [250, 119] width 147 height 14
select select
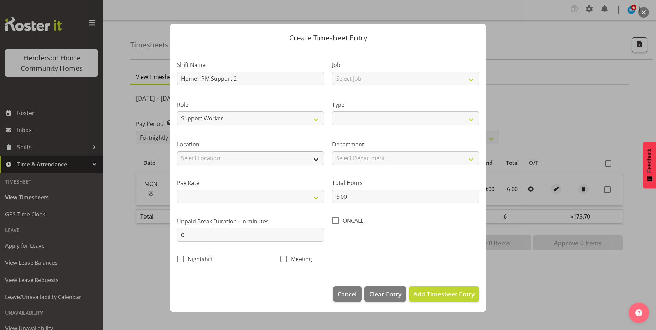
click at [209, 150] on div "Location Select Location [STREET_ADDRESS][GEOGRAPHIC_DATA][STREET_ADDRESS][STRE…" at bounding box center [250, 152] width 147 height 25
click at [209, 155] on select "Select Location [STREET_ADDRESS][GEOGRAPHIC_DATA][STREET_ADDRESS][STREET_ADDRES…" at bounding box center [250, 158] width 147 height 14
select select "1067"
click at [177, 151] on select "Select Location [STREET_ADDRESS][GEOGRAPHIC_DATA][STREET_ADDRESS][STREET_ADDRES…" at bounding box center [250, 158] width 147 height 14
select select
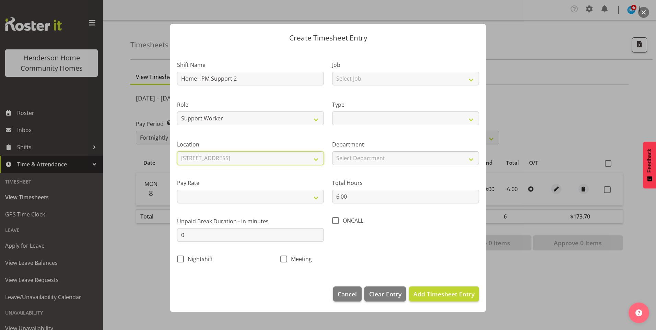
select select
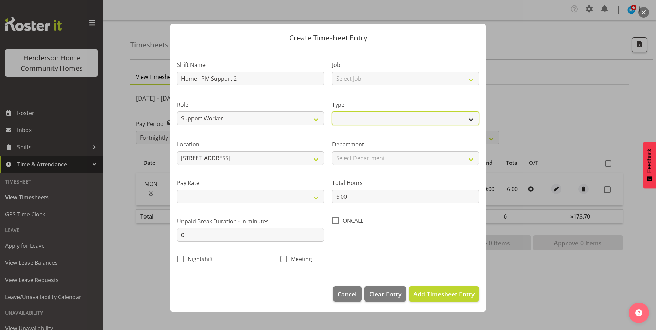
click at [351, 116] on select "Off Standard Public Holiday Public Holiday (Worked) Day In Lieu Annual Leave Si…" at bounding box center [405, 119] width 147 height 14
select select "Annual"
click at [332, 112] on select "Off Standard Public Holiday Public Holiday (Worked) Day In Lieu Annual Leave Si…" at bounding box center [405, 119] width 147 height 14
select select
click at [357, 156] on select "Select Department Homeside Wingside Houses" at bounding box center [405, 158] width 147 height 14
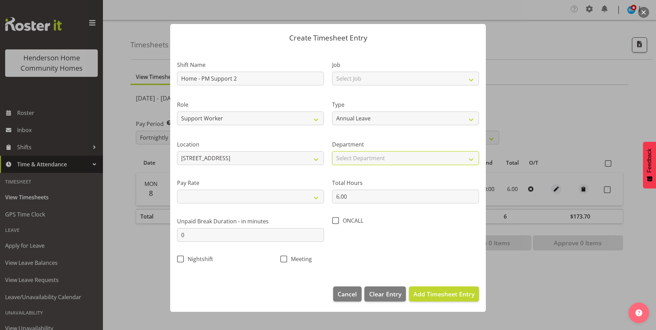
select select "746"
click at [332, 151] on select "Select Department Homeside Wingside Houses" at bounding box center [405, 158] width 147 height 14
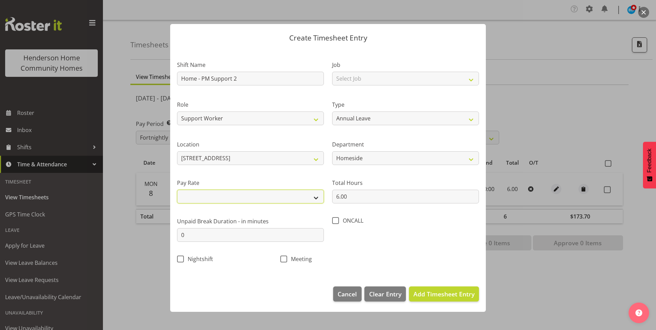
click at [234, 194] on select "Primary Secondary Tertiary Fourth Fifth" at bounding box center [250, 197] width 147 height 14
select select "primary"
click at [177, 190] on select "Primary Secondary Tertiary Fourth Fifth" at bounding box center [250, 197] width 147 height 14
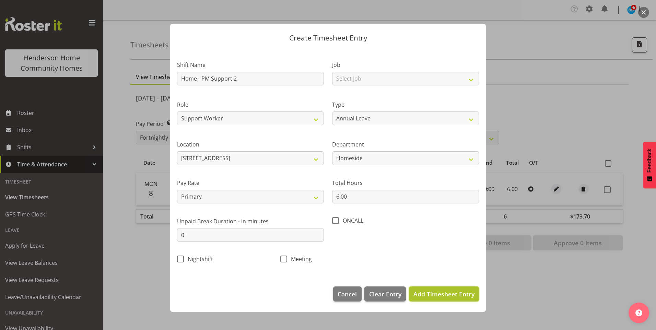
click at [460, 293] on span "Add Timesheet Entry" at bounding box center [444, 294] width 61 height 8
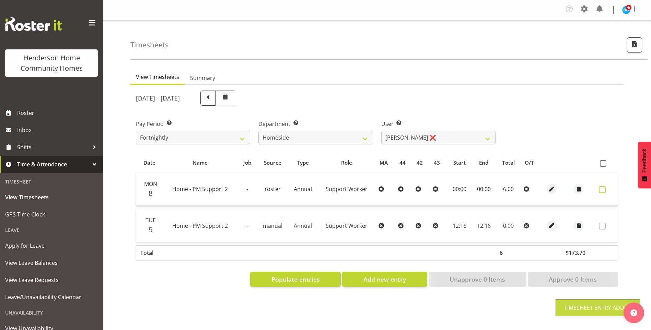
click at [604, 188] on span at bounding box center [602, 189] width 7 height 7
checkbox input "true"
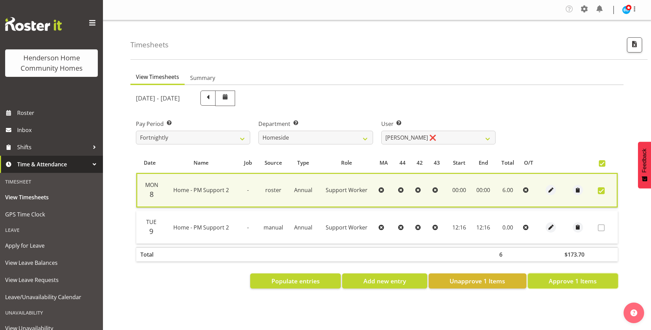
drag, startPoint x: 588, startPoint y: 282, endPoint x: 578, endPoint y: 276, distance: 11.6
click at [588, 281] on span "Approve 1 Items" at bounding box center [573, 281] width 48 height 9
checkbox input "false"
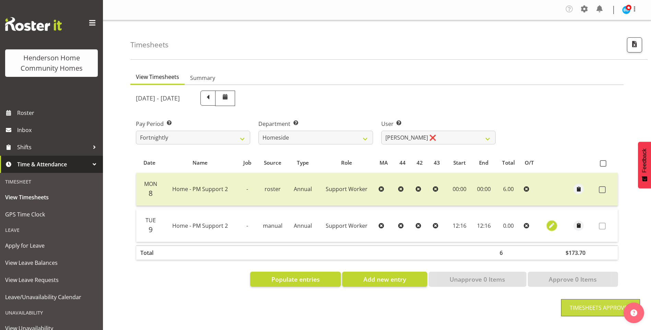
click at [549, 224] on span "button" at bounding box center [552, 226] width 8 height 8
select select "Annual"
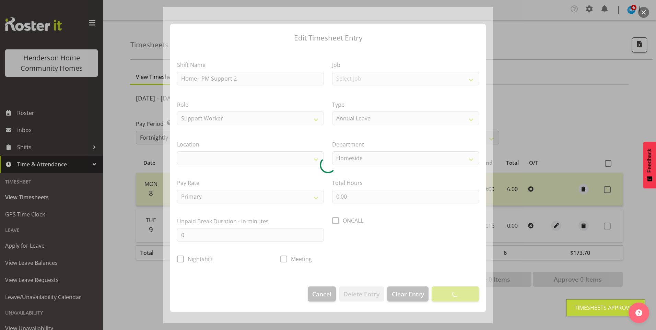
select select "1067"
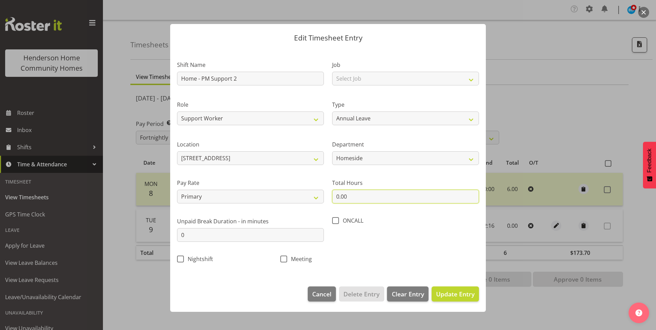
drag, startPoint x: 361, startPoint y: 199, endPoint x: 276, endPoint y: 183, distance: 87.0
click at [289, 187] on div "Shift Name Home - PM Support 2 Job Select Job Floater Role Support Worker Type …" at bounding box center [328, 160] width 310 height 218
type input "6.00"
click at [456, 287] on button "Update Entry" at bounding box center [455, 294] width 47 height 15
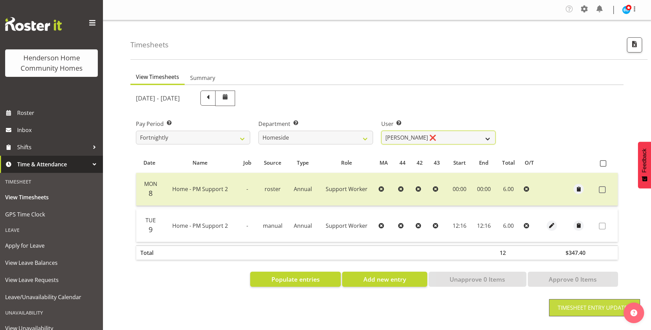
click at [390, 135] on select "[PERSON_NAME] ❌ [PERSON_NAME] ❌ [PERSON_NAME] (BK) [PERSON_NAME] ❌ [PERSON_NAME…" at bounding box center [438, 138] width 114 height 14
click at [381, 131] on select "[PERSON_NAME] ❌ [PERSON_NAME] ❌ [PERSON_NAME] (BK) [PERSON_NAME] ❌ [PERSON_NAME…" at bounding box center [438, 138] width 114 height 14
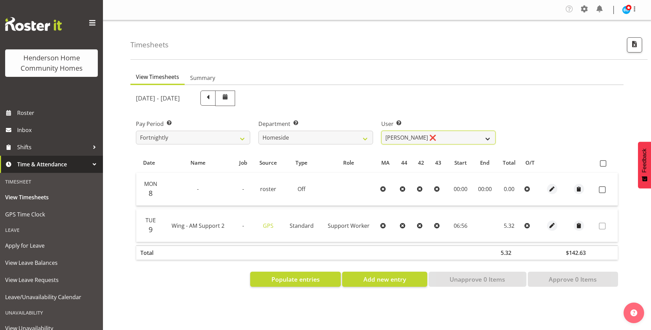
click at [414, 136] on select "[PERSON_NAME] ❌ [PERSON_NAME] ❌ [PERSON_NAME] (BK) [PERSON_NAME] ❌ [PERSON_NAME…" at bounding box center [438, 138] width 114 height 14
select select "8533"
